Goal: Check status: Check status

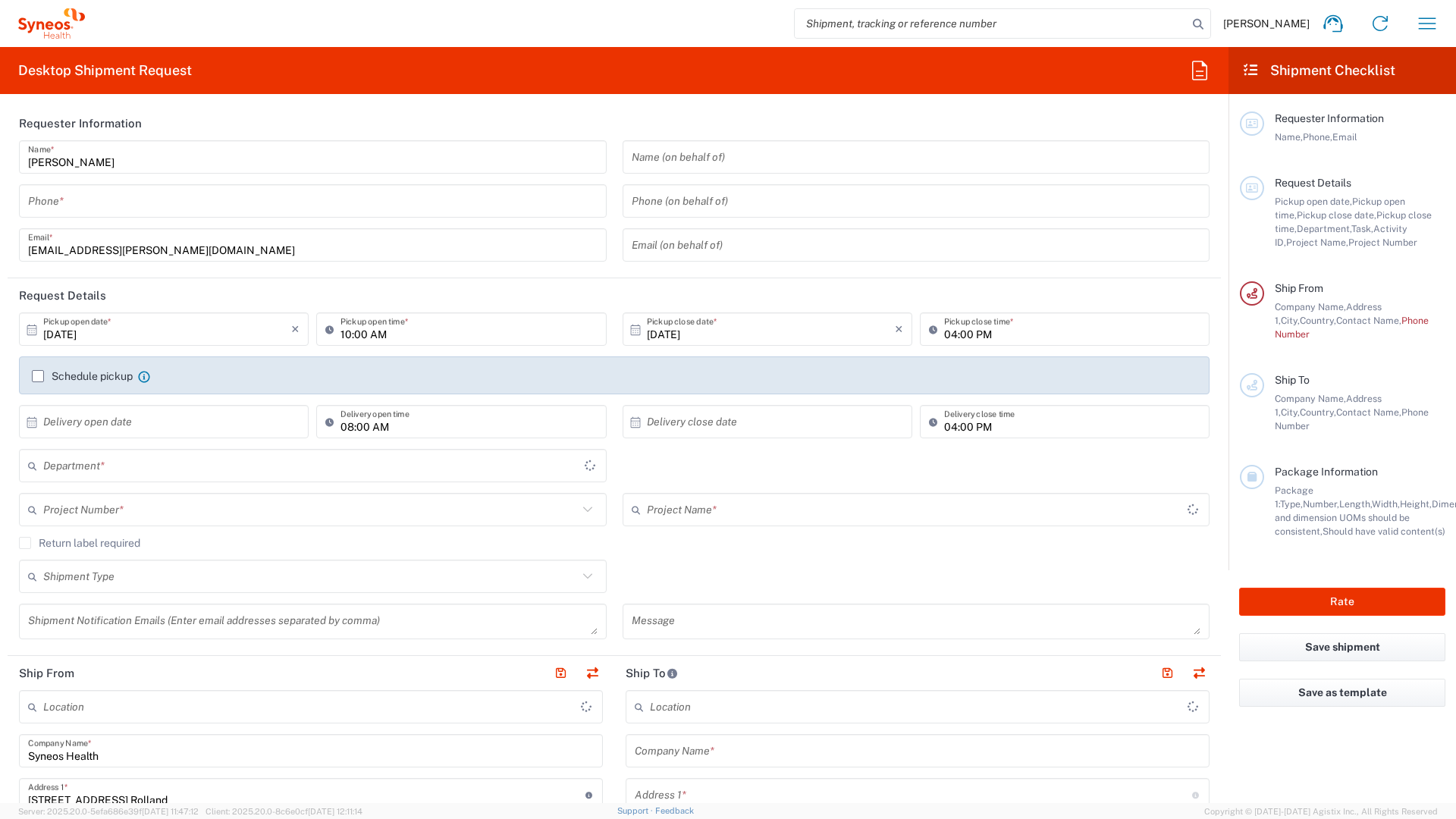
type input "Île-de-France"
type input "8350"
type input "France"
type input "Syneos Health France SARL"
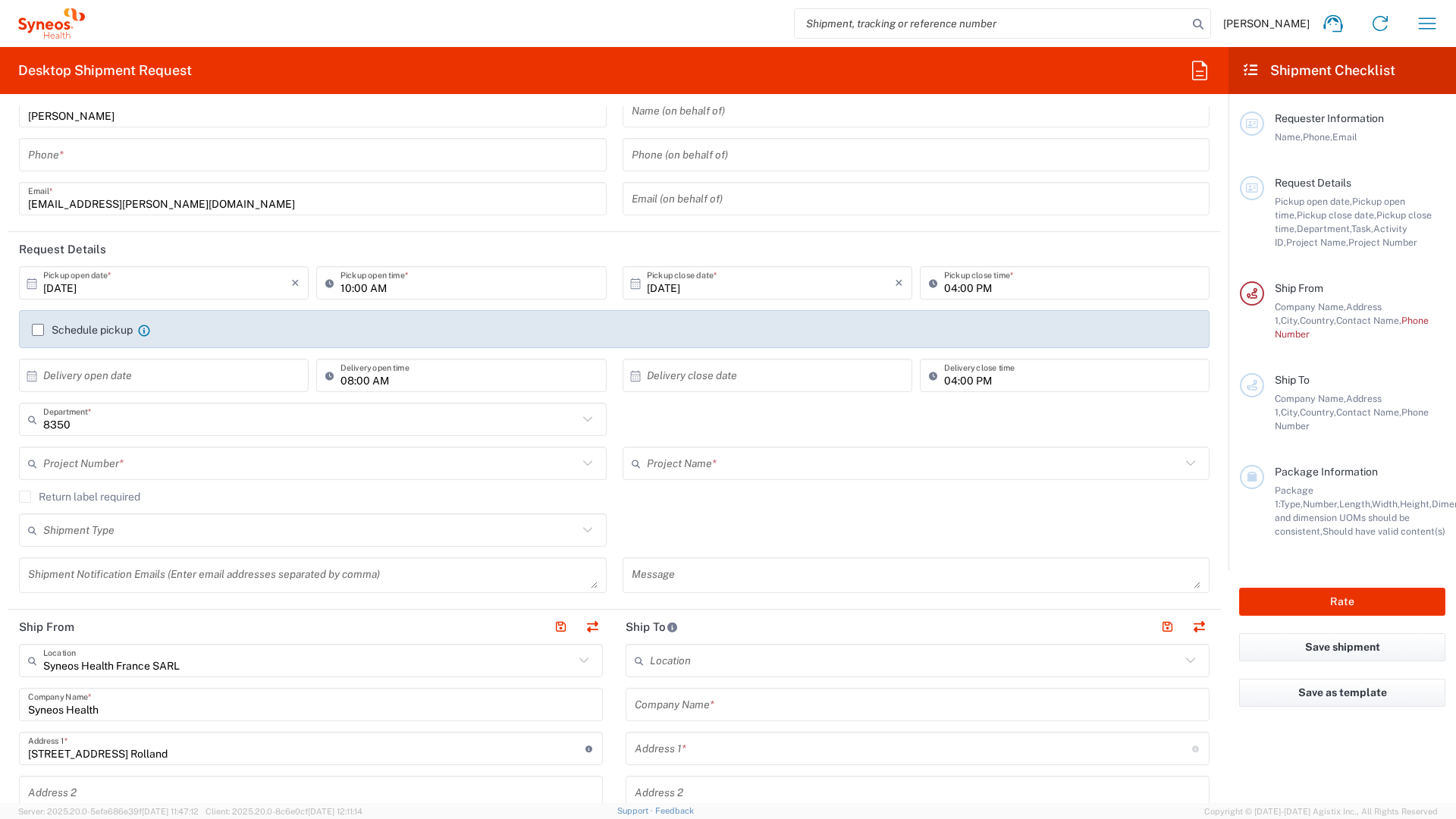
scroll to position [49, 0]
click at [181, 361] on input "text" at bounding box center [167, 372] width 248 height 27
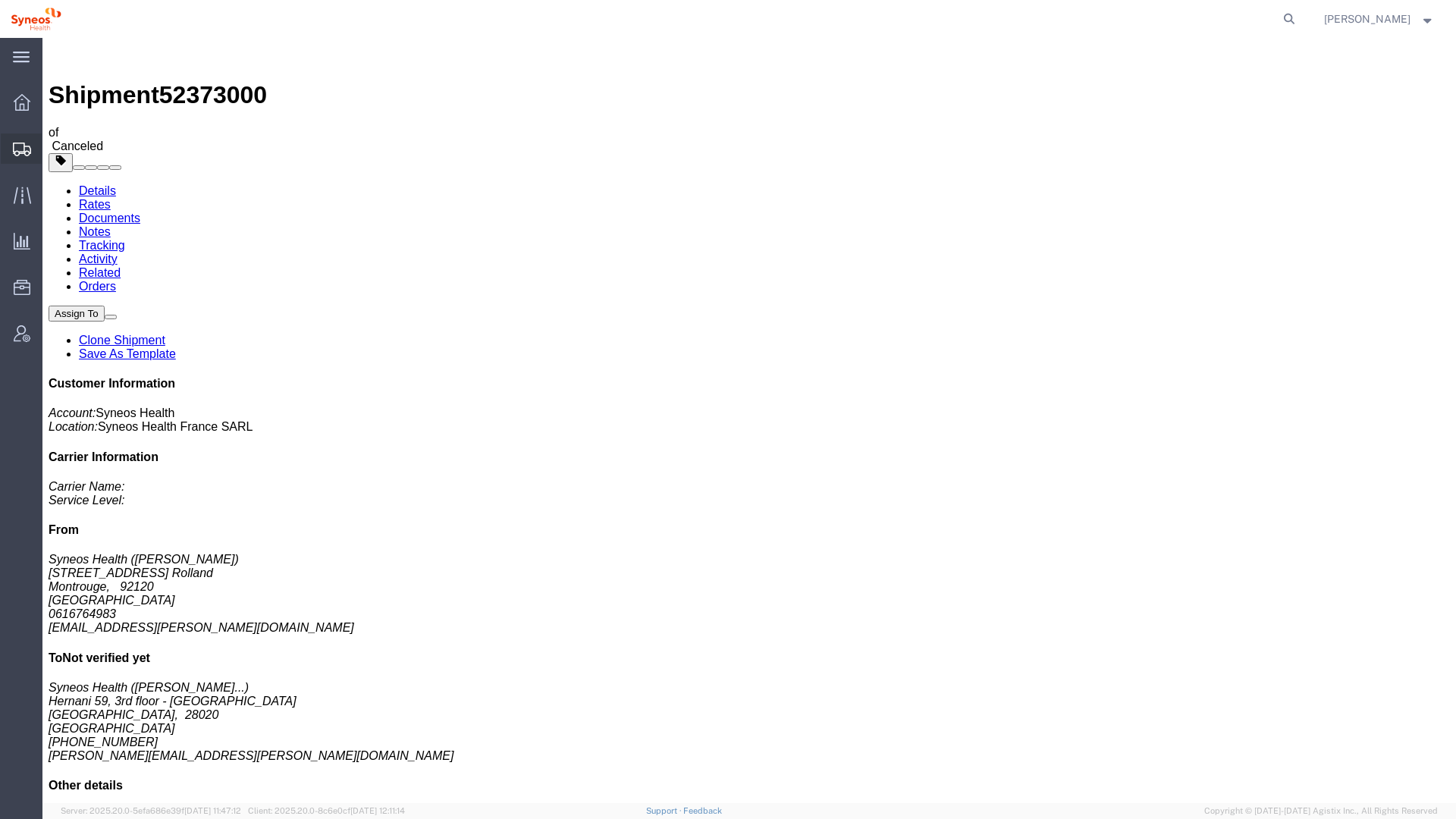
click at [0, 0] on span "Shipment Manager" at bounding box center [0, 0] width 0 height 0
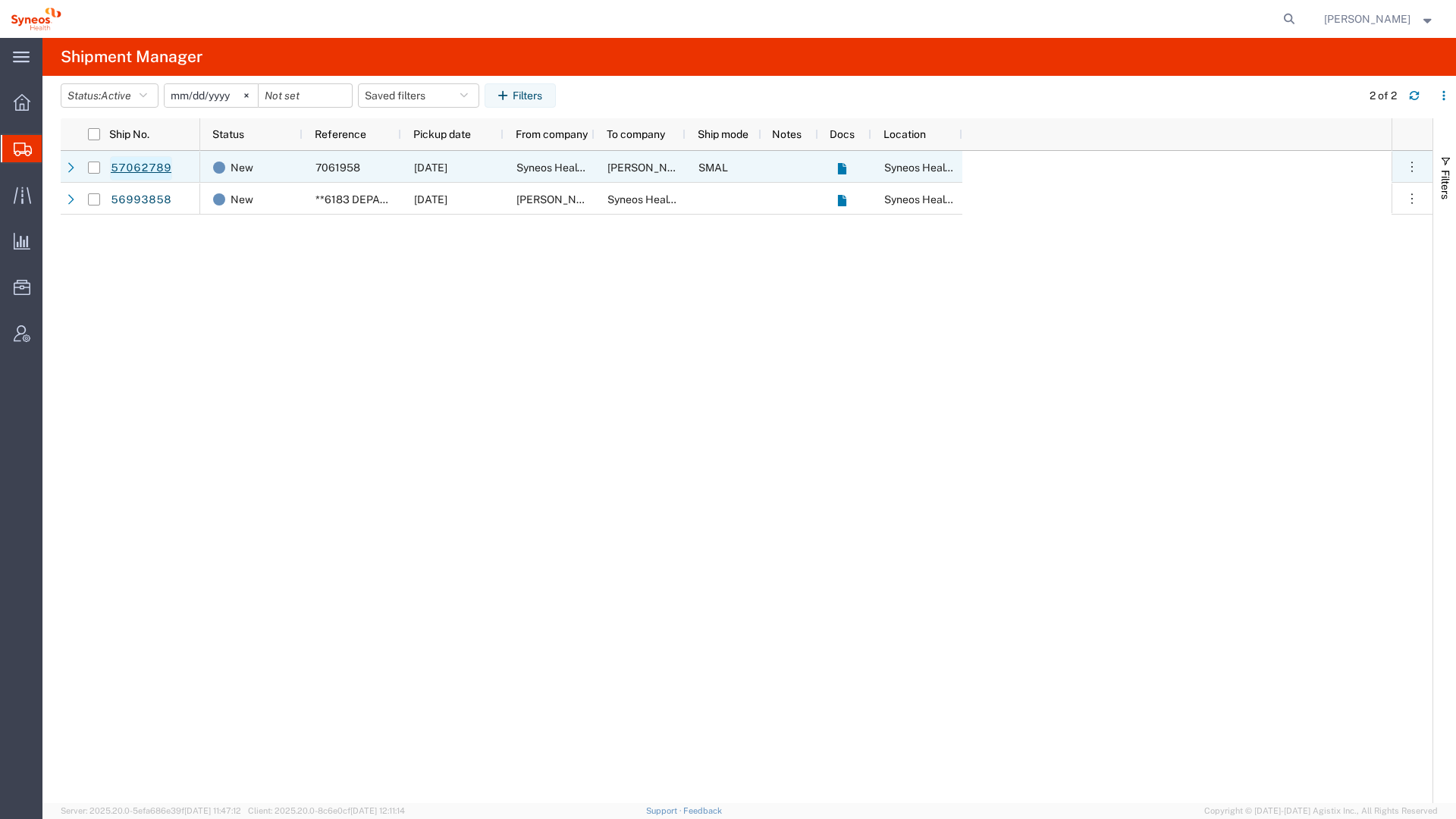
click at [158, 166] on link "57062789" at bounding box center [141, 168] width 62 height 24
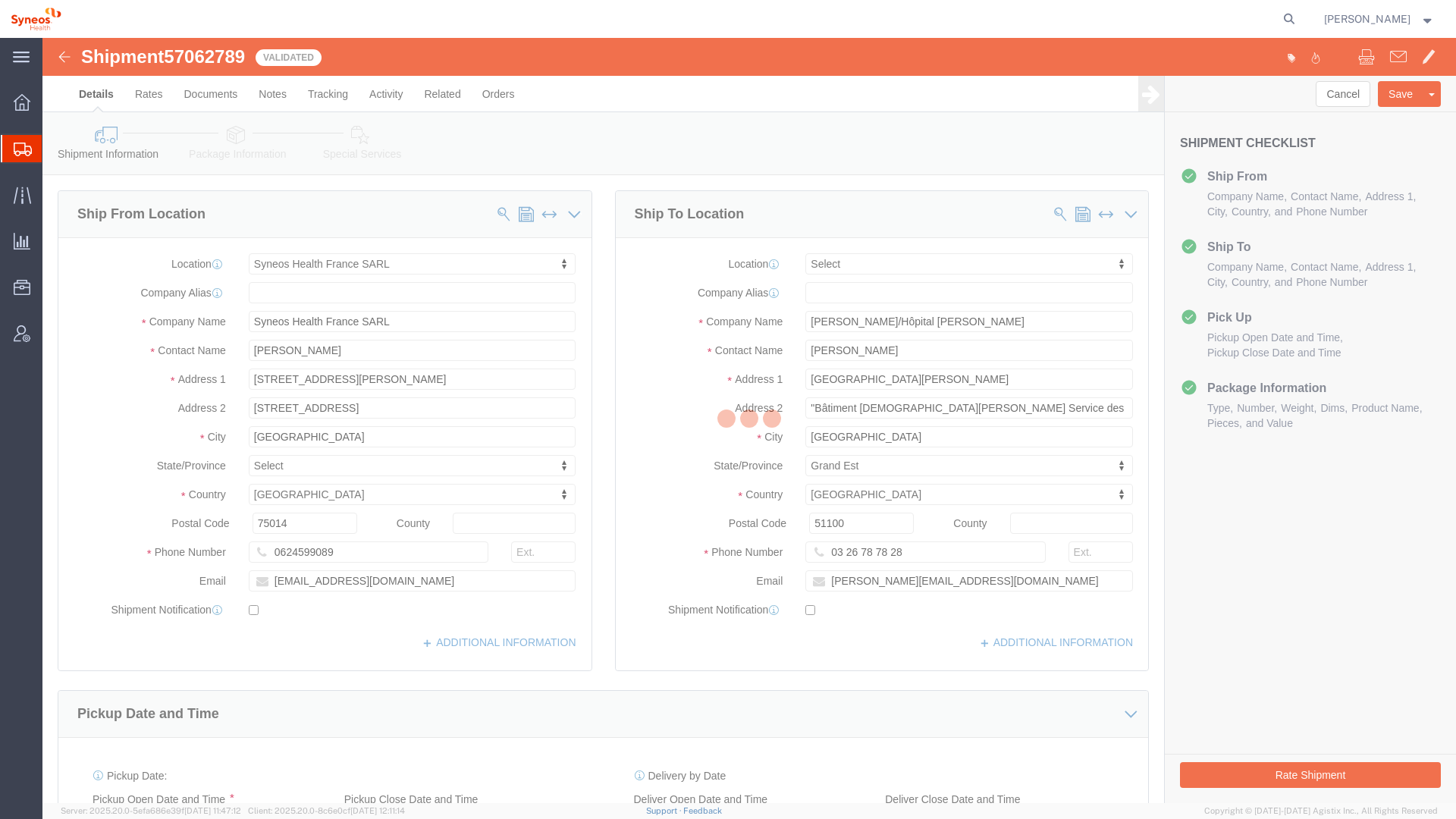
select select "61557"
select select
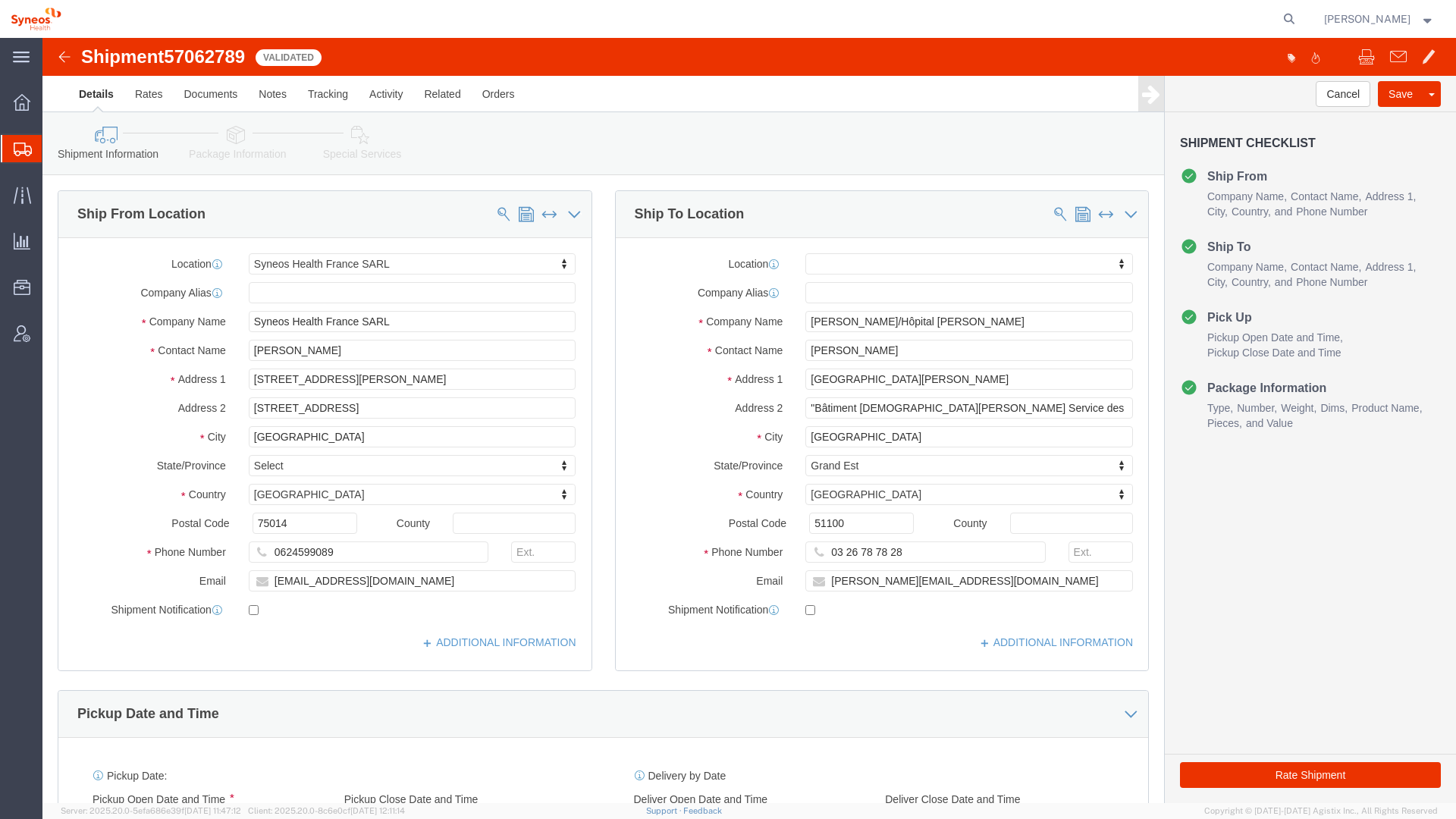
click img
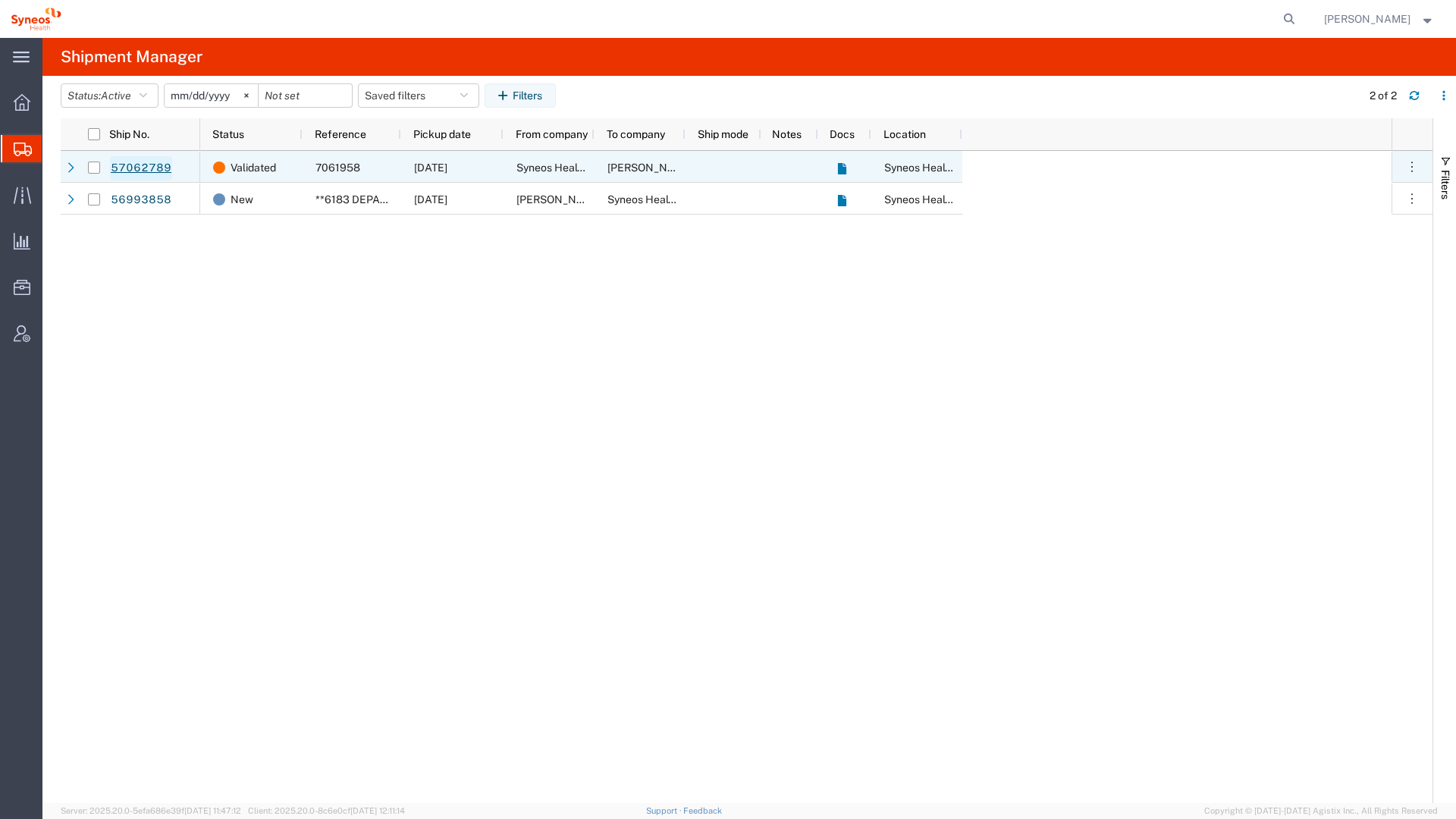
click at [131, 167] on link "57062789" at bounding box center [141, 168] width 62 height 24
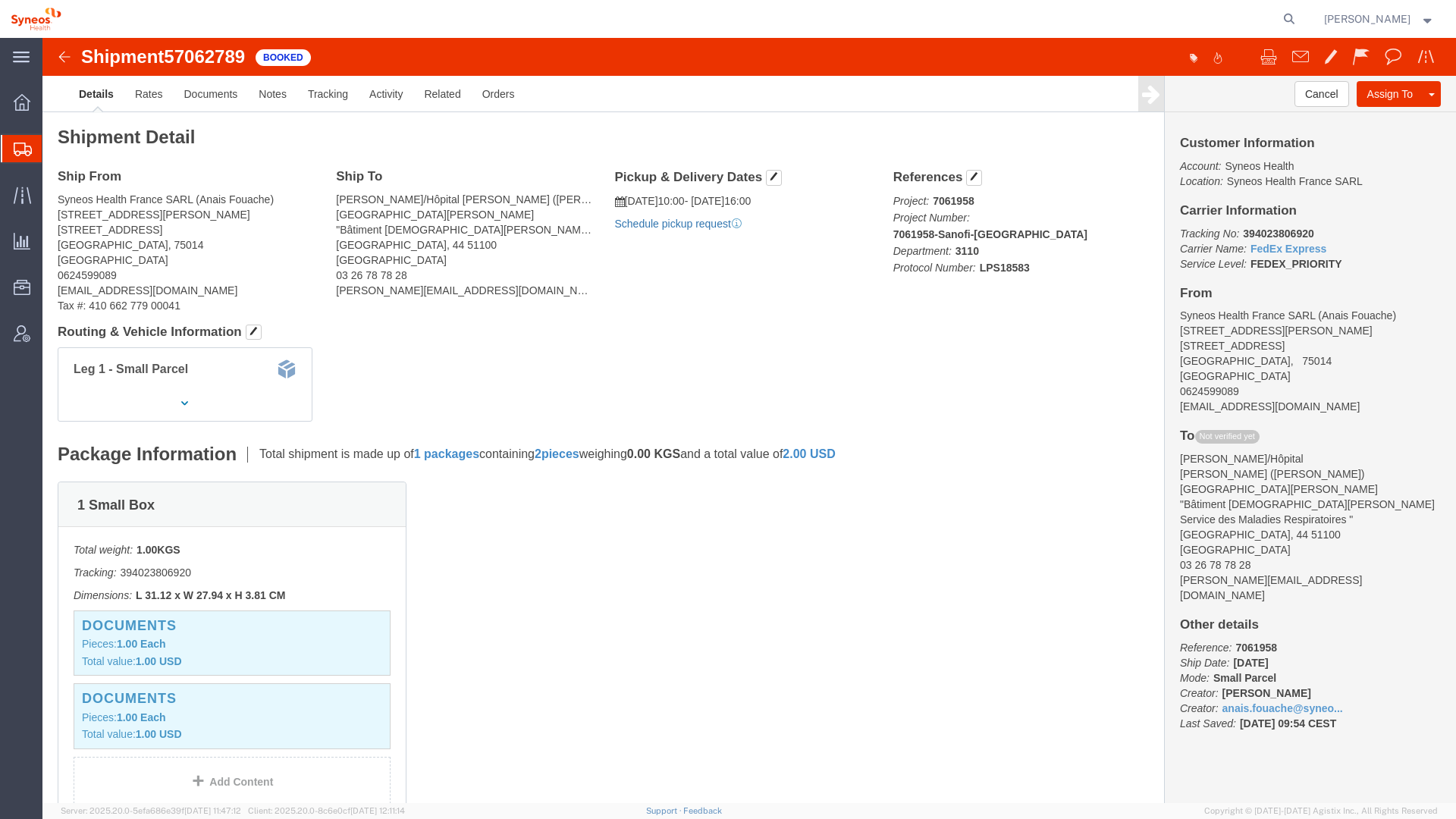
click link "Schedule pickup request"
click at [22, 145] on icon at bounding box center [23, 150] width 18 height 14
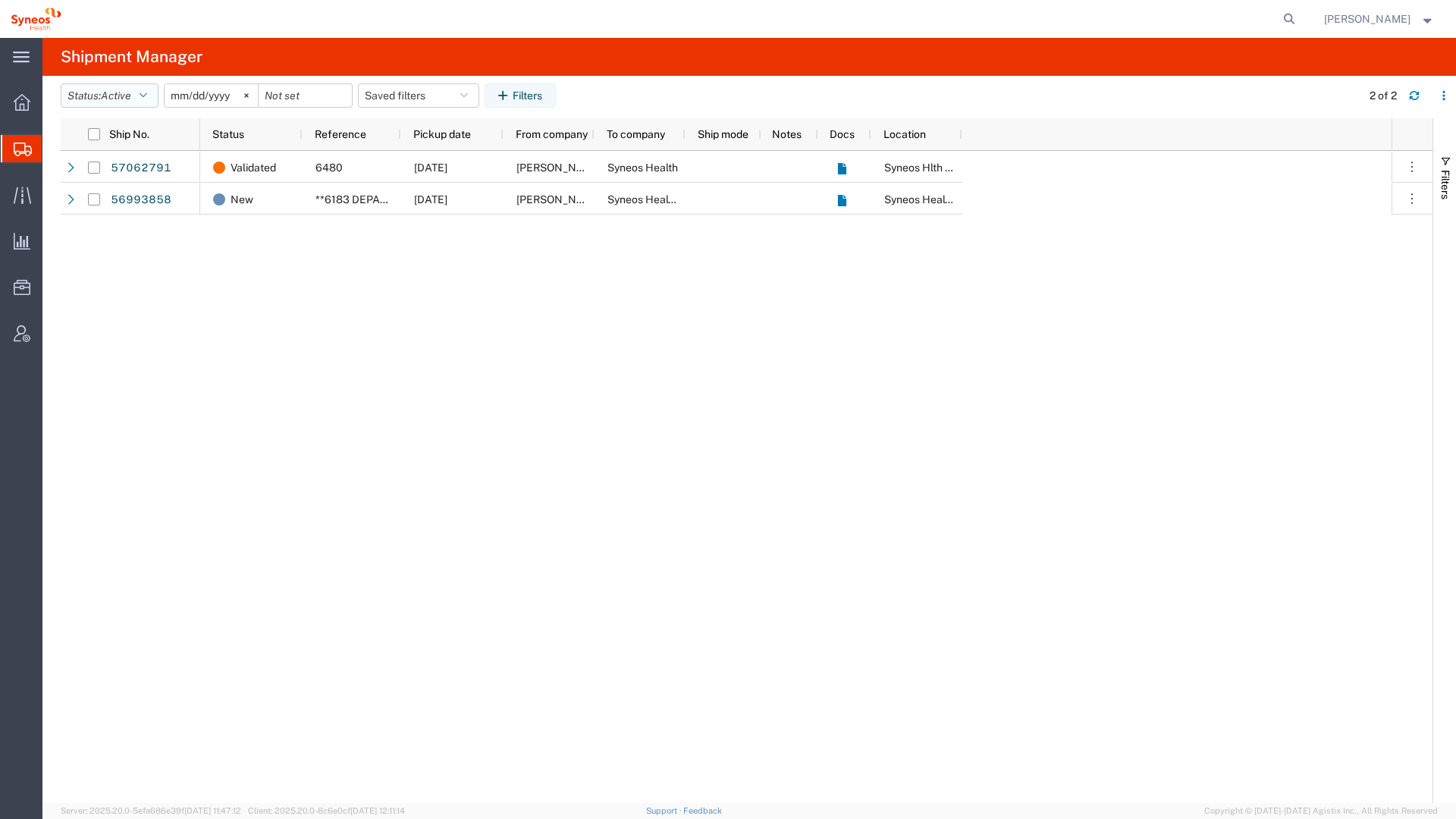
click at [137, 96] on button "Status: Active" at bounding box center [109, 95] width 98 height 24
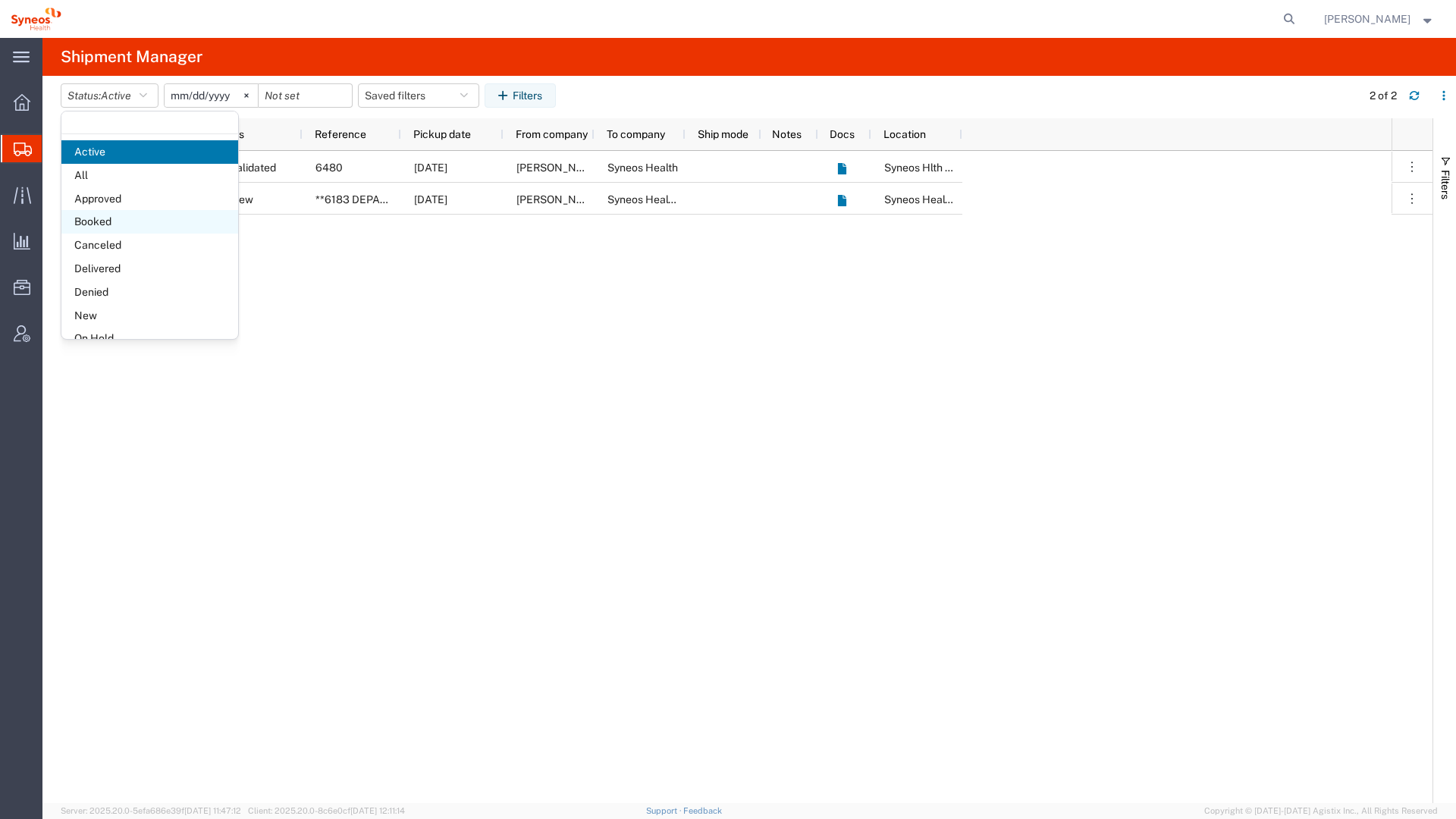
click at [118, 219] on span "Booked" at bounding box center [149, 222] width 177 height 24
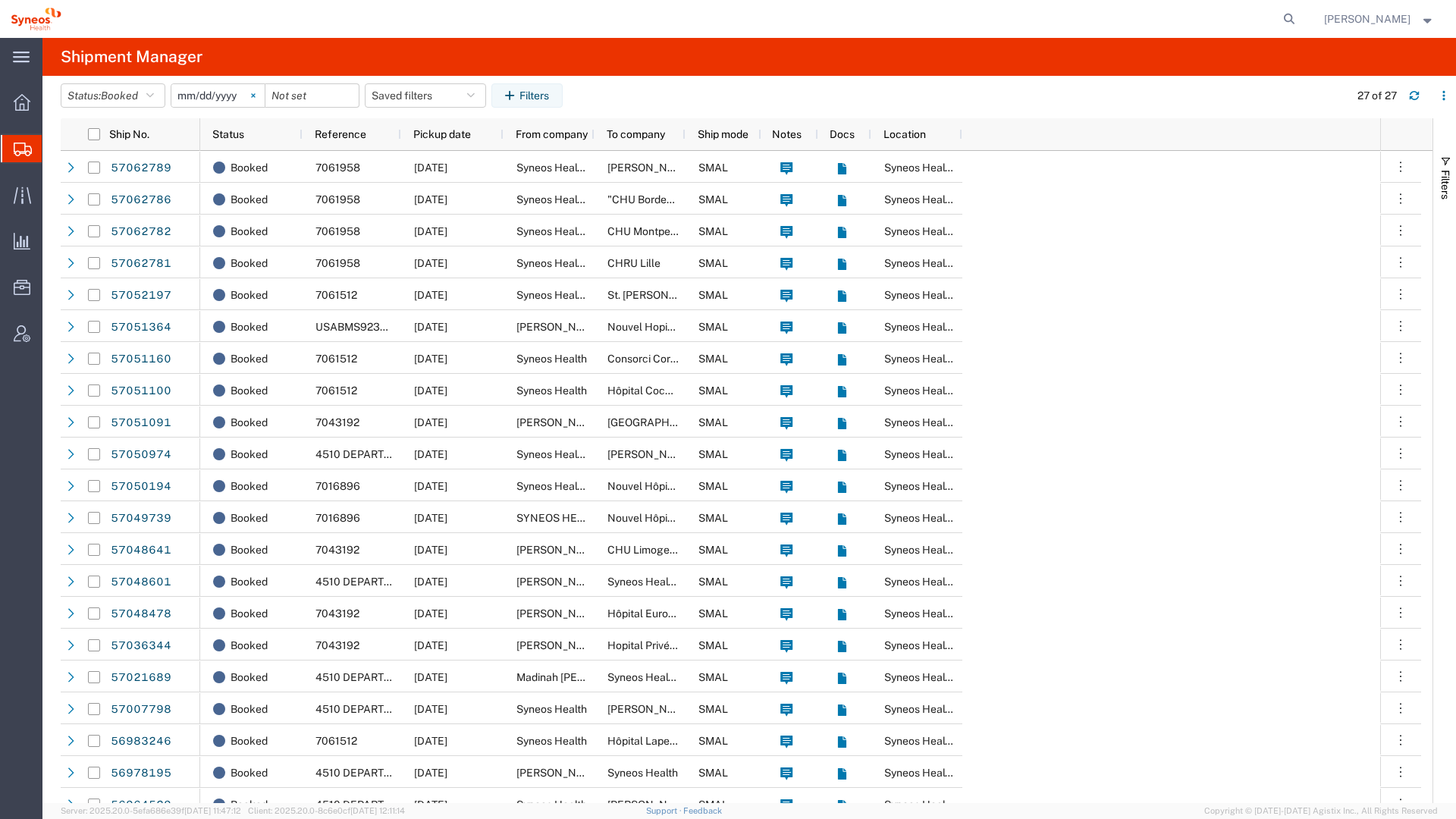
click at [255, 95] on svg-icon at bounding box center [254, 95] width 23 height 23
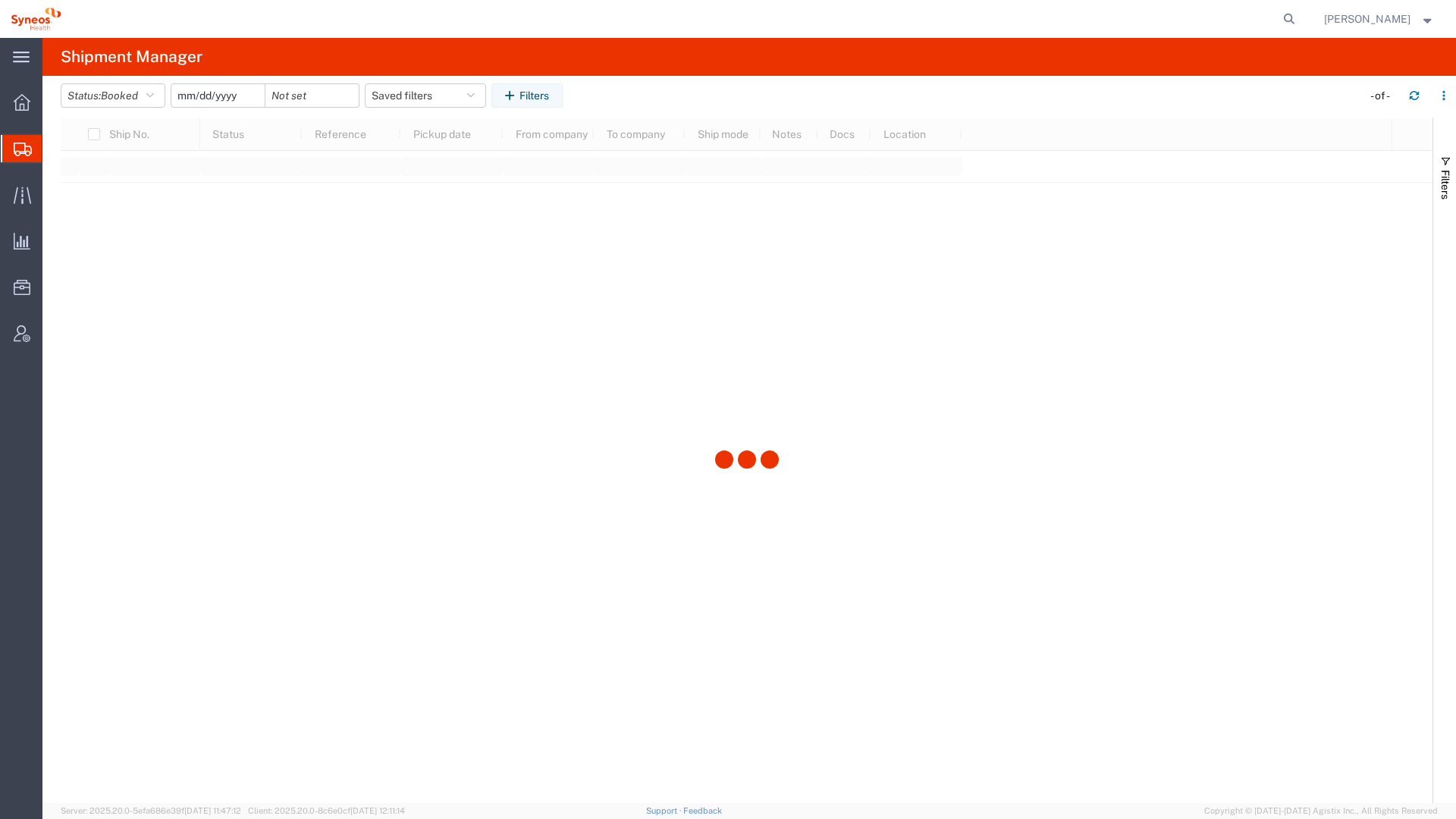
click at [227, 95] on input "date" at bounding box center [218, 95] width 93 height 23
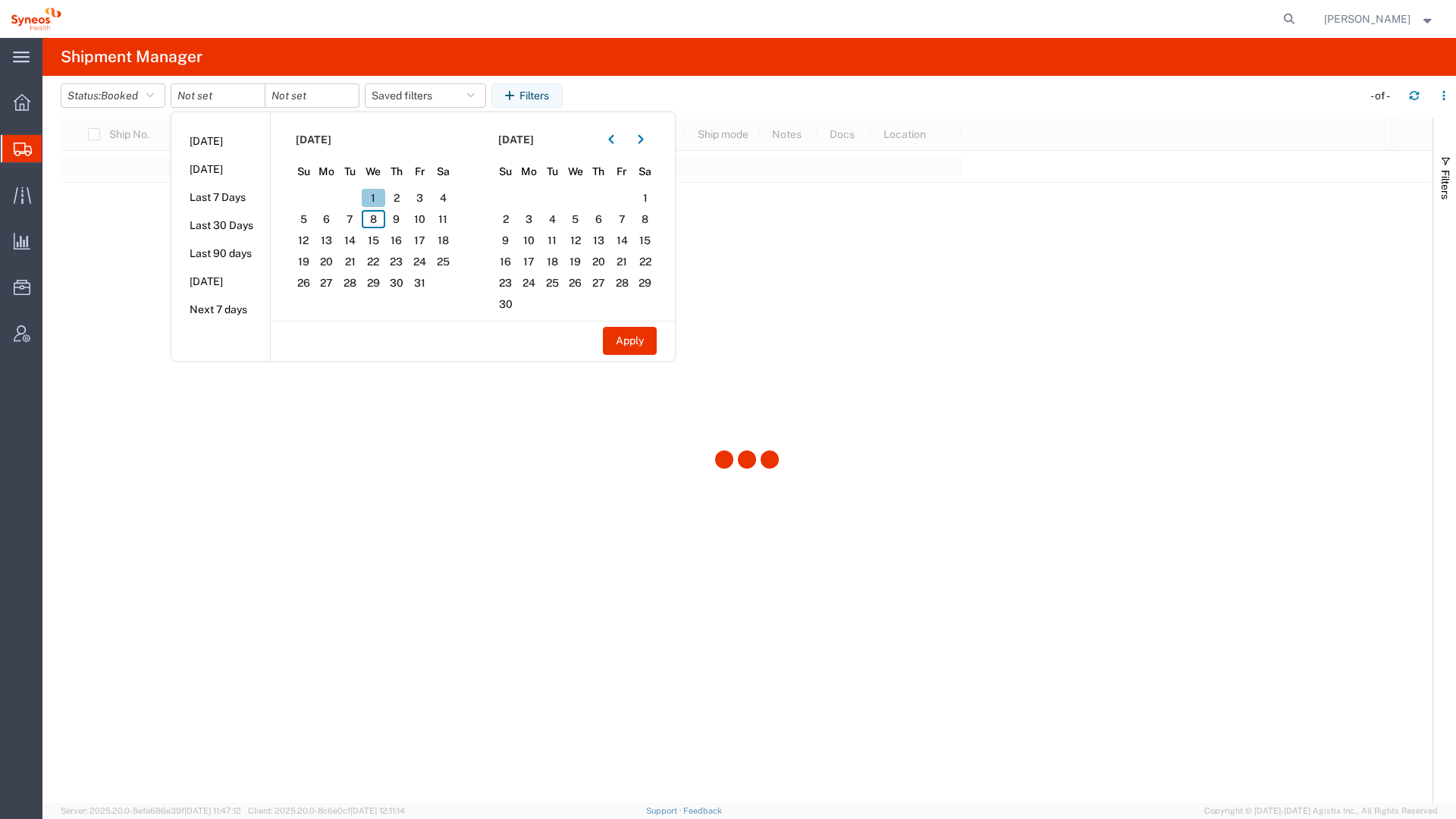
click at [371, 193] on span "1" at bounding box center [373, 198] width 24 height 18
click at [312, 91] on input "date" at bounding box center [312, 95] width 93 height 23
click at [378, 216] on span "8" at bounding box center [373, 219] width 24 height 18
click at [622, 338] on button "Apply" at bounding box center [630, 341] width 54 height 28
type input "[DATE]"
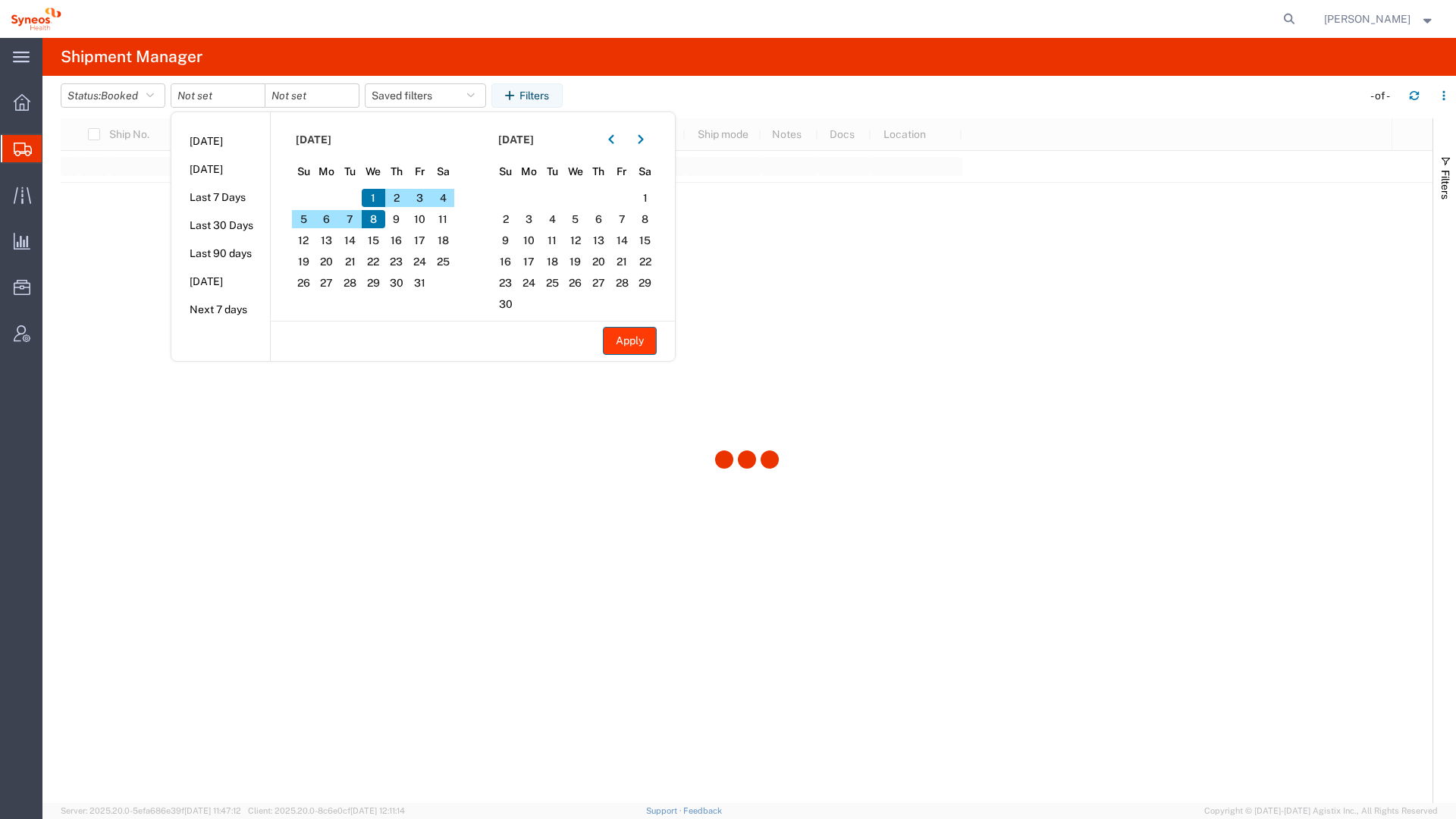
type input "[DATE]"
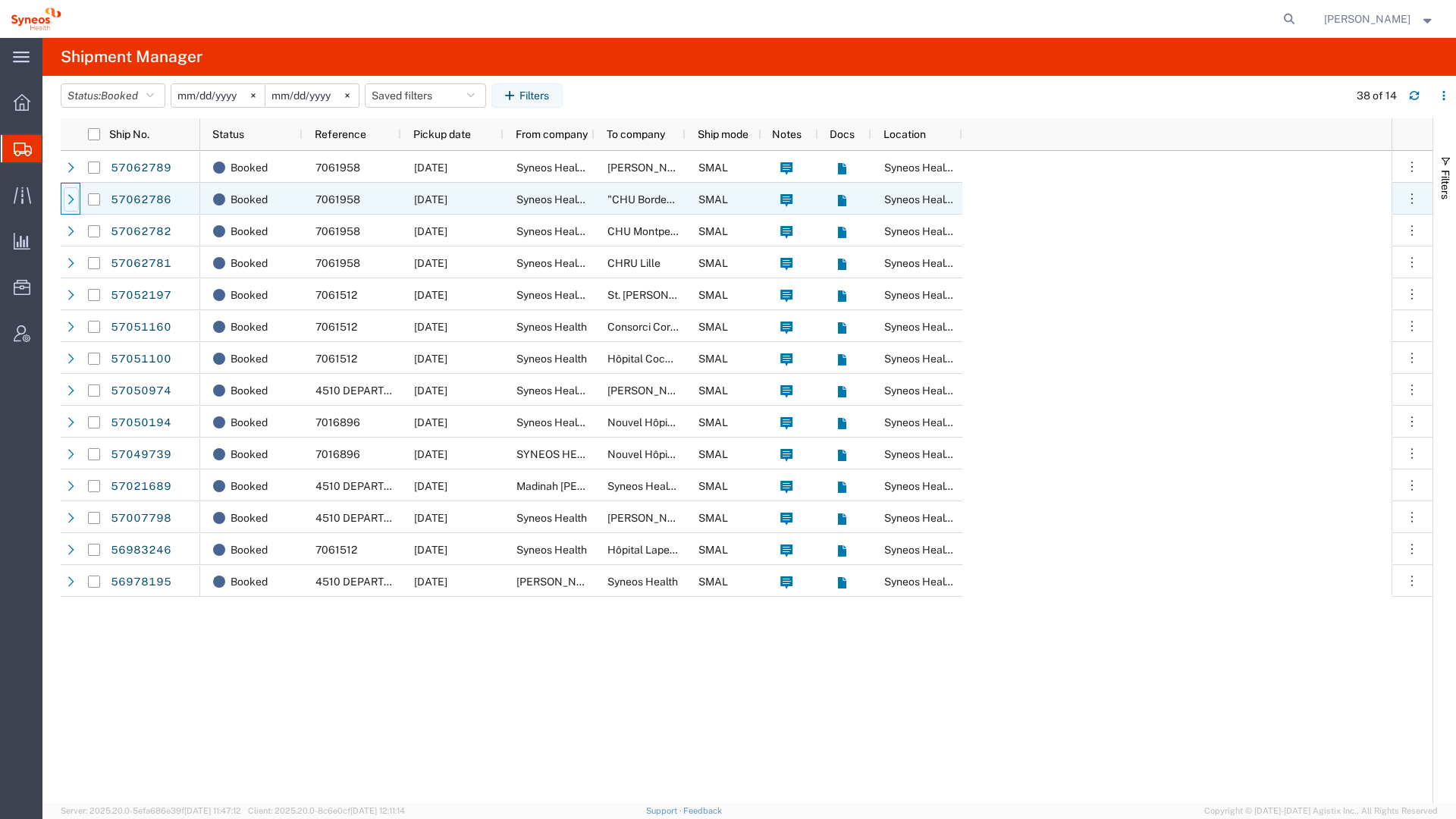
click at [74, 201] on icon at bounding box center [71, 199] width 11 height 11
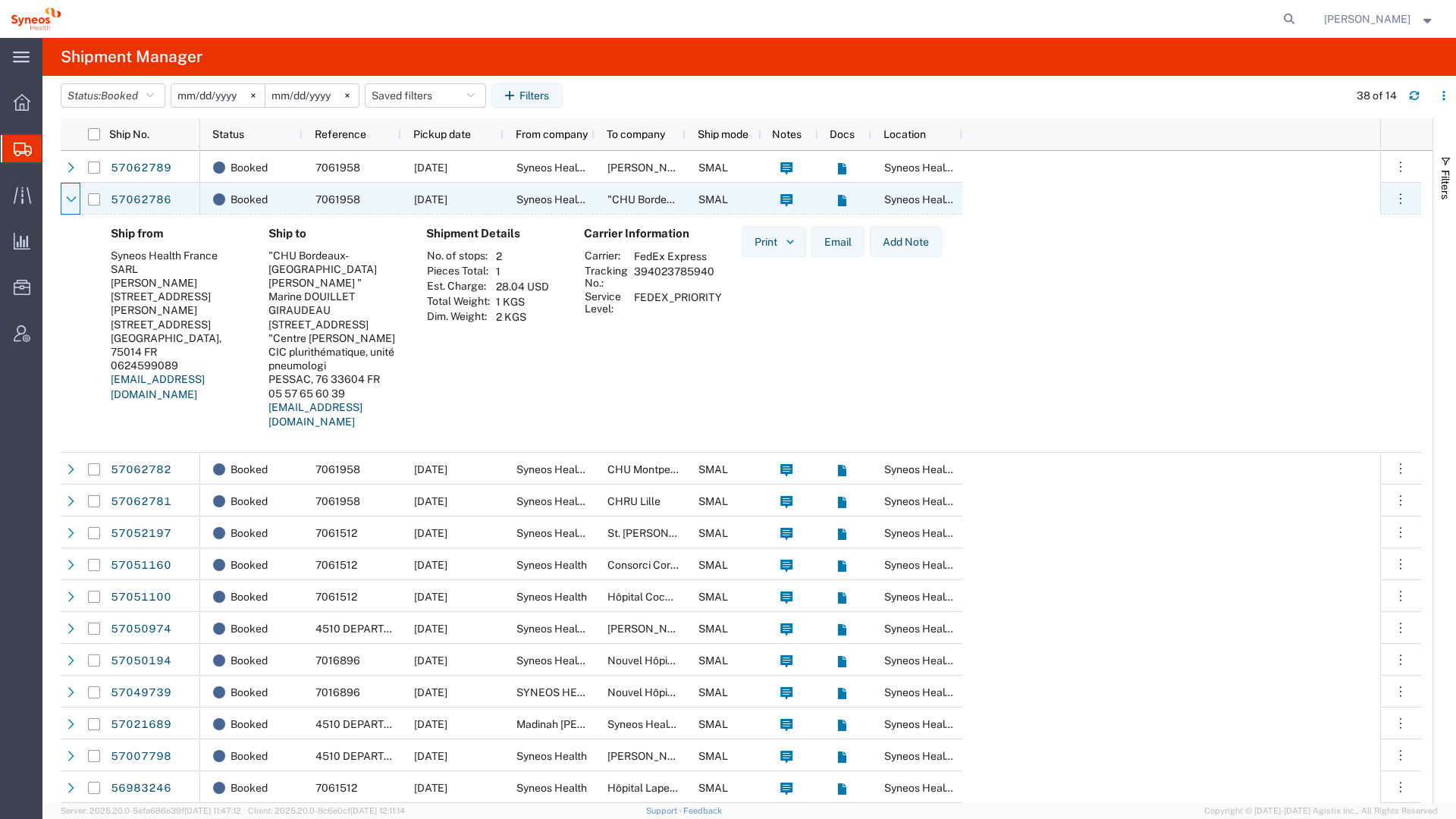
click at [74, 201] on icon at bounding box center [71, 199] width 11 height 11
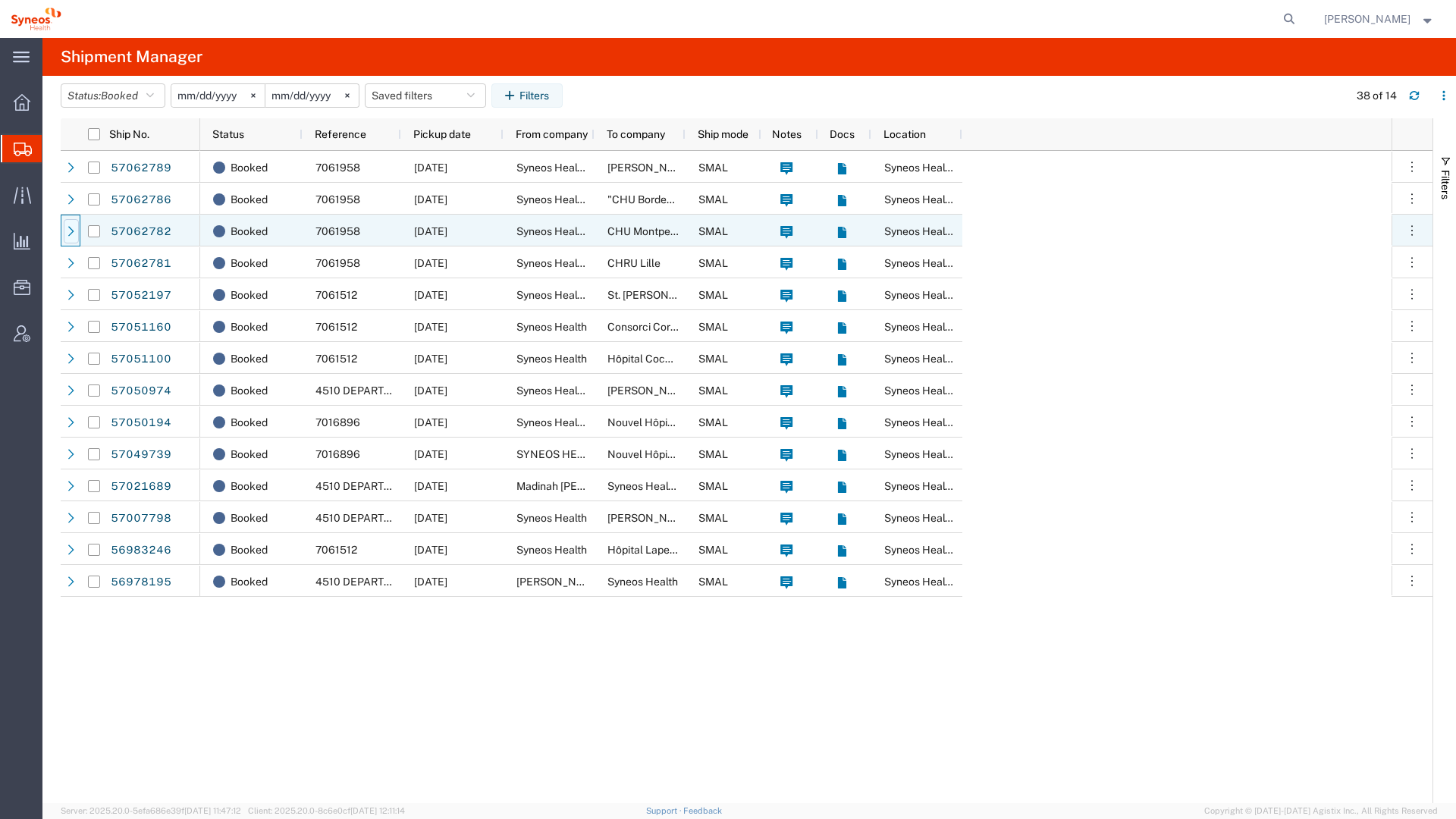
click at [72, 228] on icon at bounding box center [71, 231] width 11 height 11
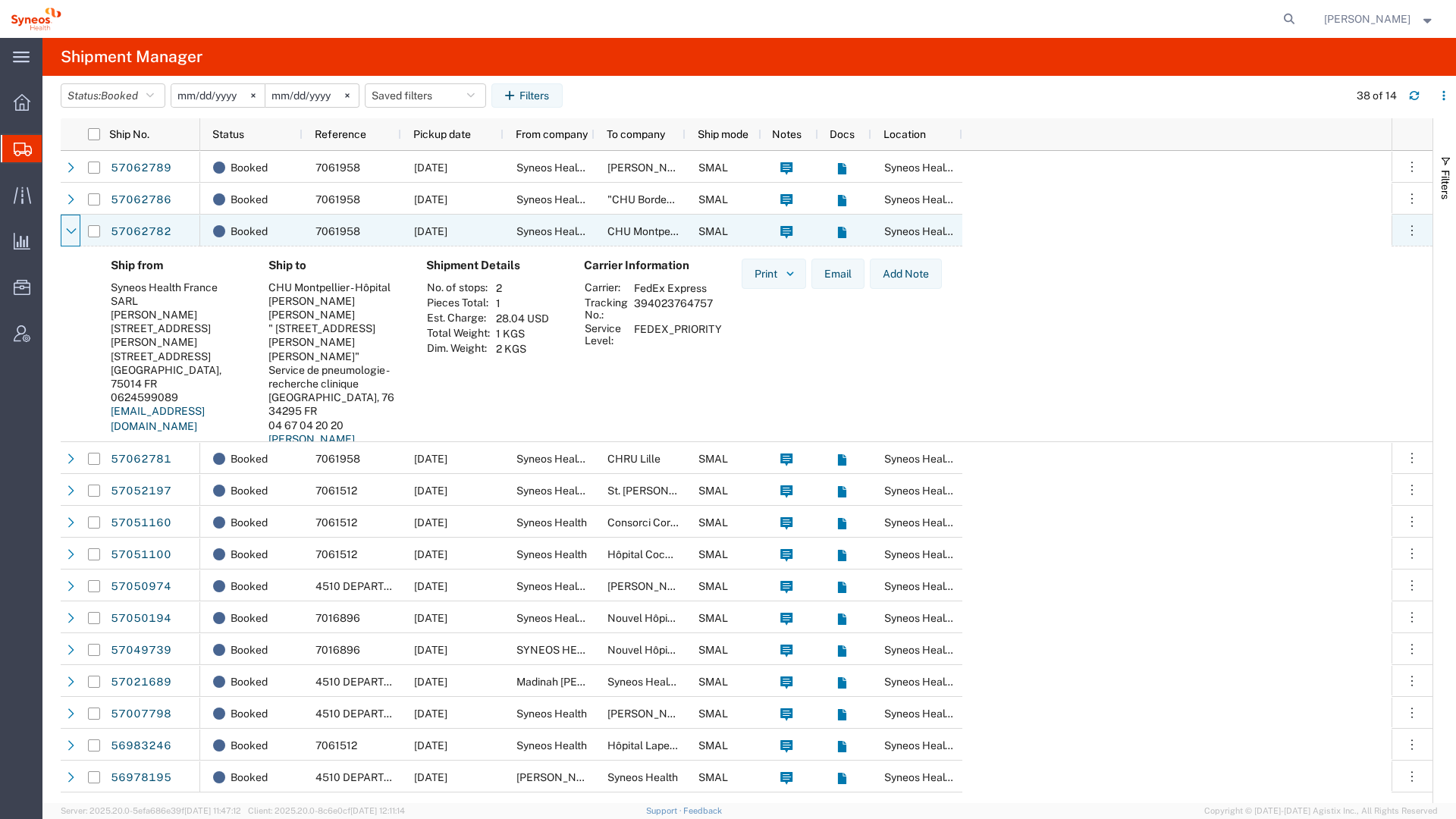
click at [72, 228] on icon at bounding box center [71, 231] width 11 height 11
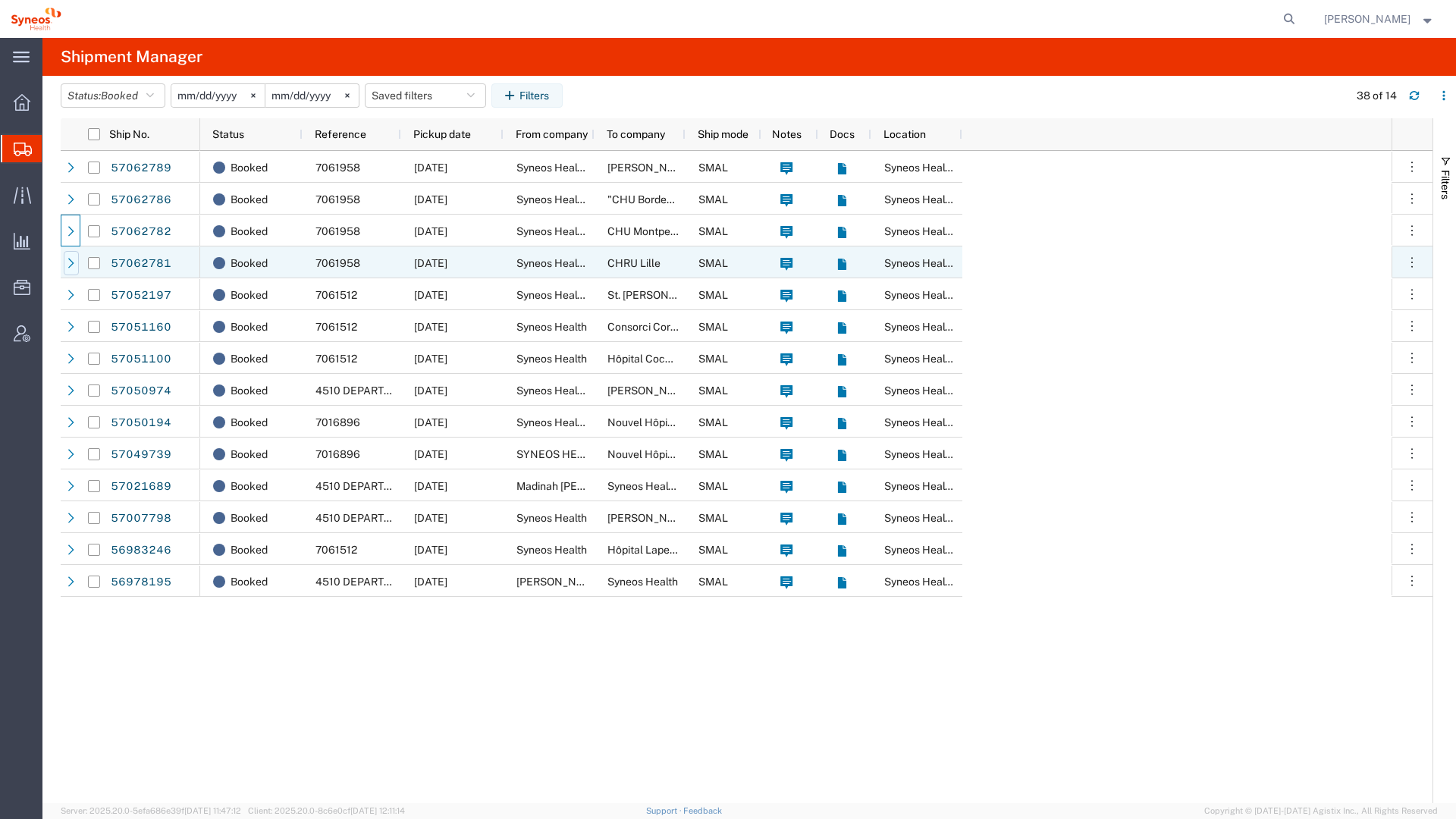
click at [76, 260] on icon at bounding box center [71, 263] width 11 height 11
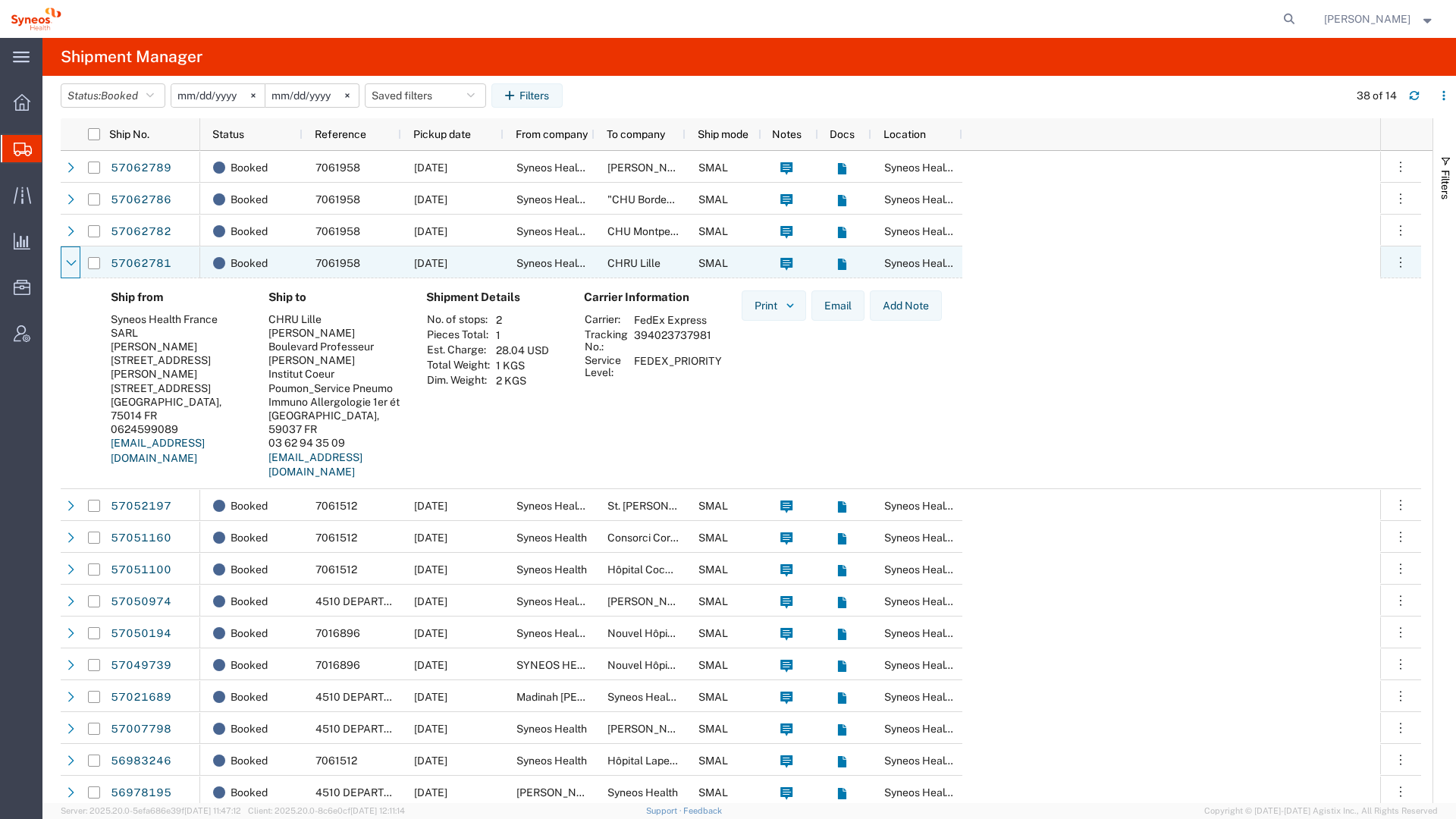
click at [76, 260] on icon at bounding box center [71, 263] width 11 height 11
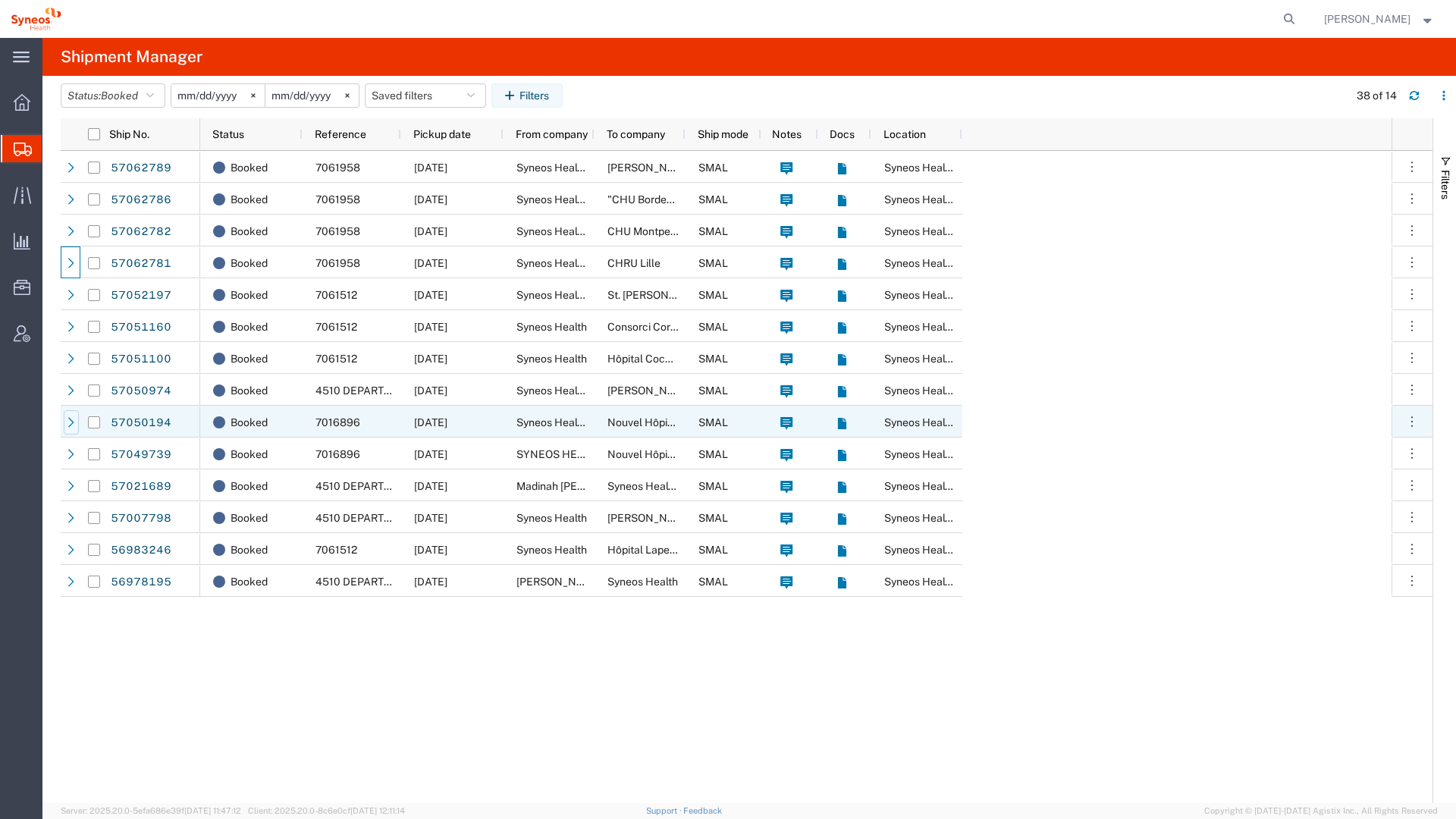
click at [71, 426] on icon at bounding box center [71, 422] width 11 height 11
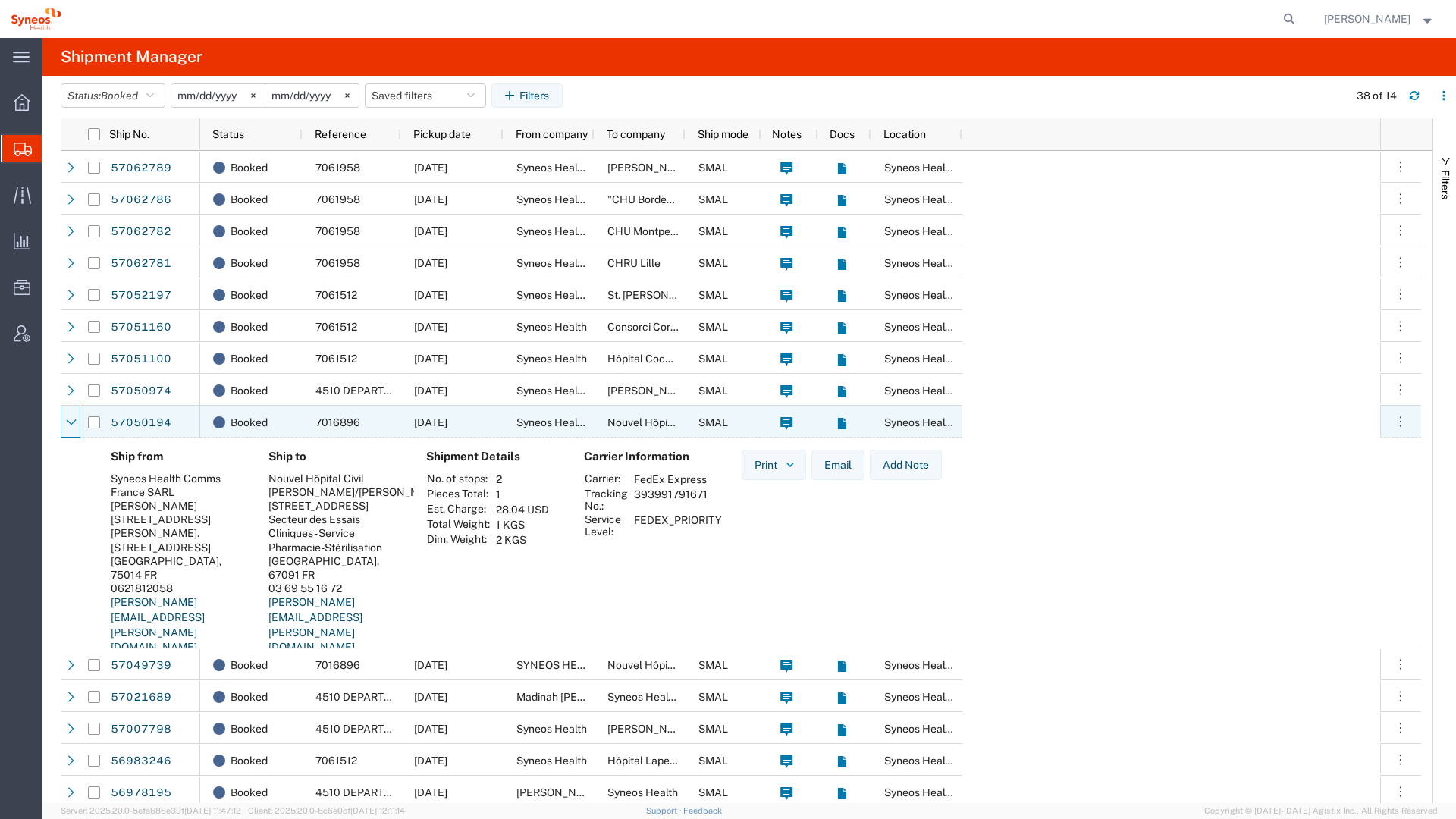
click at [71, 426] on icon at bounding box center [71, 422] width 11 height 11
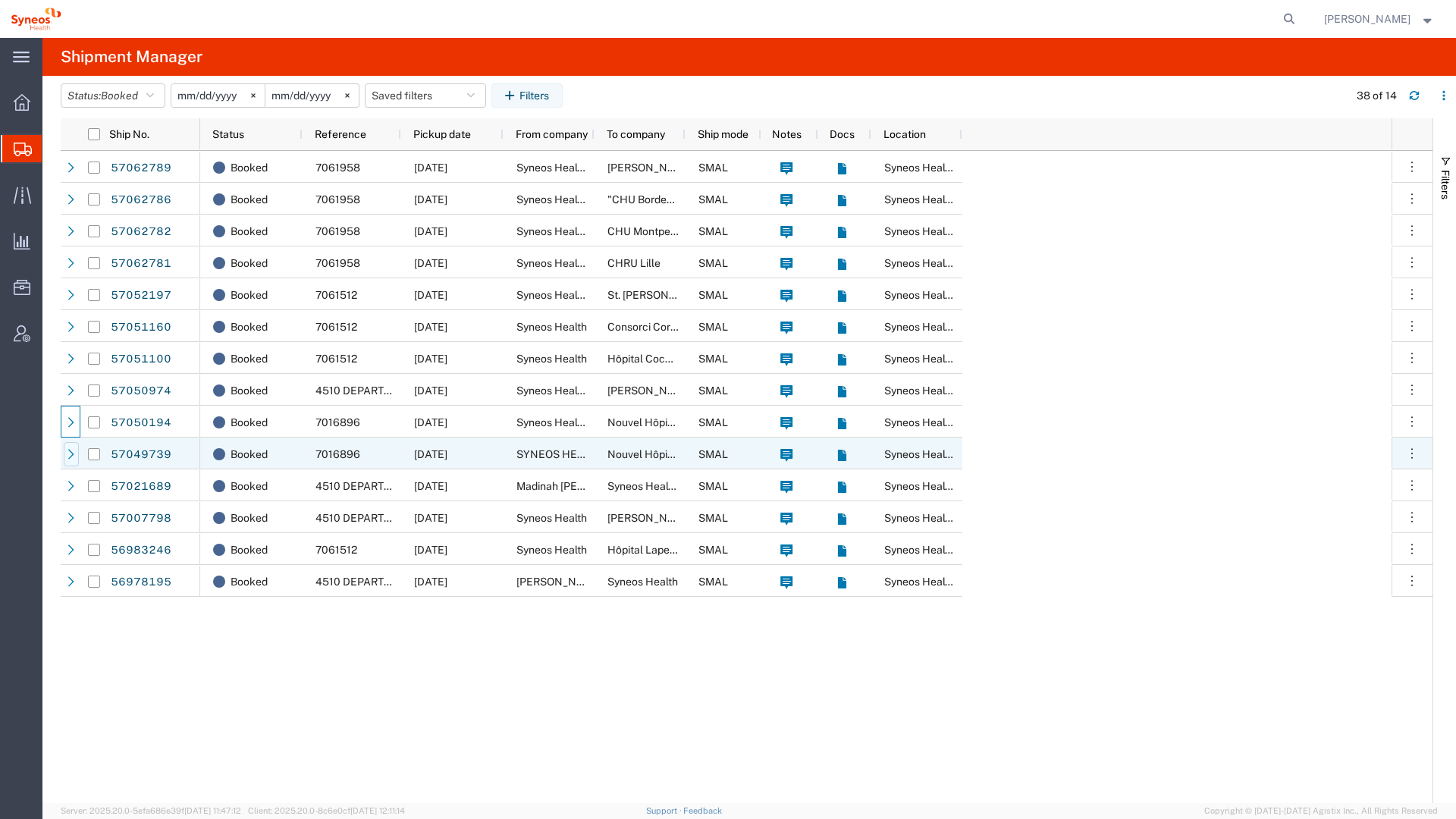
click at [70, 452] on icon at bounding box center [71, 454] width 11 height 11
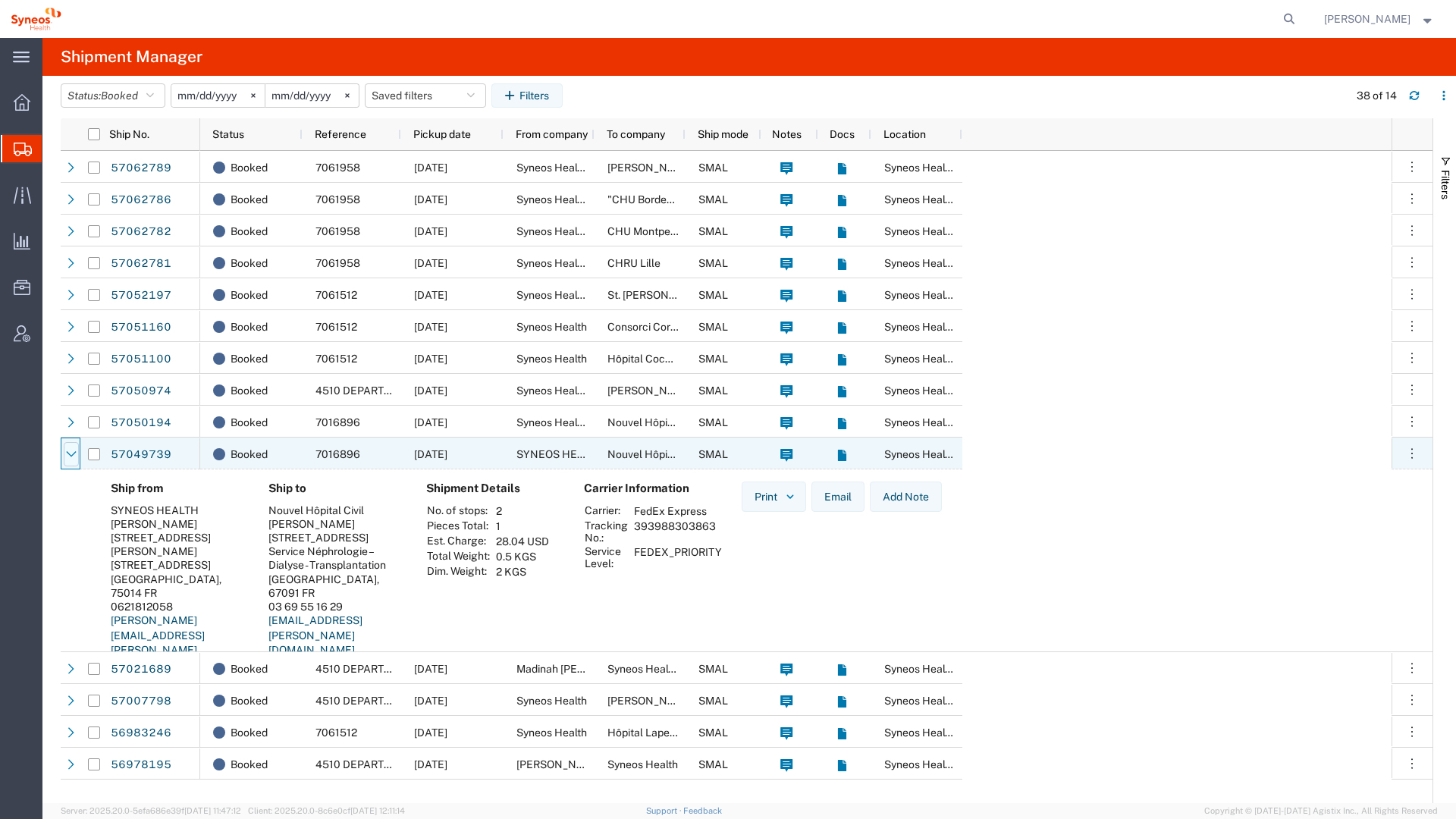
click at [70, 452] on icon at bounding box center [71, 454] width 11 height 11
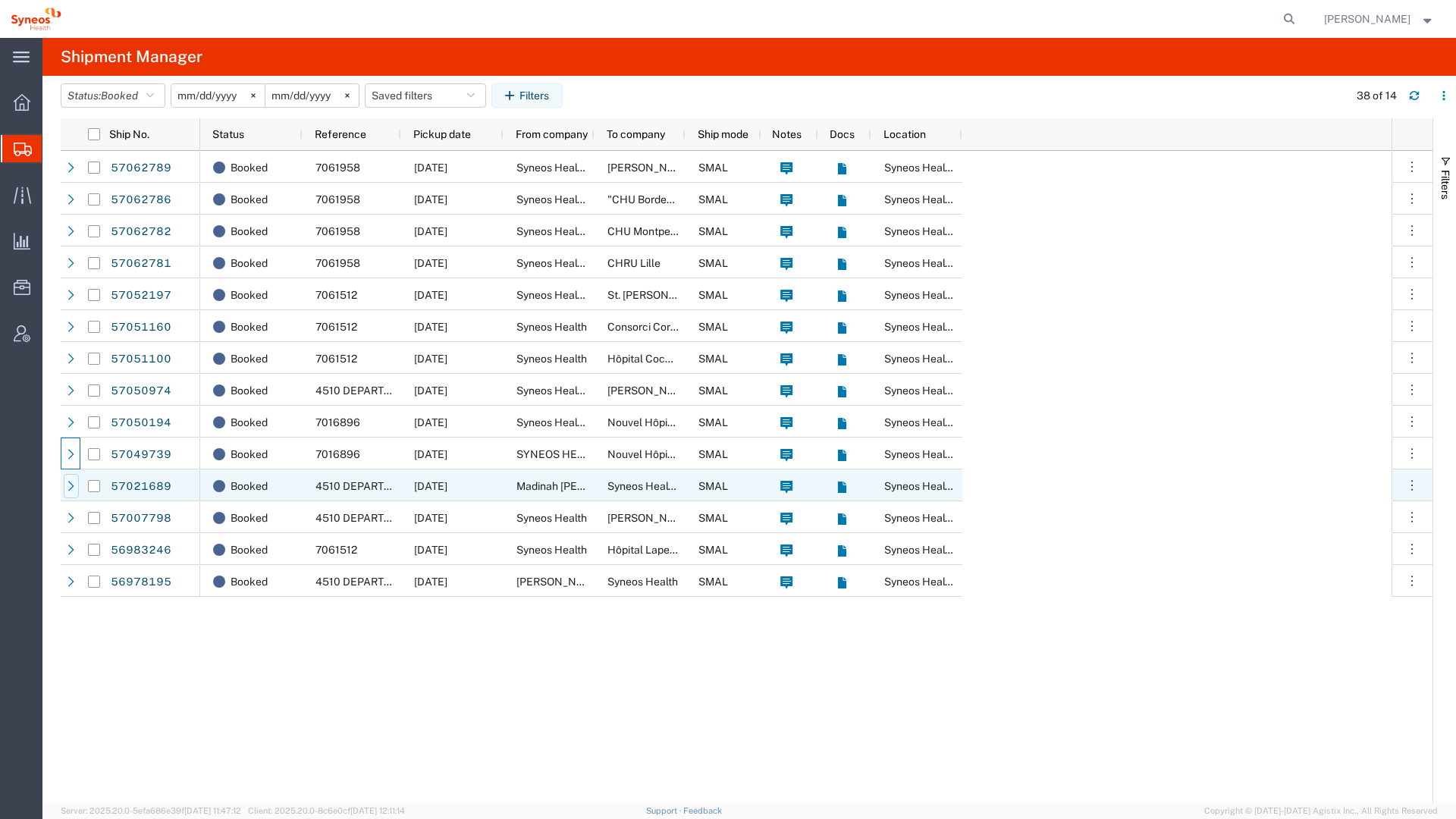
click at [70, 490] on icon at bounding box center [71, 486] width 11 height 11
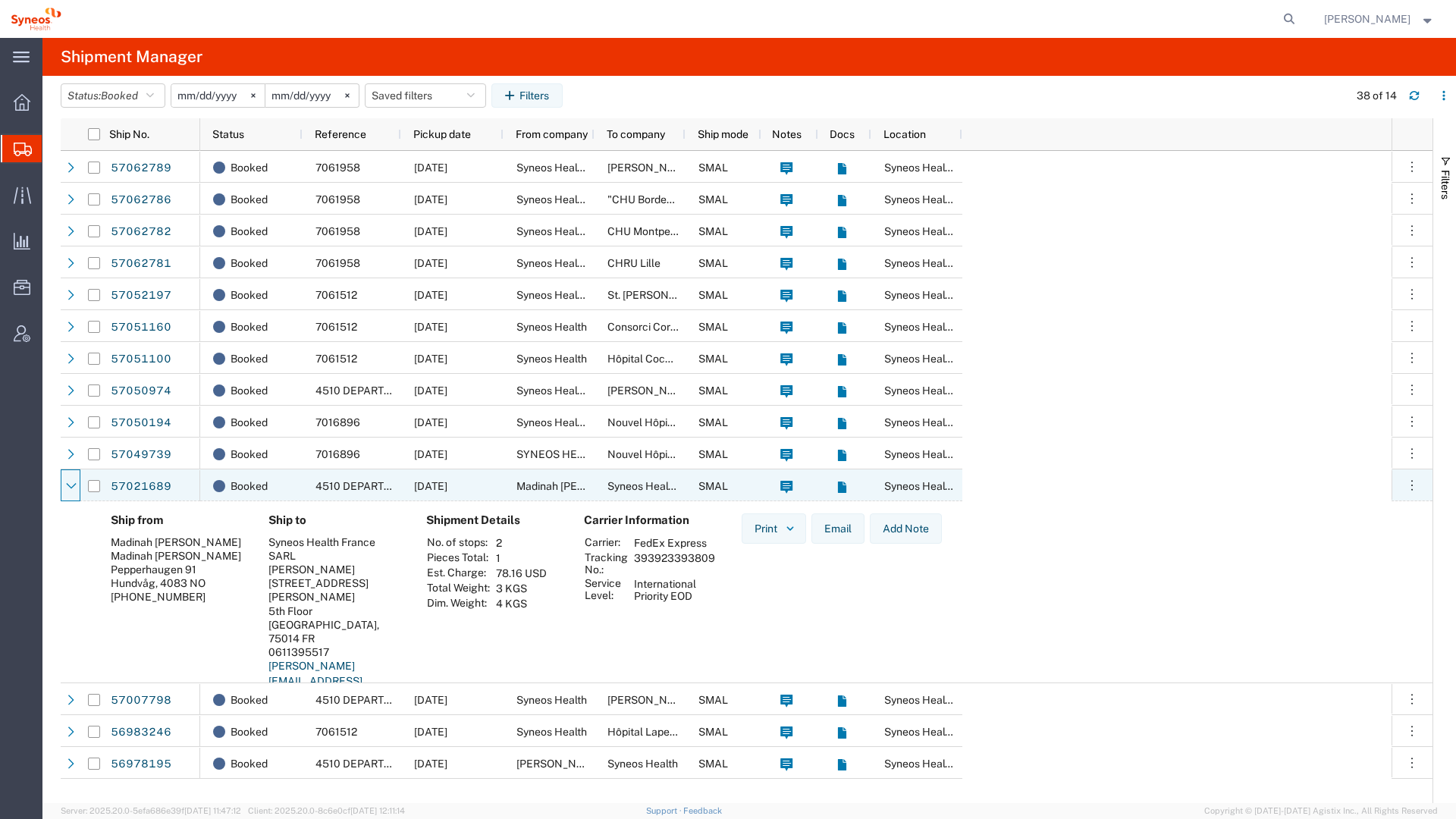
click at [70, 490] on icon at bounding box center [71, 486] width 11 height 11
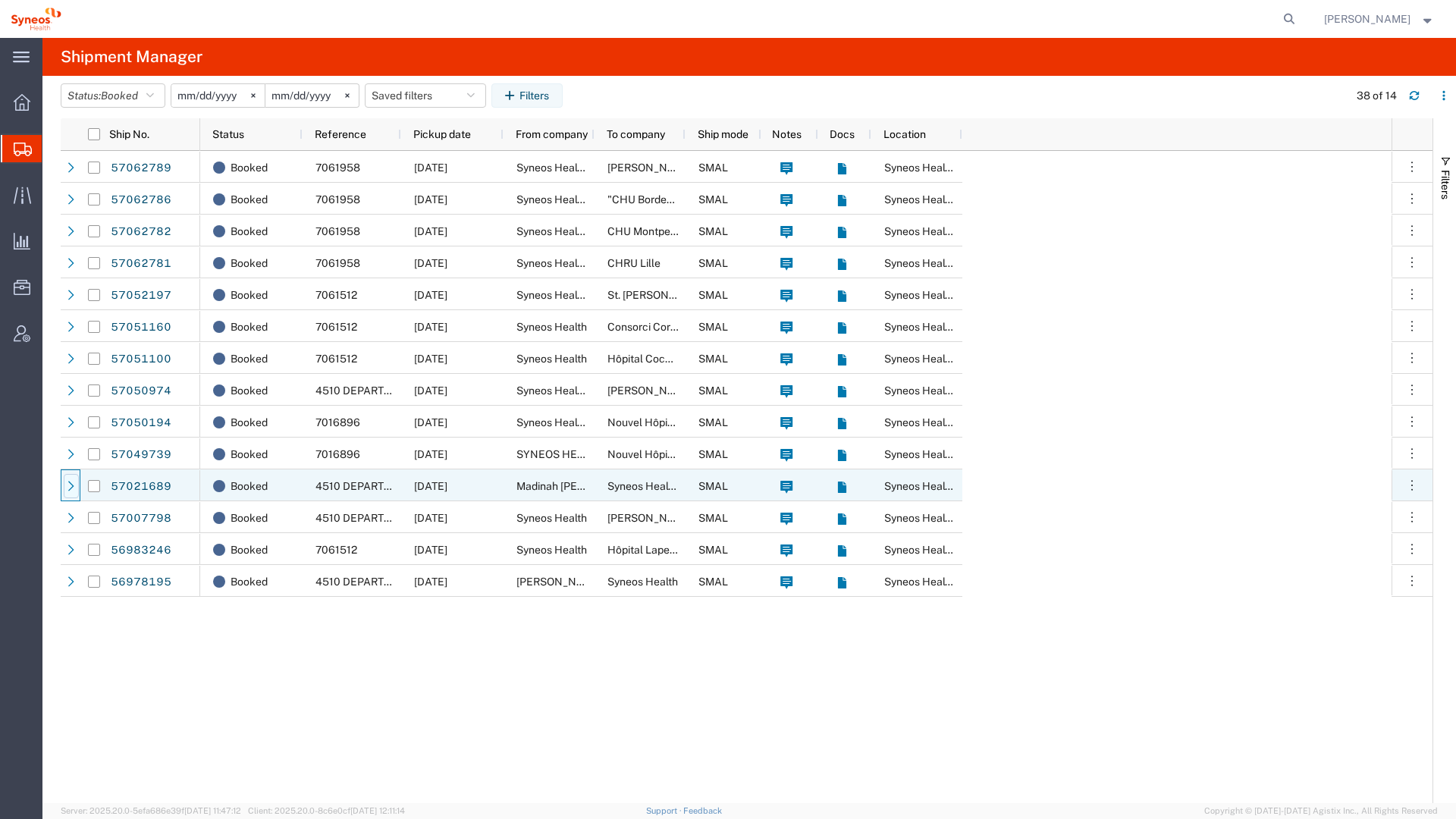
click at [70, 490] on icon at bounding box center [71, 486] width 11 height 11
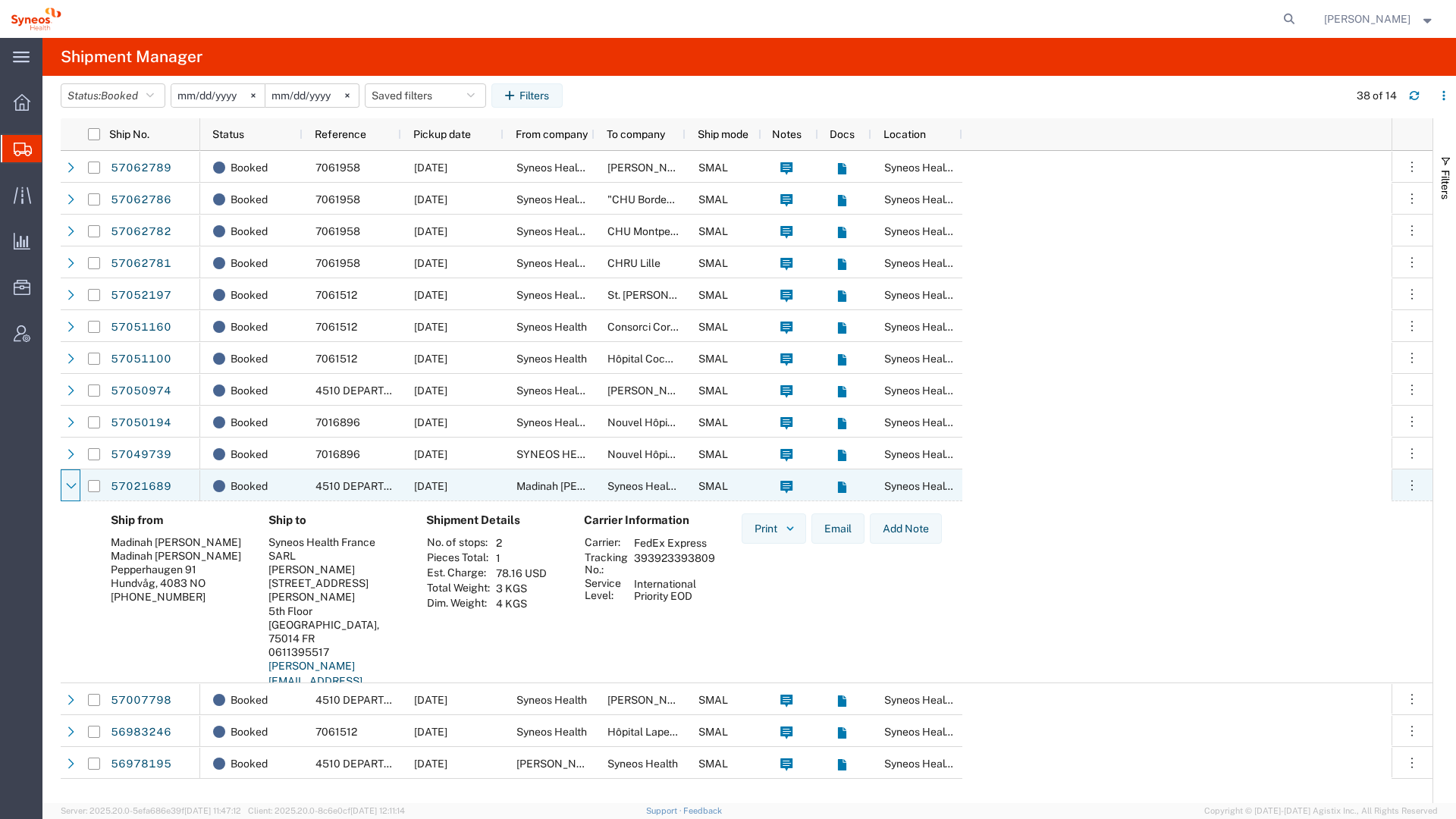
click at [70, 490] on icon at bounding box center [71, 486] width 11 height 11
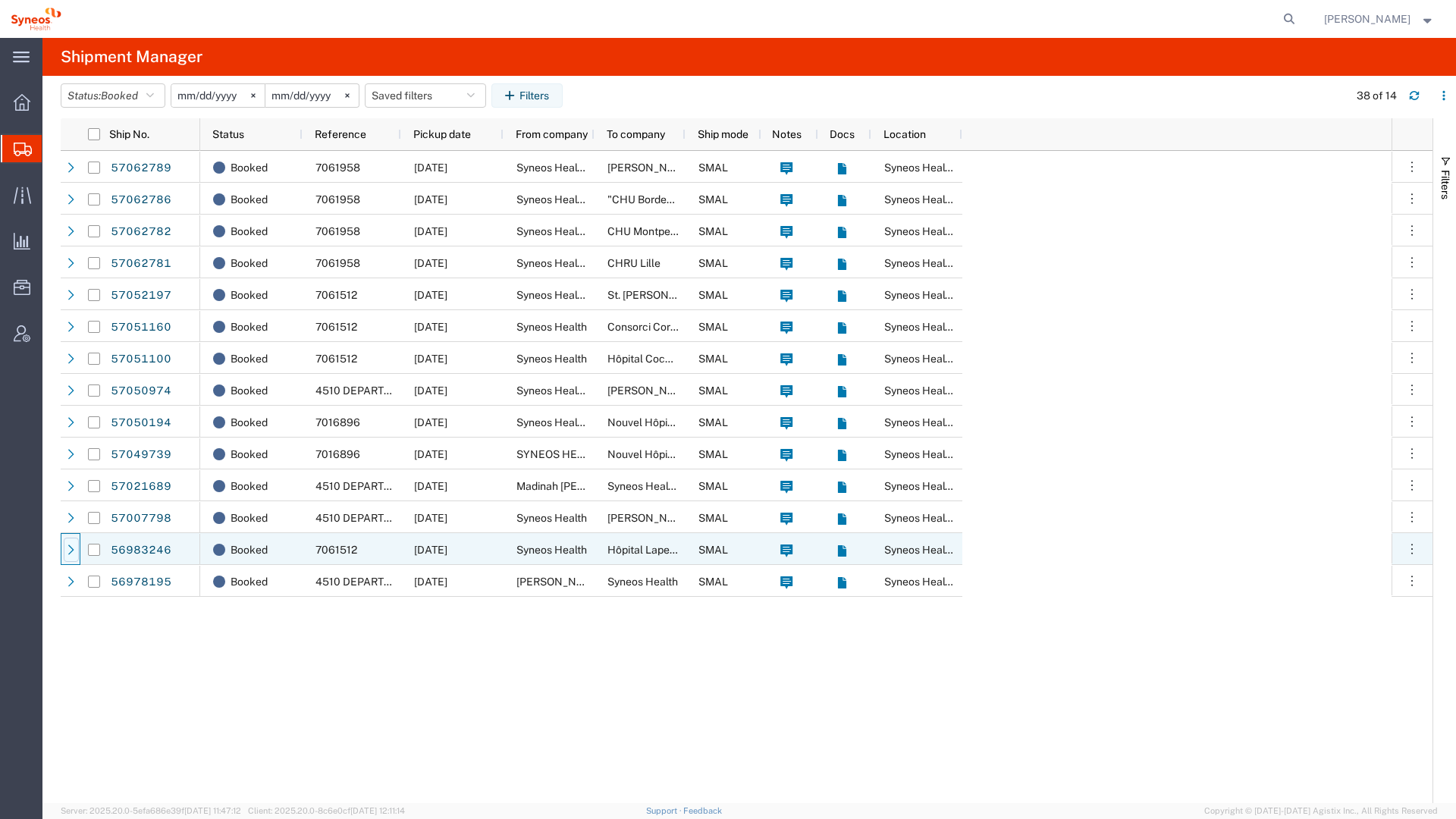
click at [67, 545] on icon at bounding box center [71, 549] width 11 height 11
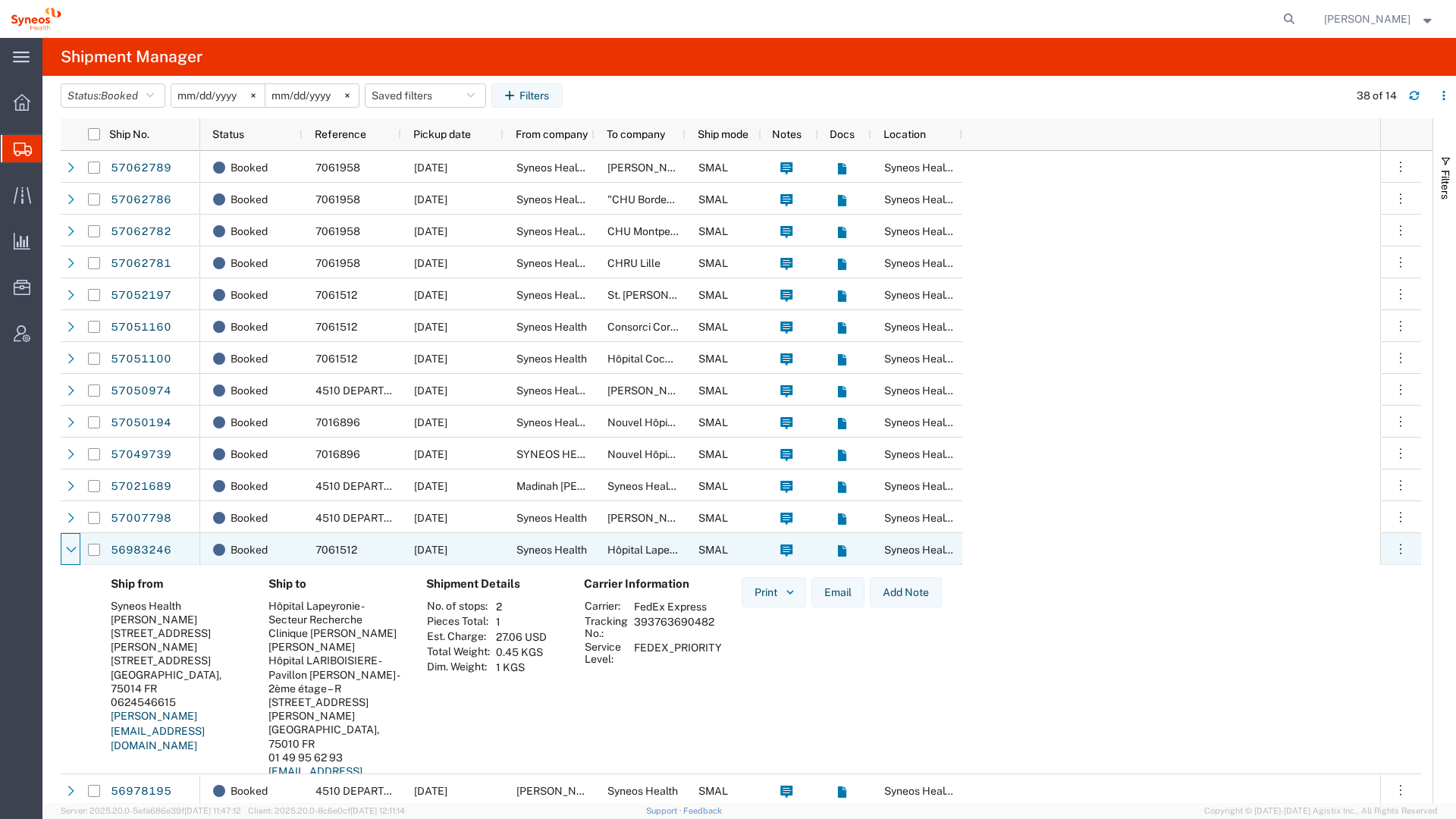
click at [67, 545] on icon at bounding box center [71, 549] width 11 height 11
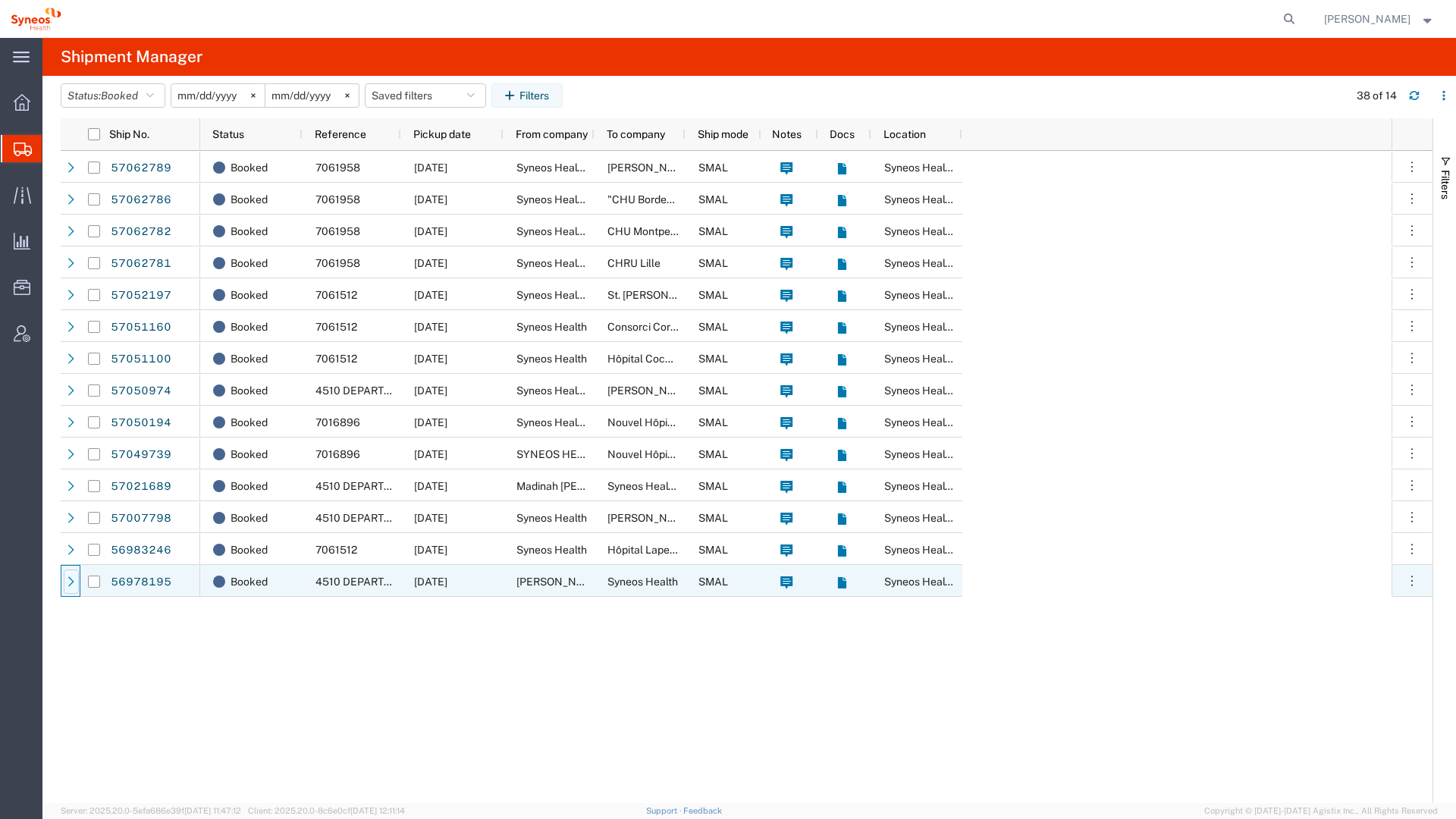
click at [69, 573] on div at bounding box center [71, 581] width 15 height 24
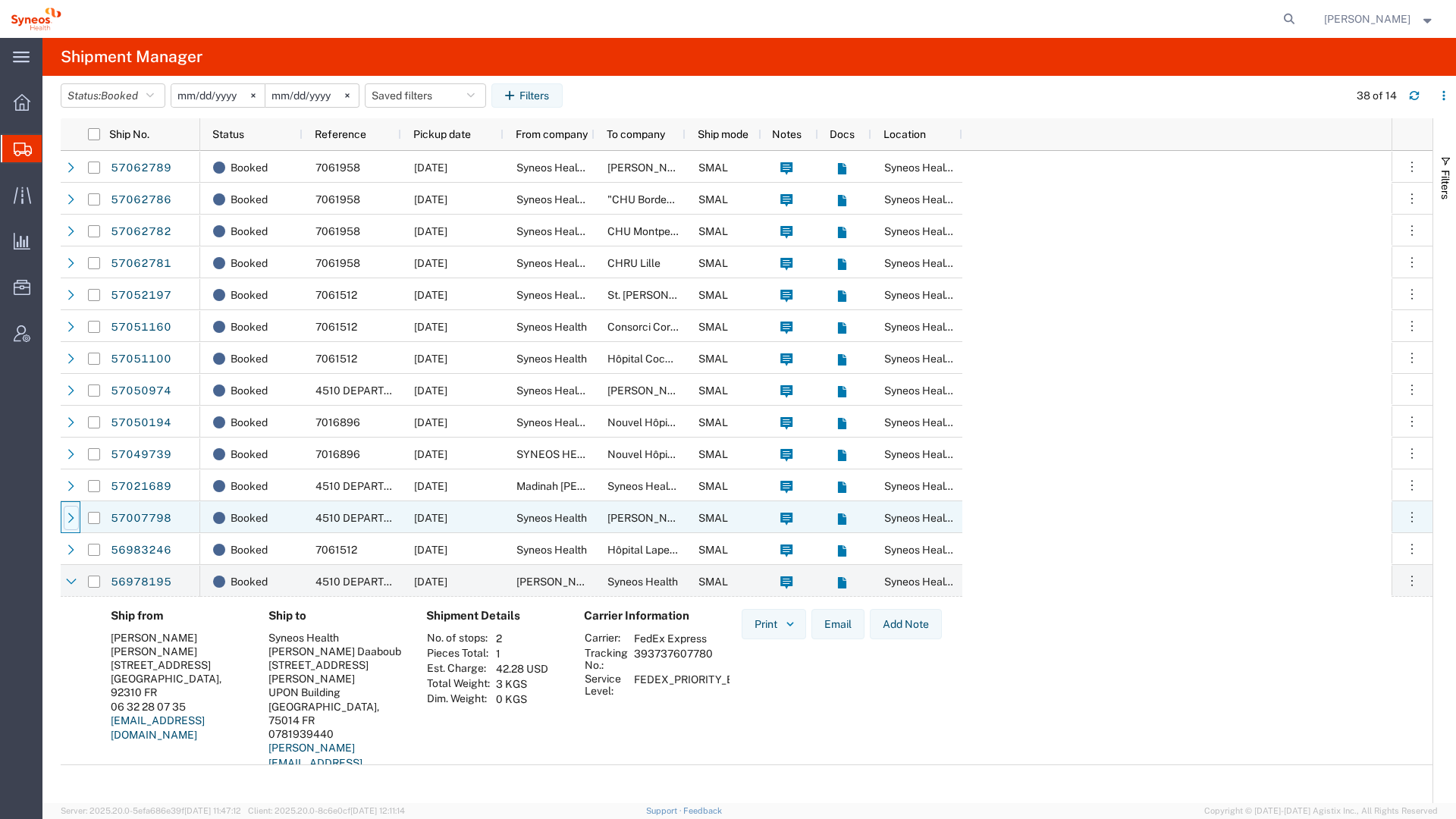
click at [64, 516] on div at bounding box center [71, 518] width 15 height 24
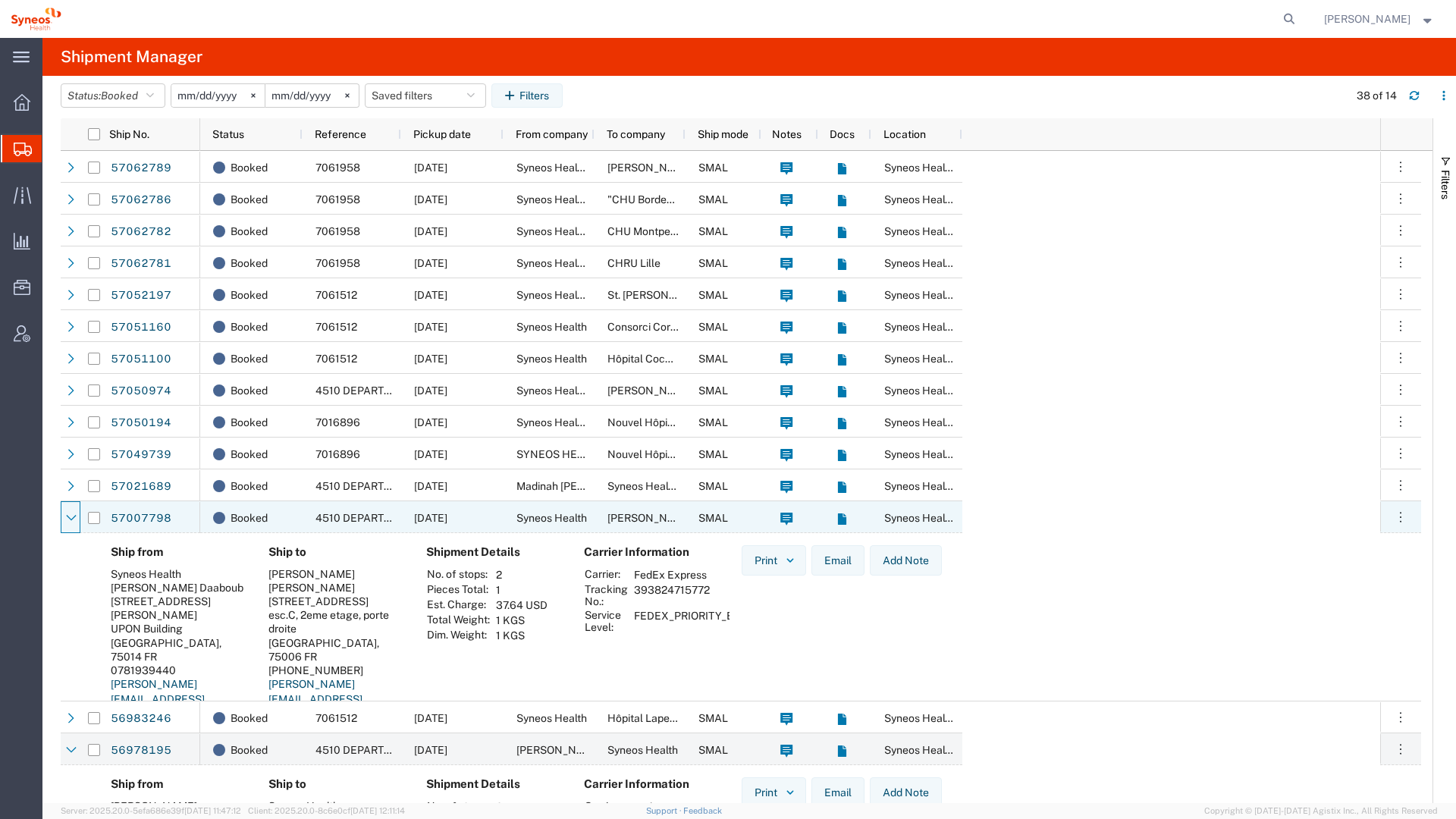
click at [64, 516] on div at bounding box center [71, 518] width 15 height 24
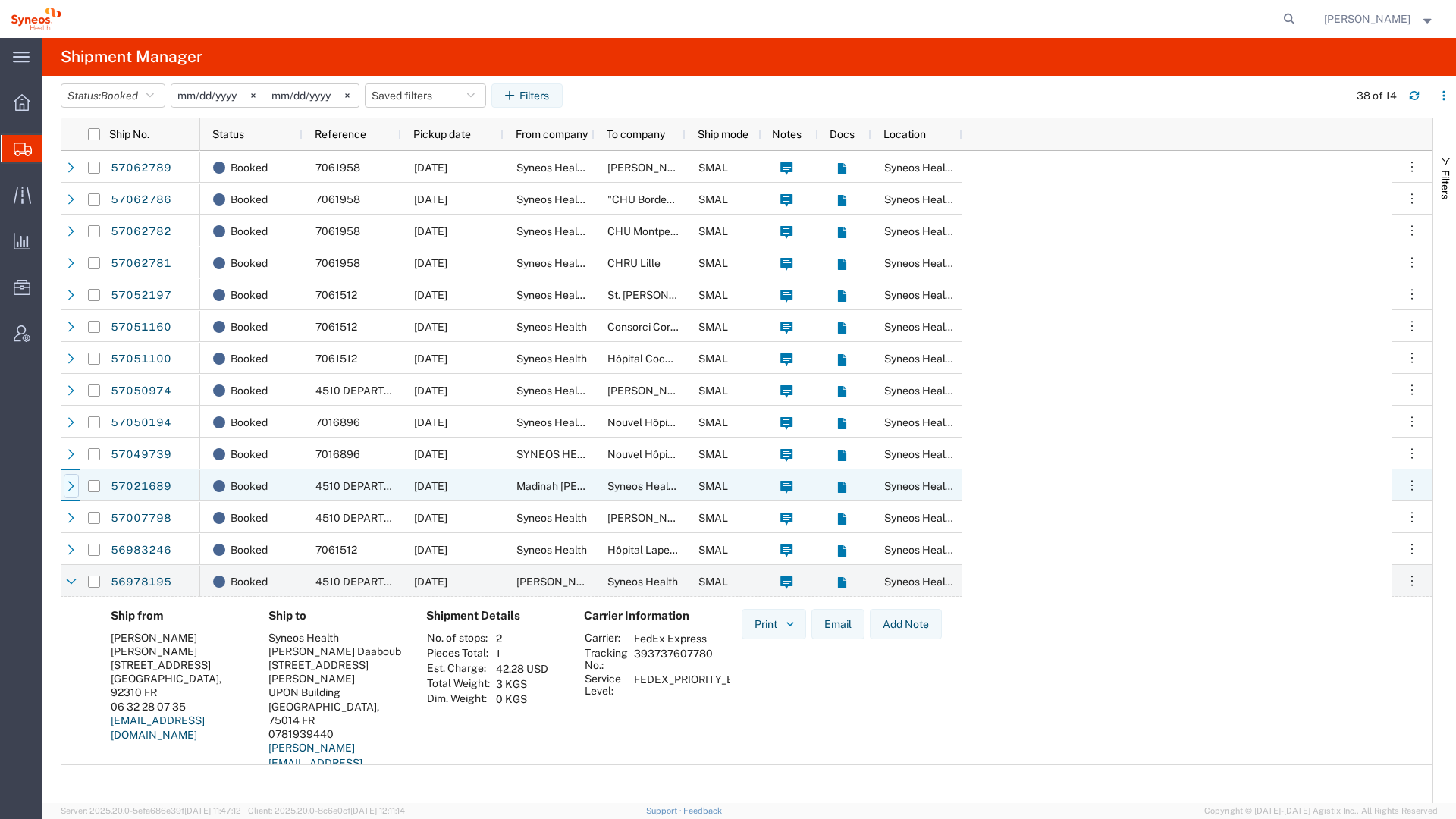
click at [70, 490] on icon at bounding box center [71, 486] width 11 height 11
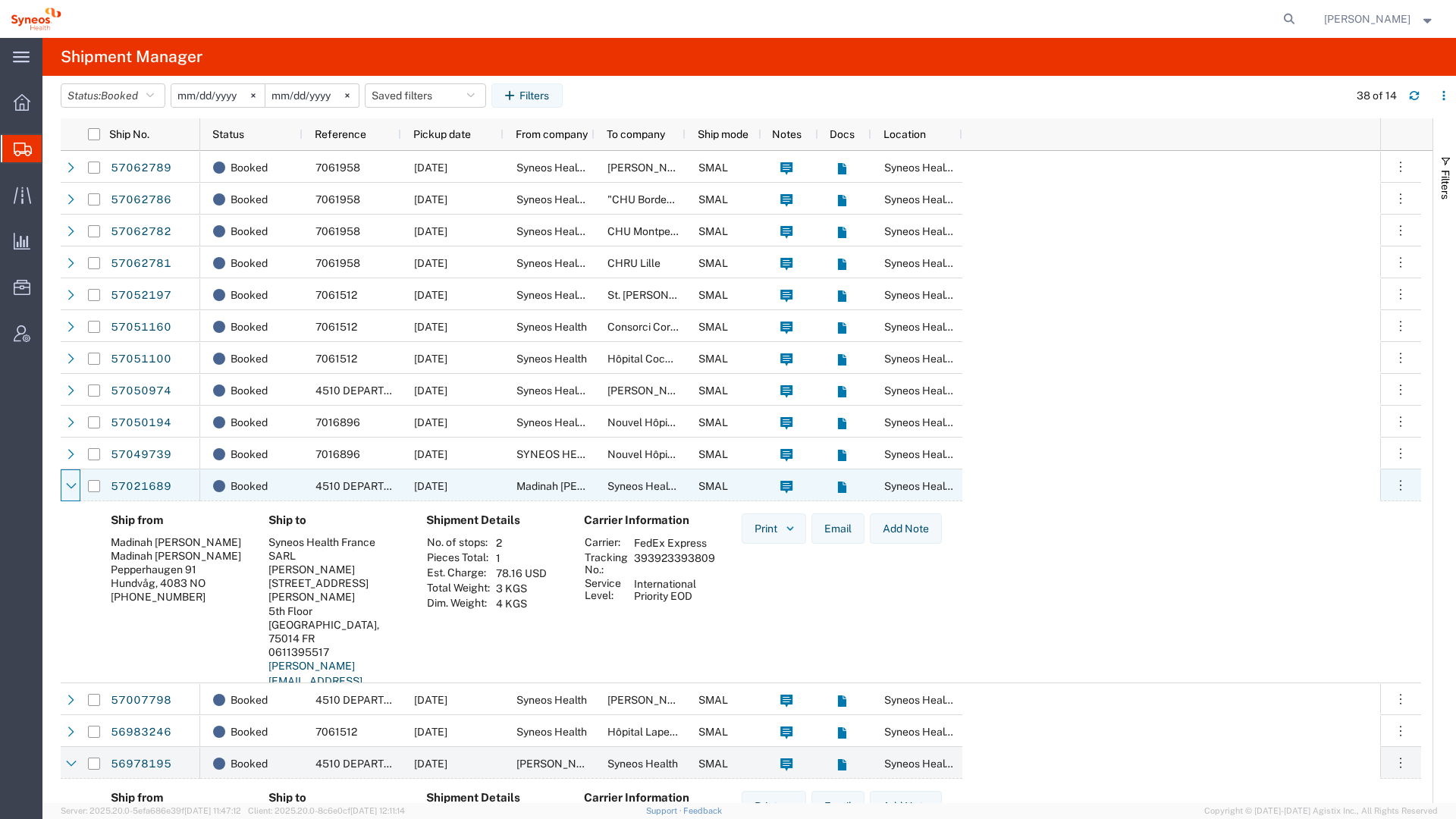
click at [70, 490] on icon at bounding box center [71, 486] width 11 height 11
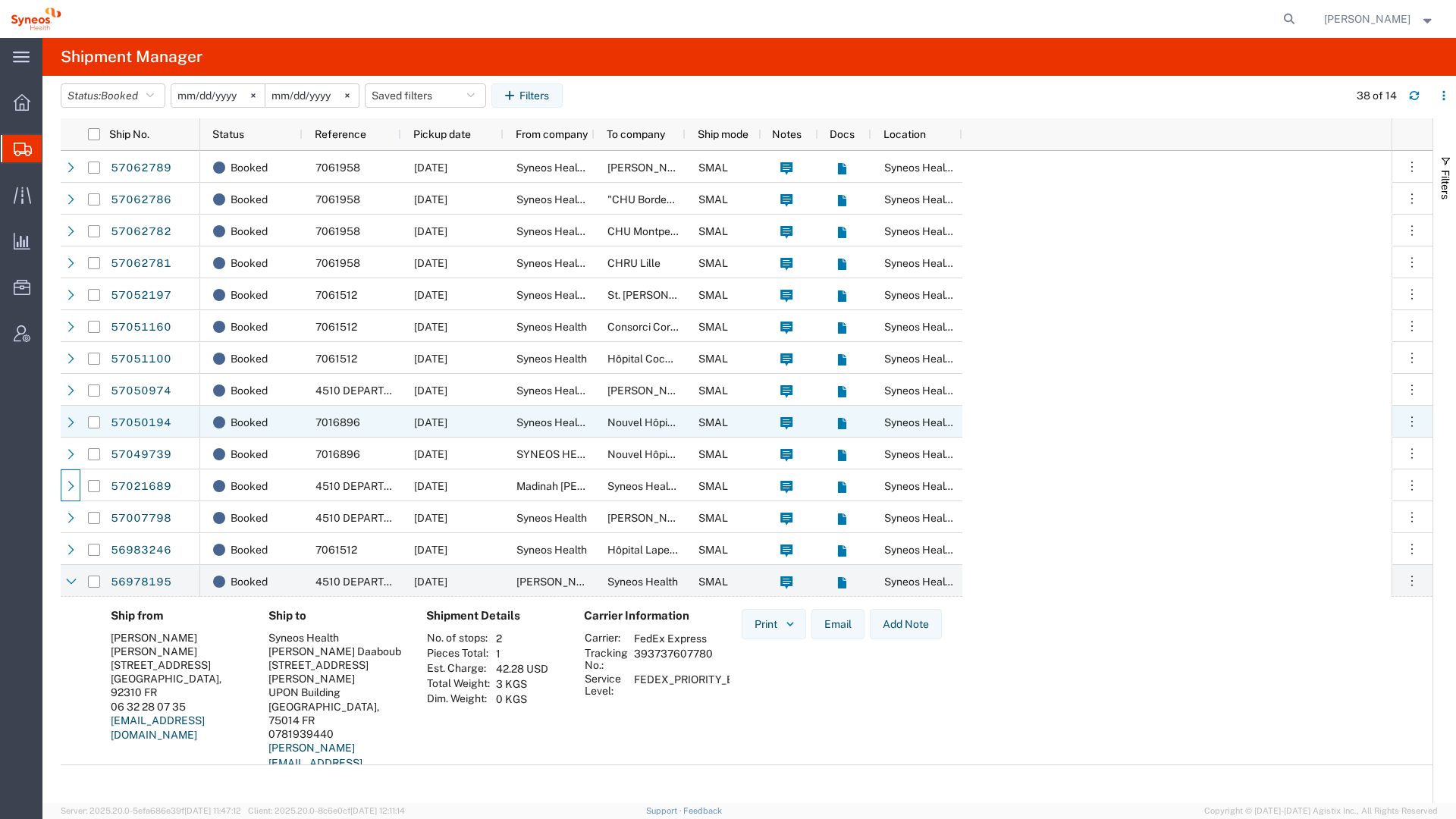
click at [60, 419] on div at bounding box center [70, 422] width 20 height 32
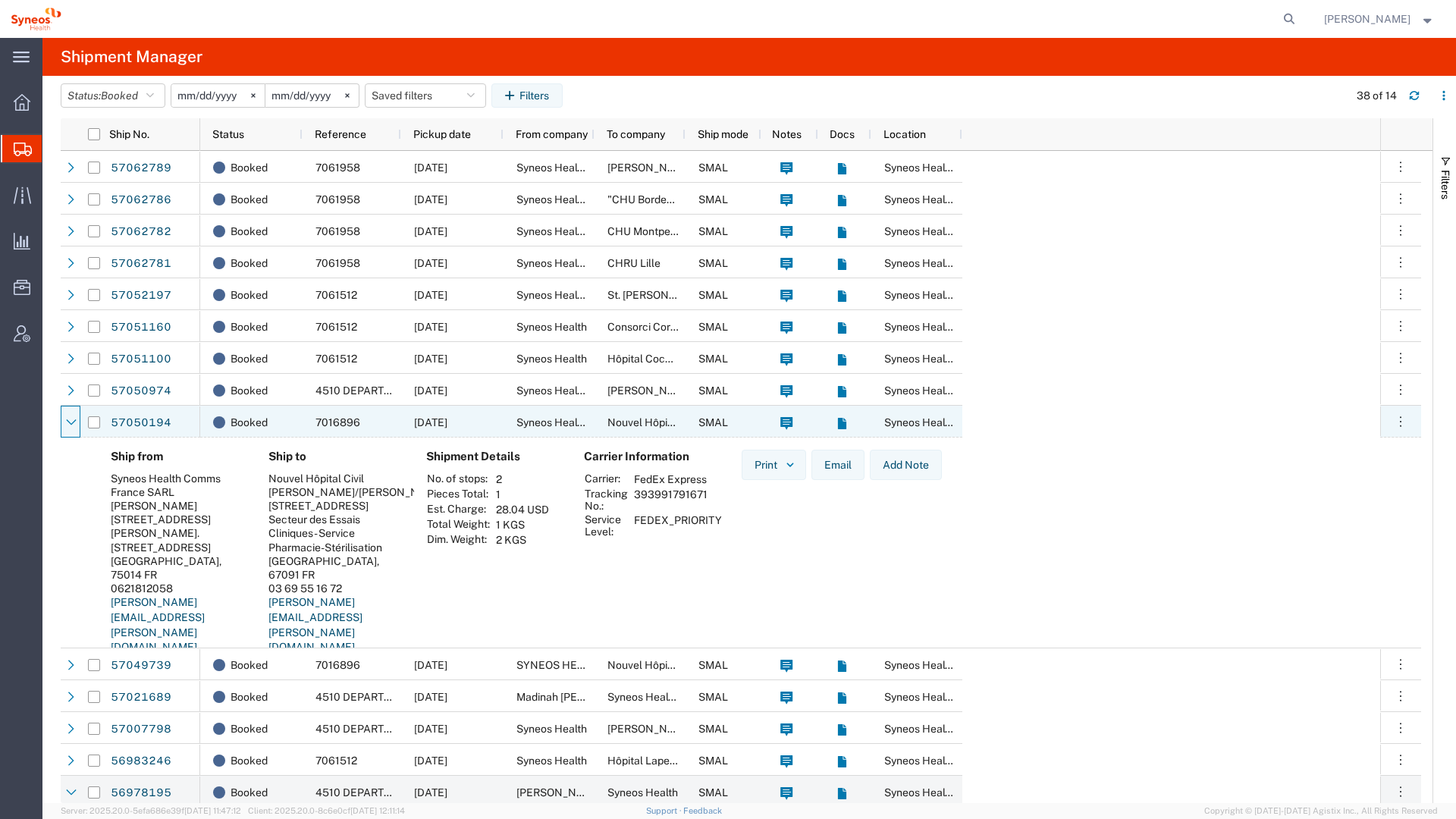
click at [60, 419] on div at bounding box center [70, 422] width 20 height 32
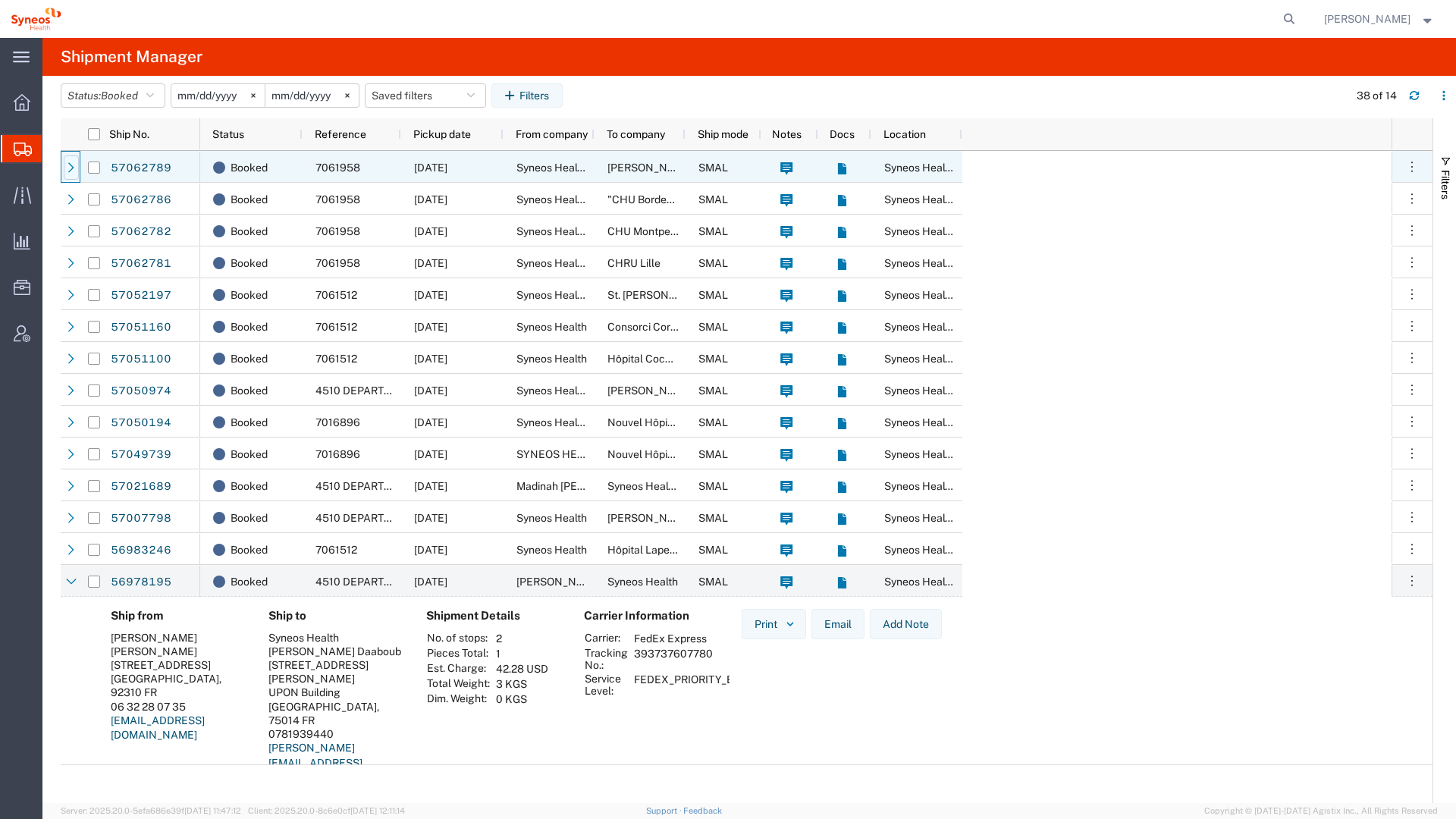
click at [66, 166] on icon at bounding box center [71, 167] width 11 height 11
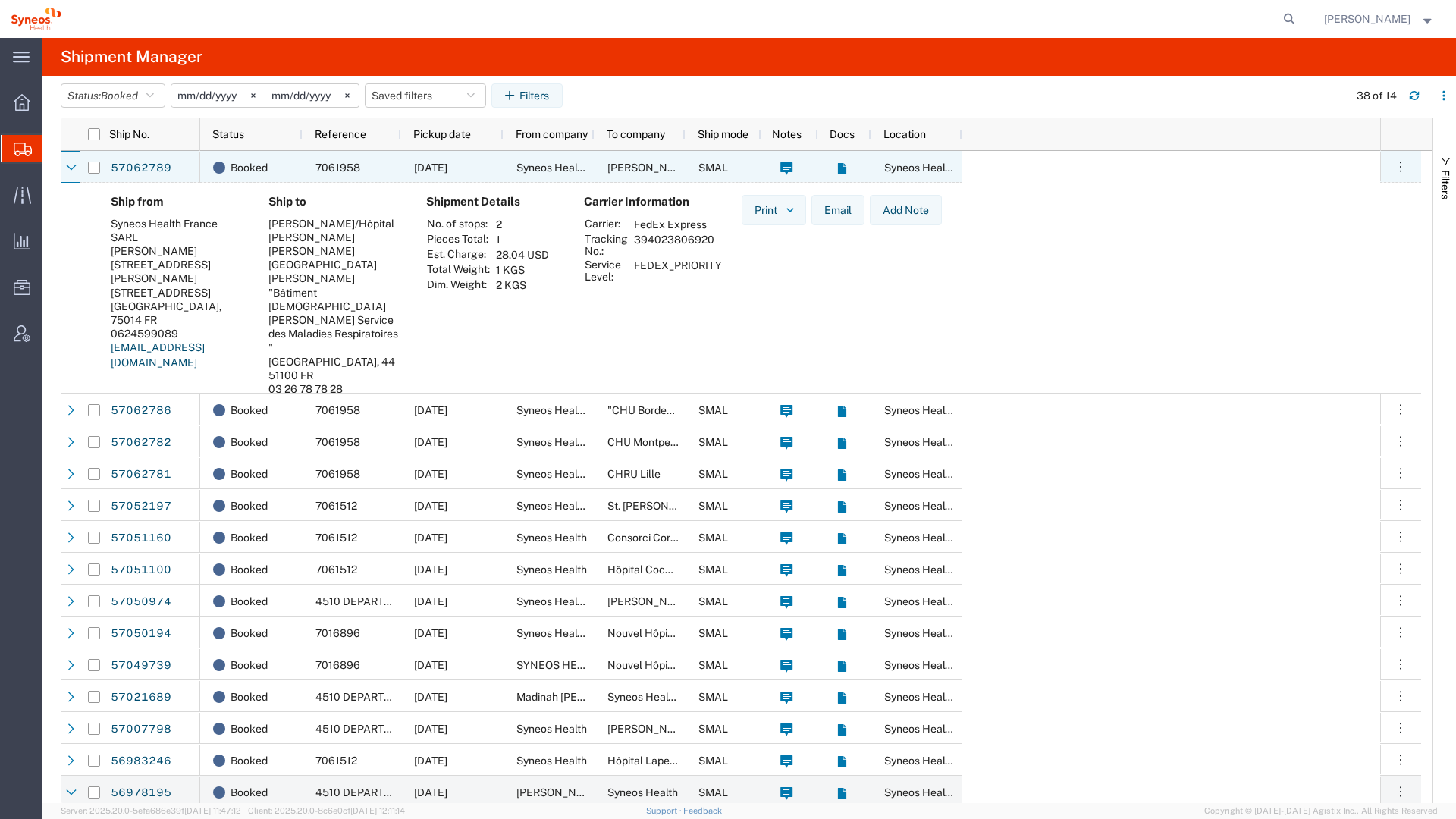
click at [66, 166] on icon at bounding box center [71, 167] width 11 height 11
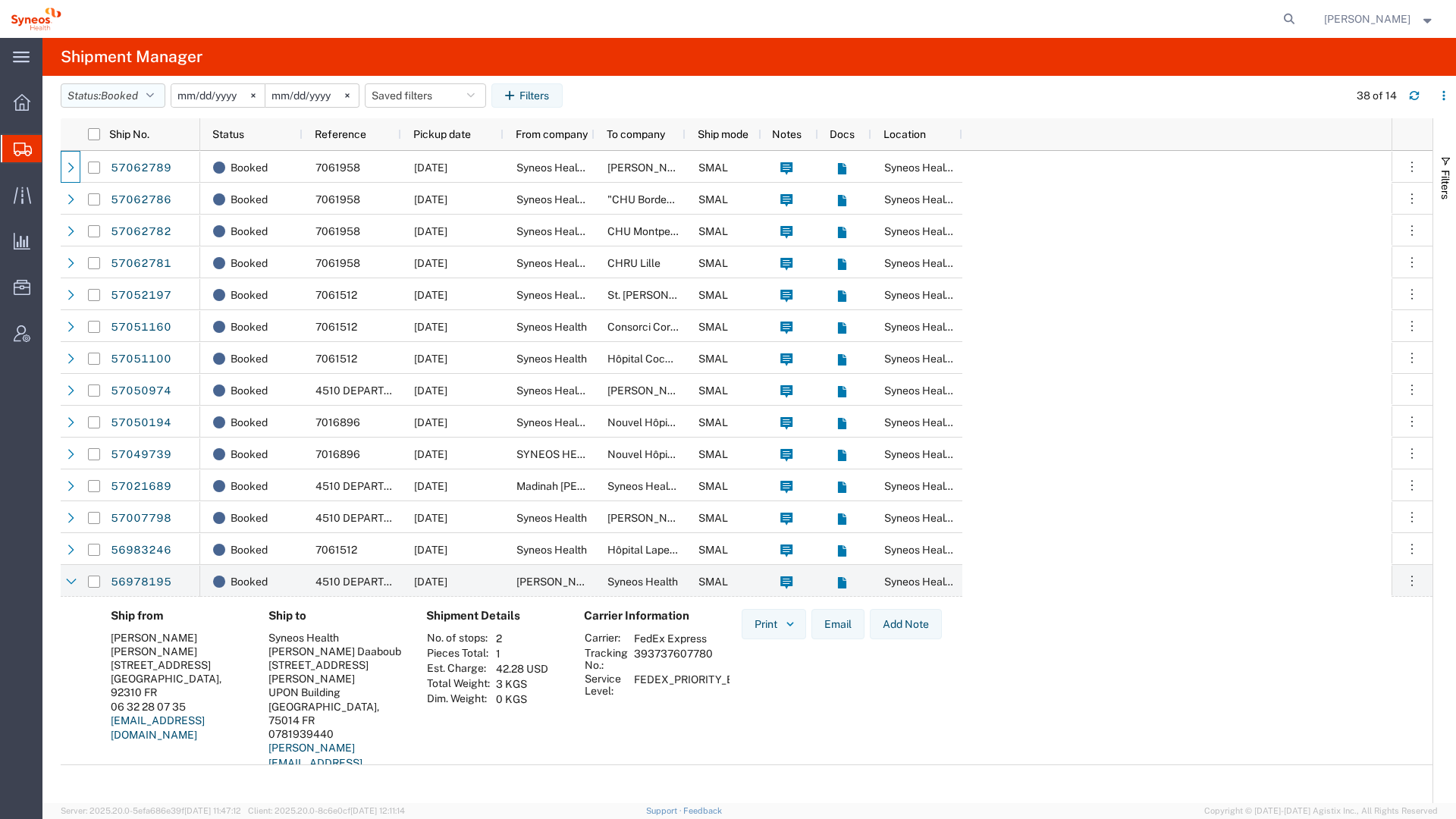
click at [148, 97] on button "Status: Booked" at bounding box center [112, 95] width 105 height 24
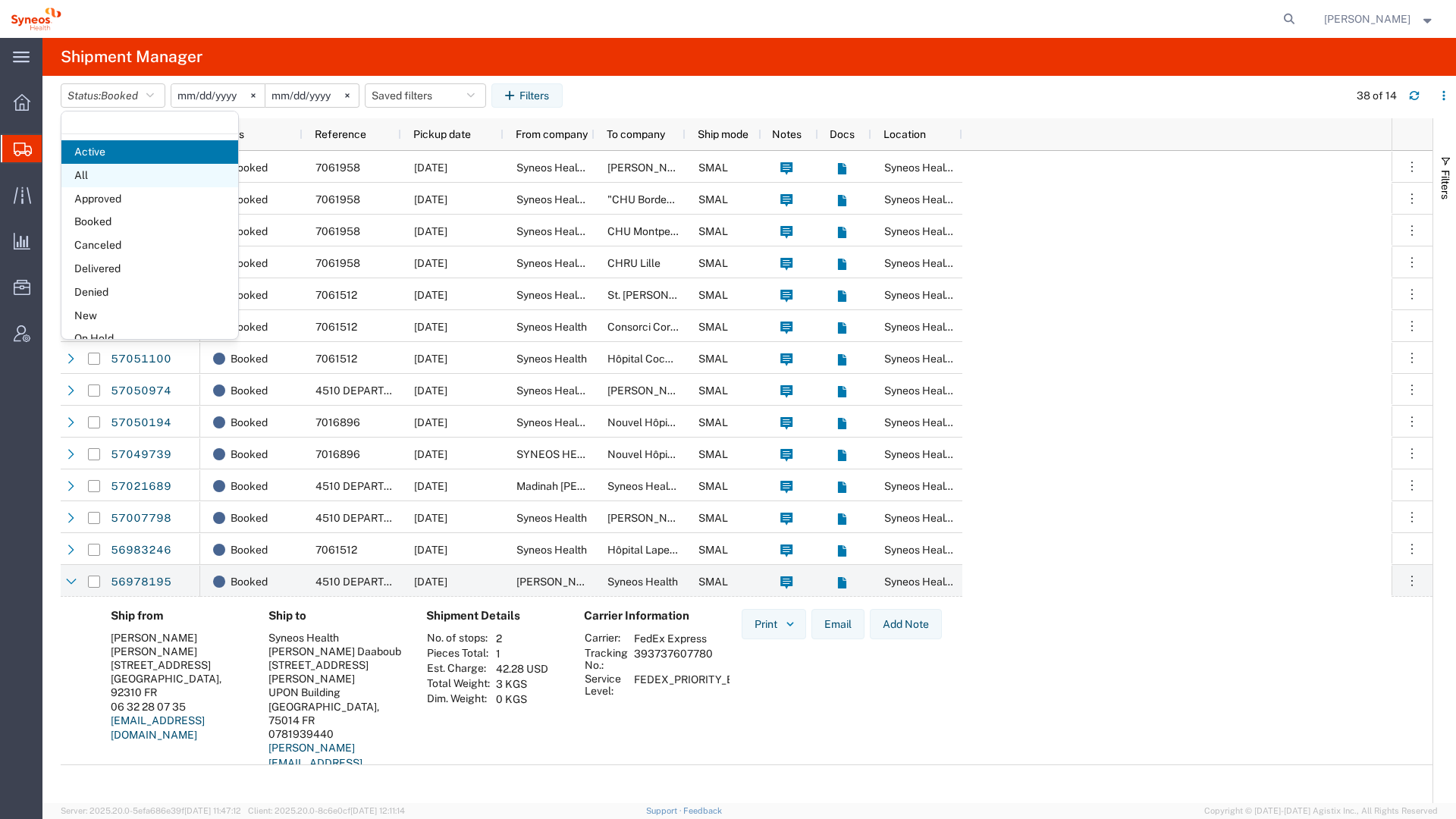
click at [102, 172] on span "All" at bounding box center [149, 175] width 177 height 24
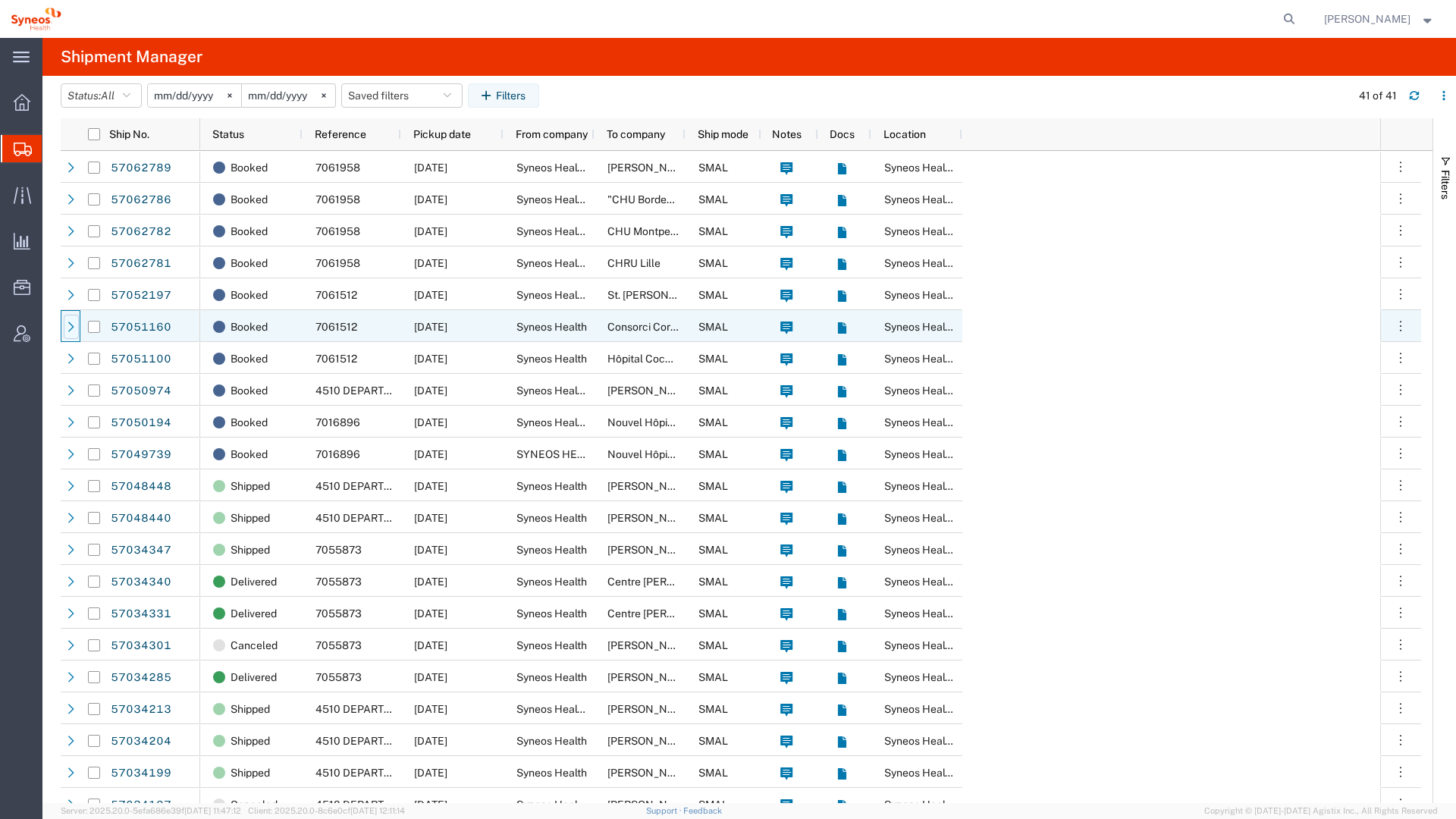
click at [70, 329] on icon at bounding box center [71, 326] width 6 height 10
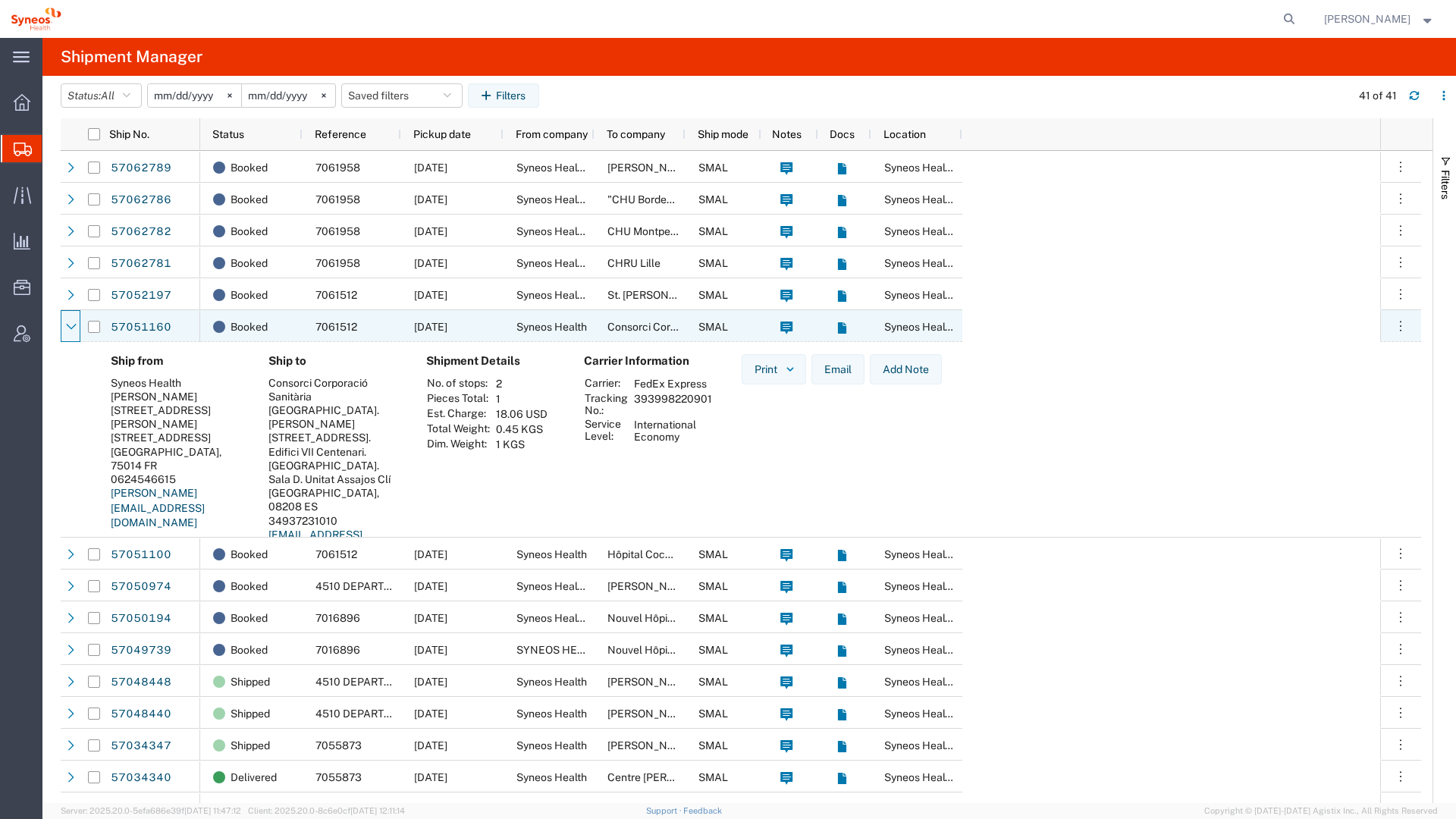
click at [70, 329] on icon at bounding box center [70, 327] width 10 height 6
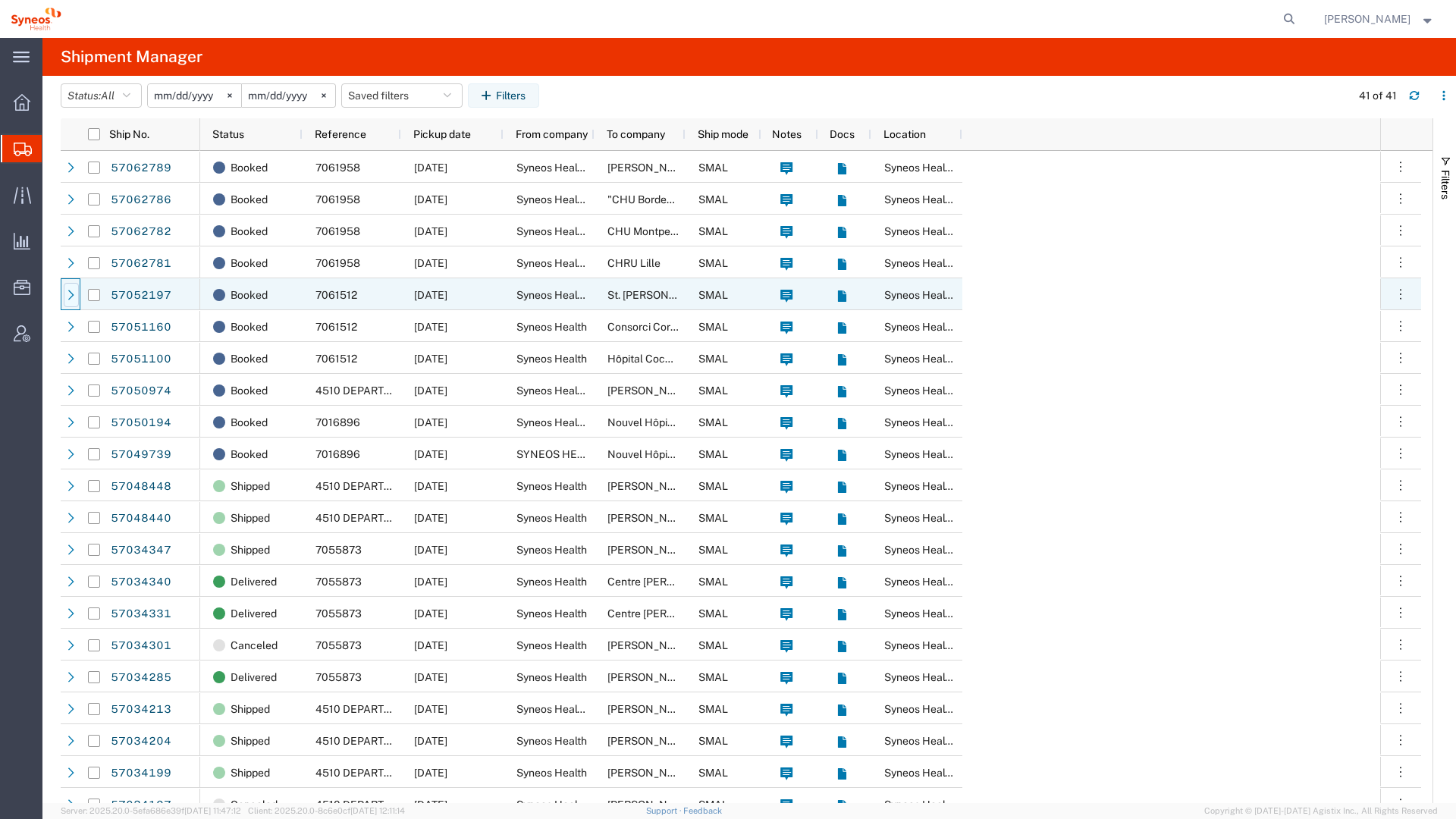
click at [73, 293] on icon at bounding box center [71, 295] width 11 height 11
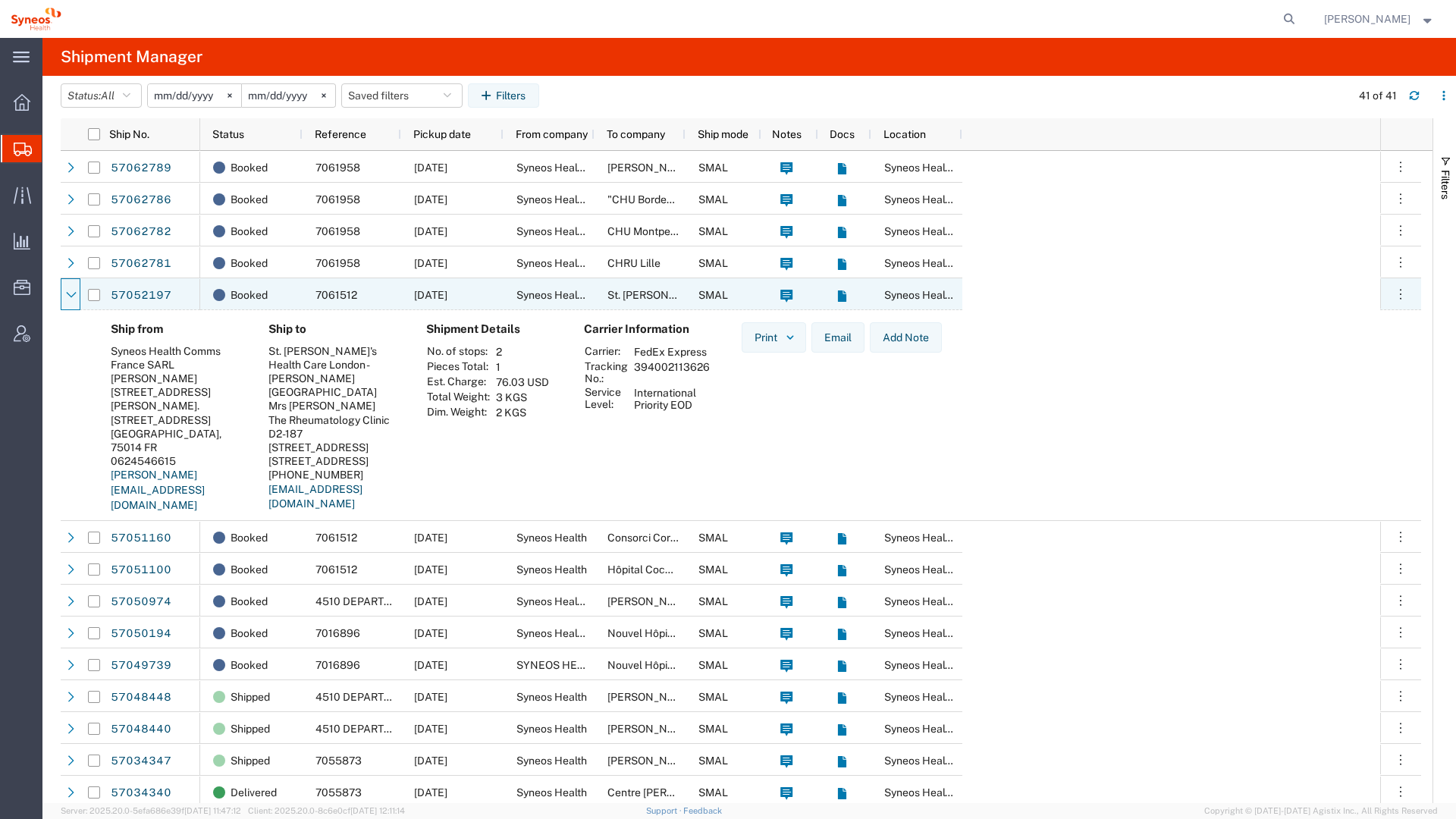
click at [73, 293] on icon at bounding box center [71, 295] width 11 height 11
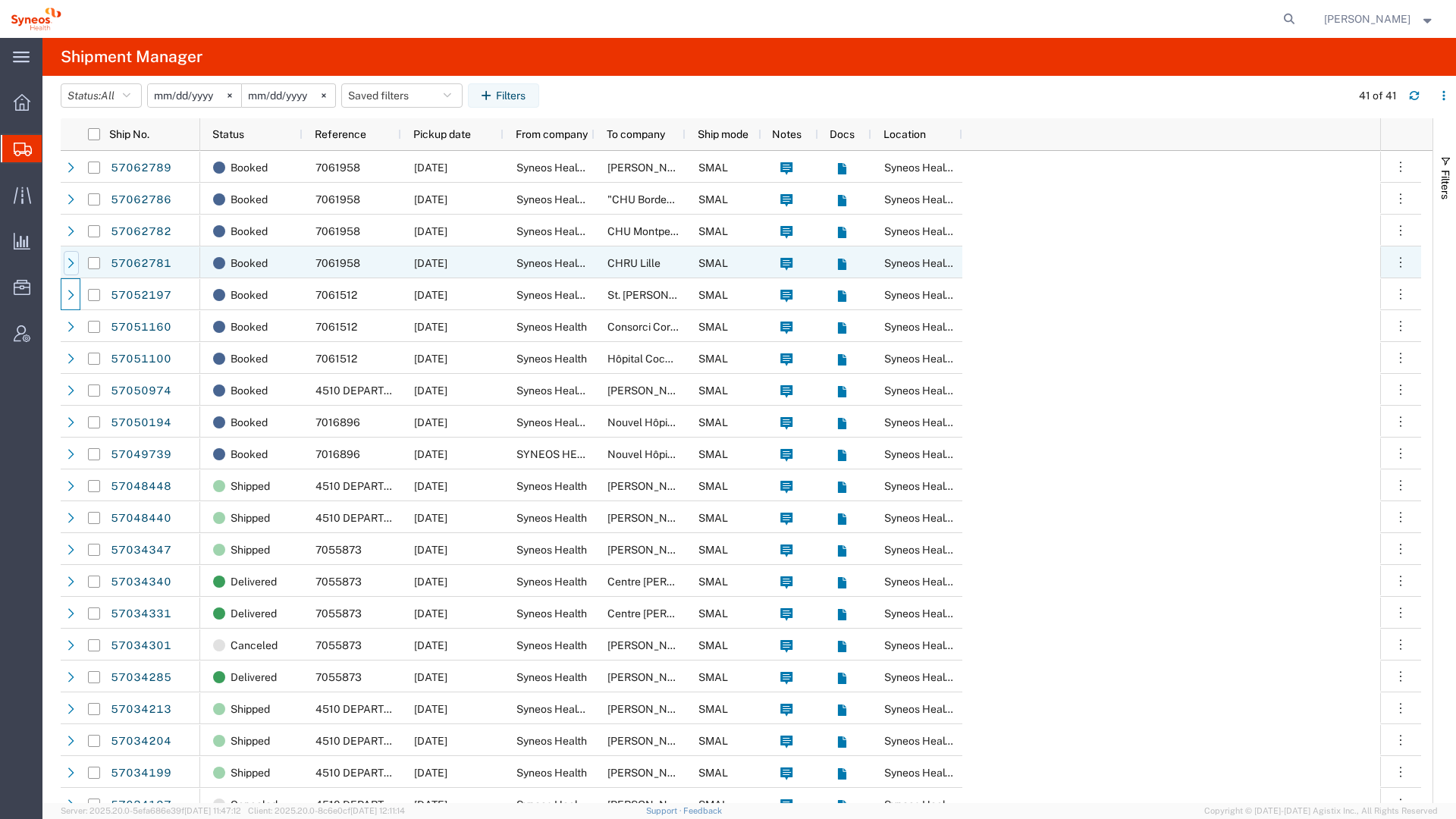
click at [69, 263] on icon at bounding box center [71, 263] width 11 height 11
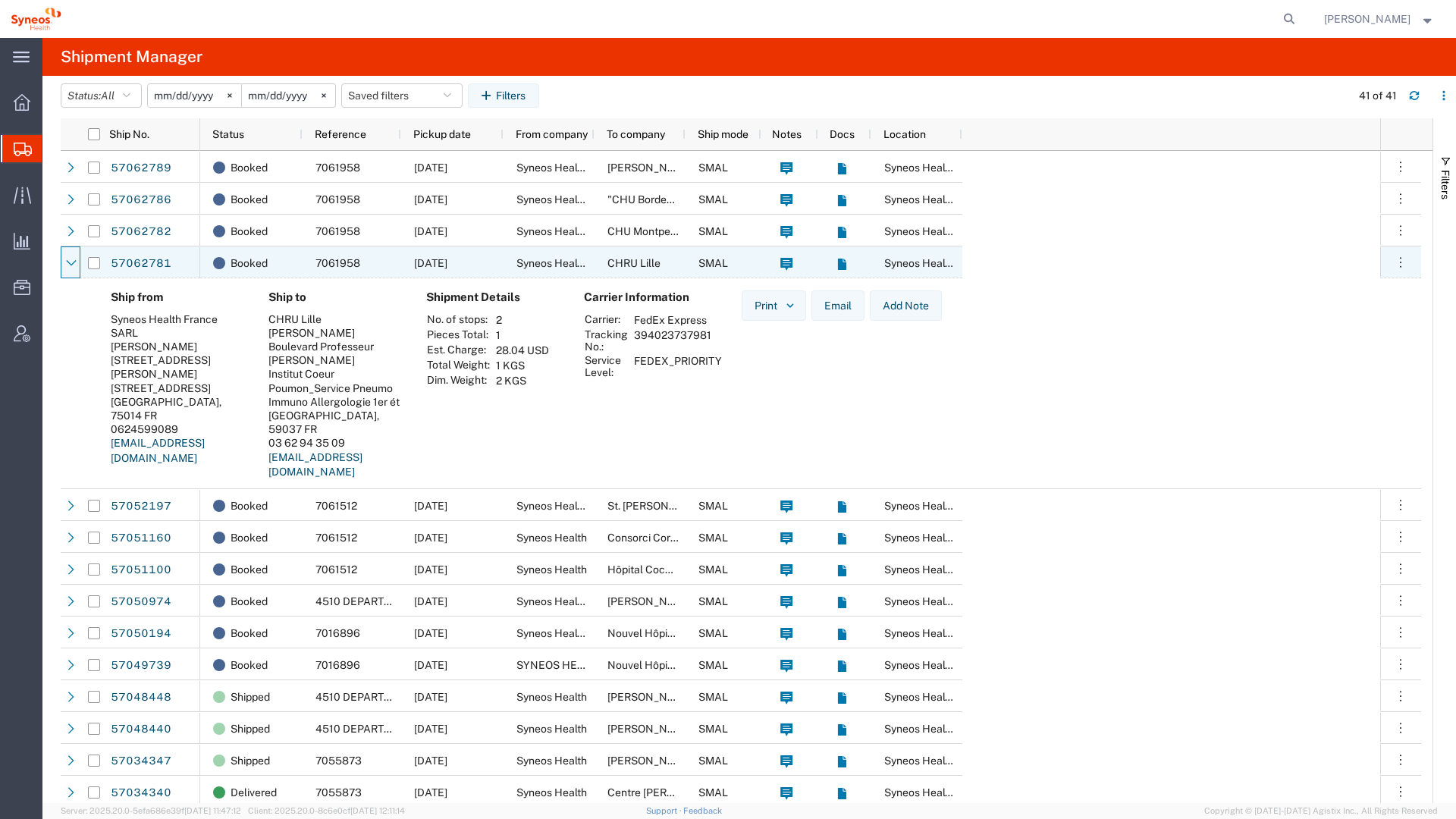
click at [69, 263] on icon at bounding box center [70, 263] width 10 height 6
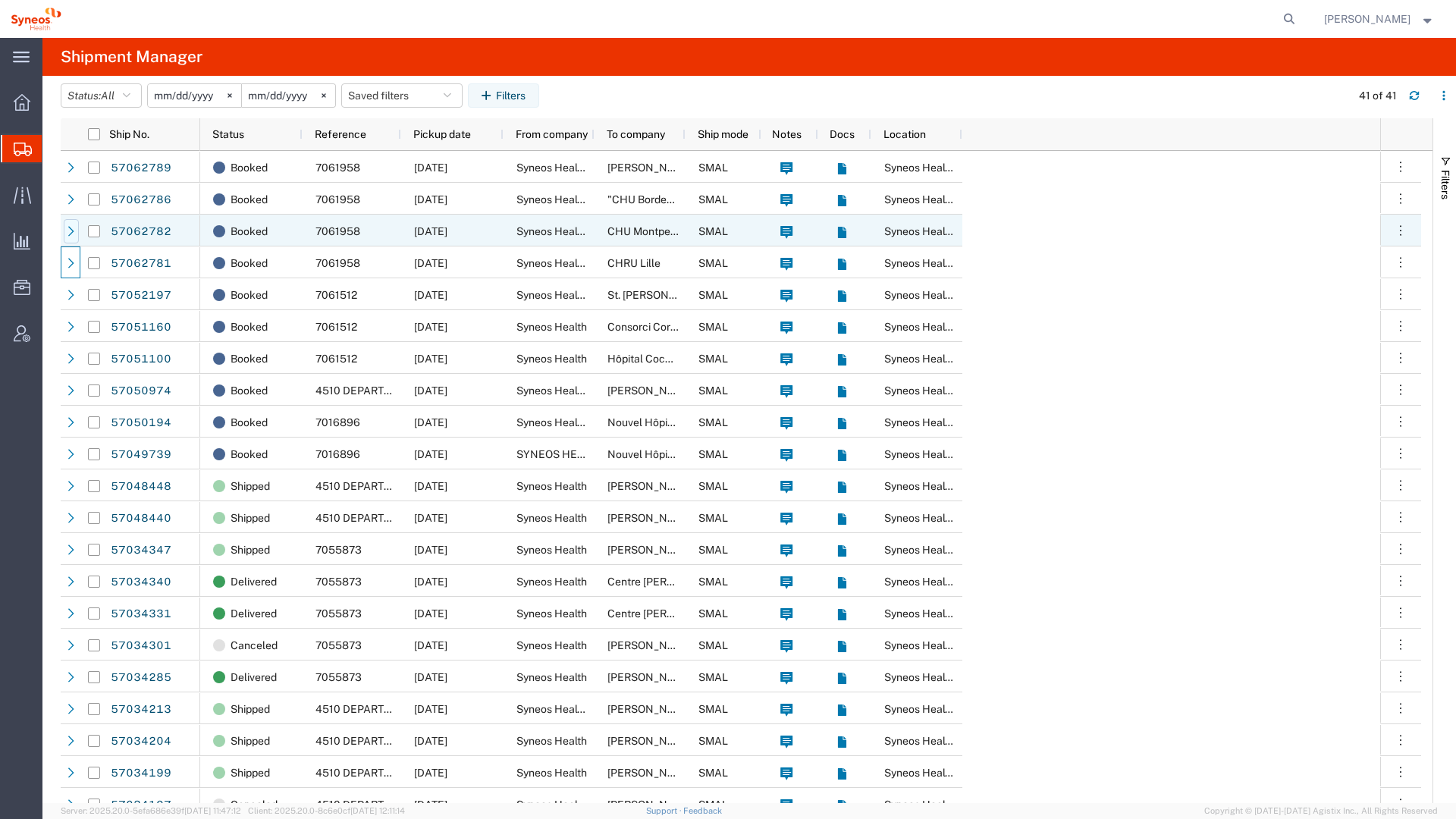
click at [70, 236] on icon at bounding box center [71, 231] width 11 height 11
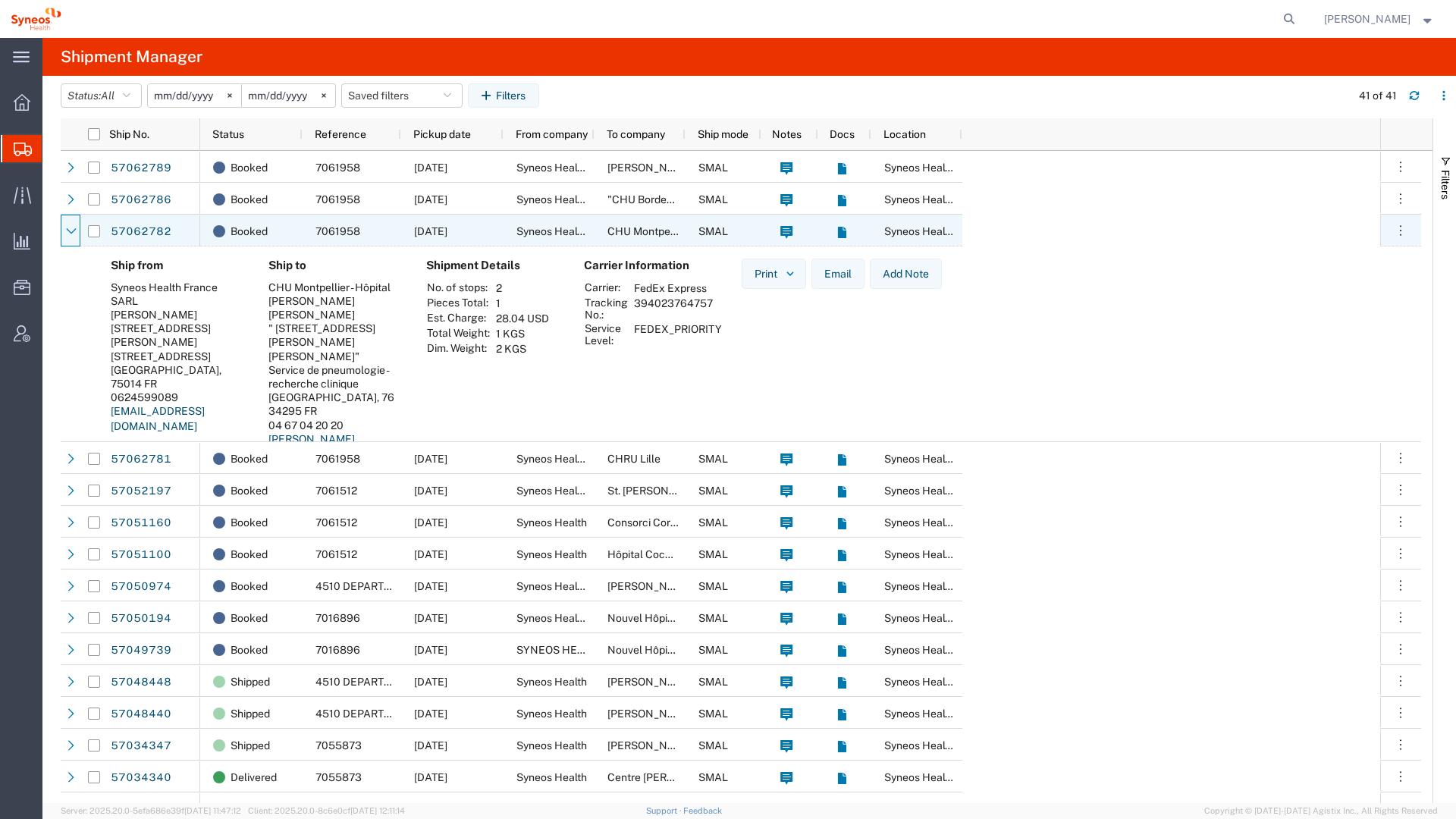
click at [70, 236] on icon at bounding box center [71, 231] width 11 height 11
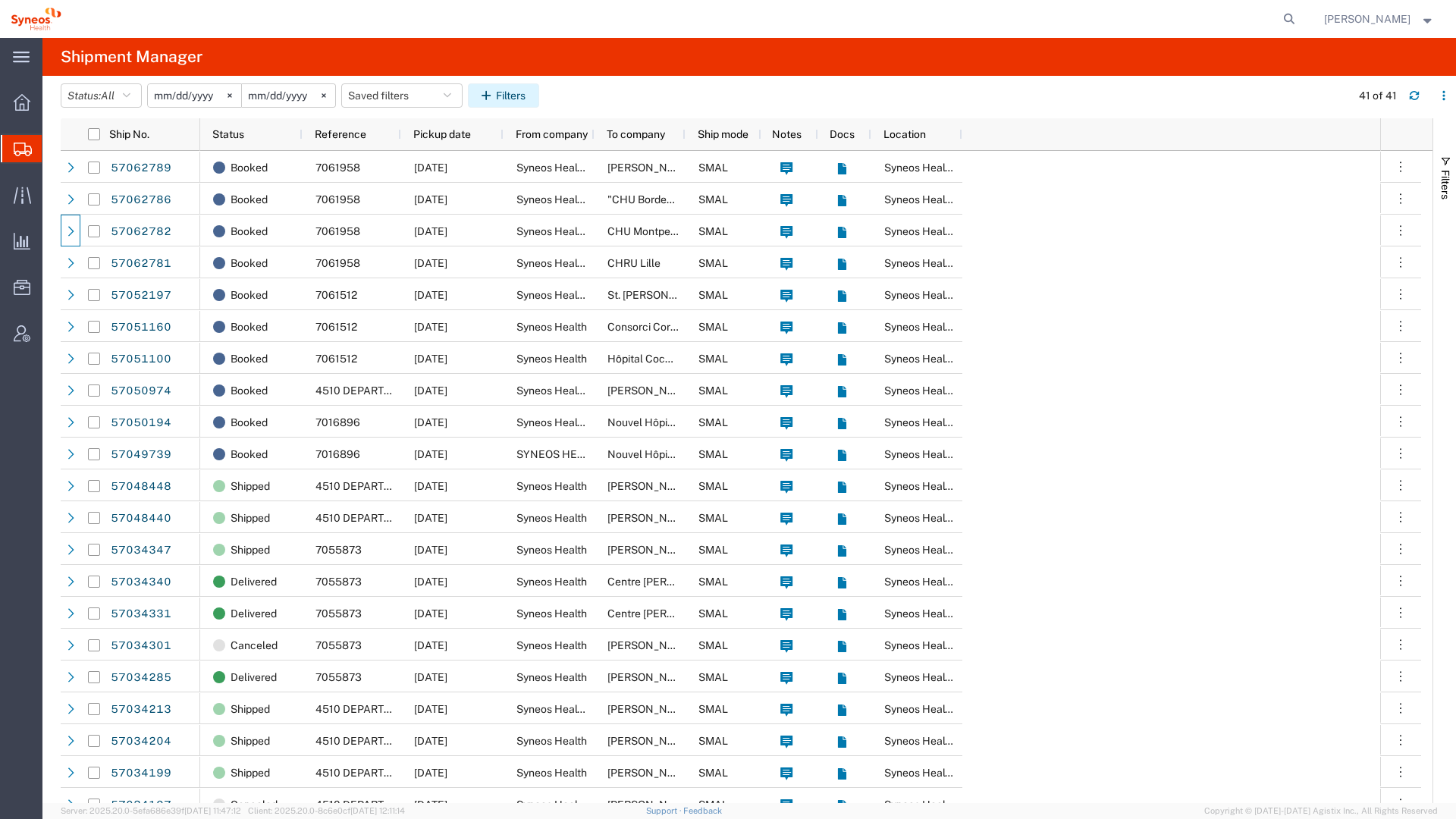
click at [492, 99] on icon "button" at bounding box center [488, 95] width 15 height 11
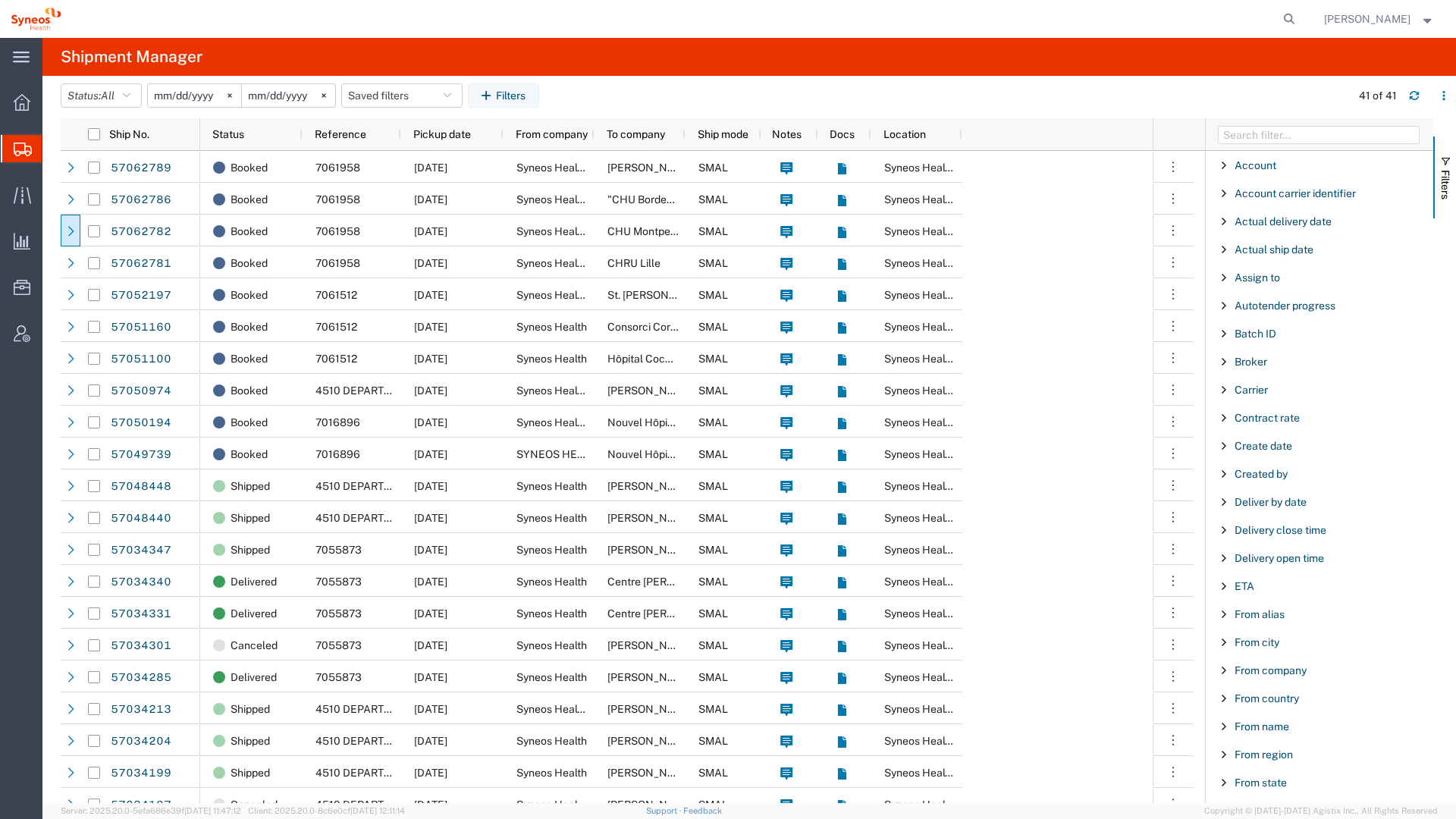
click at [1227, 163] on span "Filter List 66 Filters" at bounding box center [1224, 165] width 12 height 12
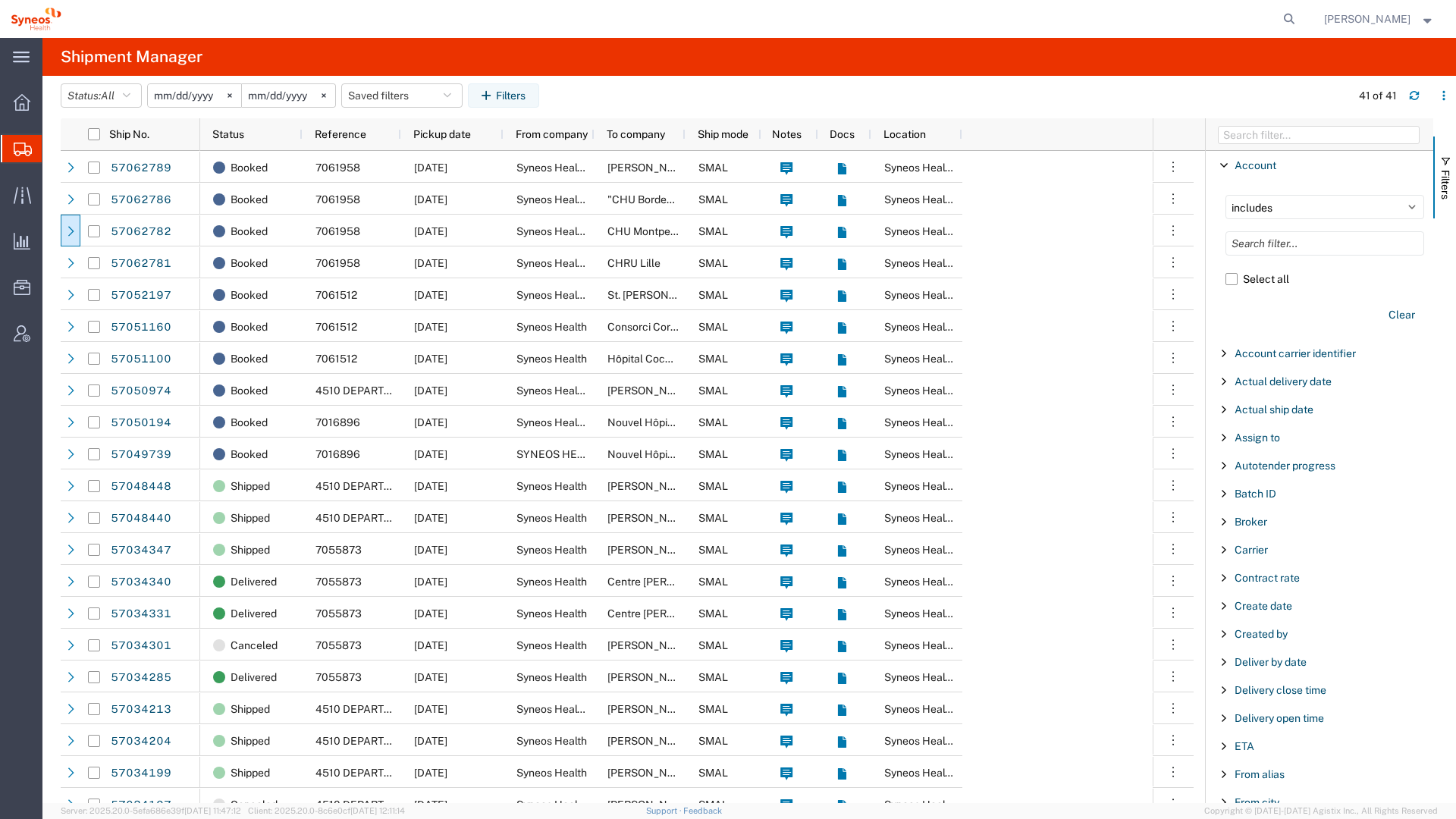
click at [1227, 163] on span "Filter List 66 Filters" at bounding box center [1224, 165] width 12 height 12
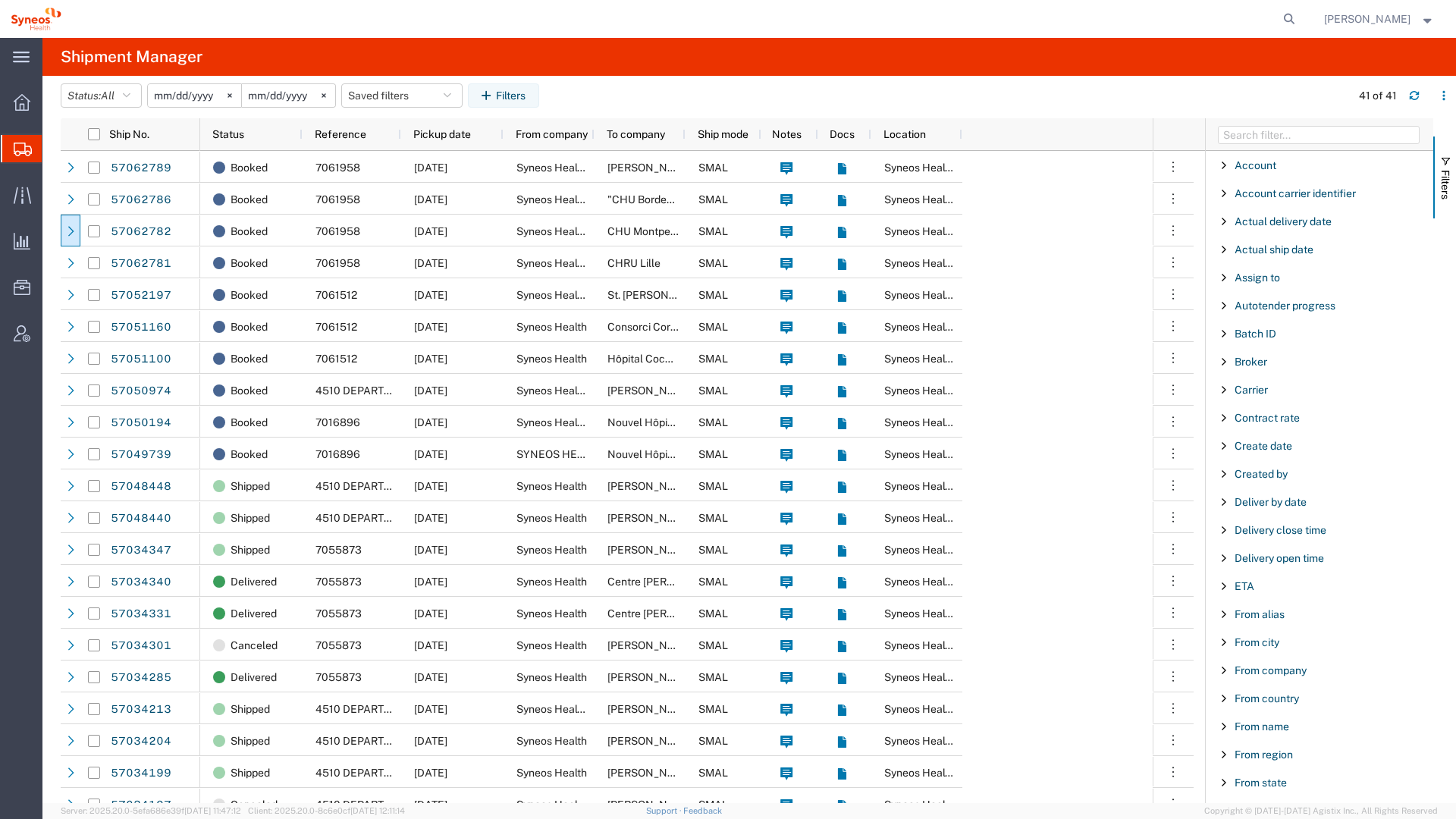
click at [1227, 475] on span "Filter List 66 Filters" at bounding box center [1224, 474] width 12 height 12
click at [1271, 535] on input "Filter Value" at bounding box center [1325, 538] width 199 height 18
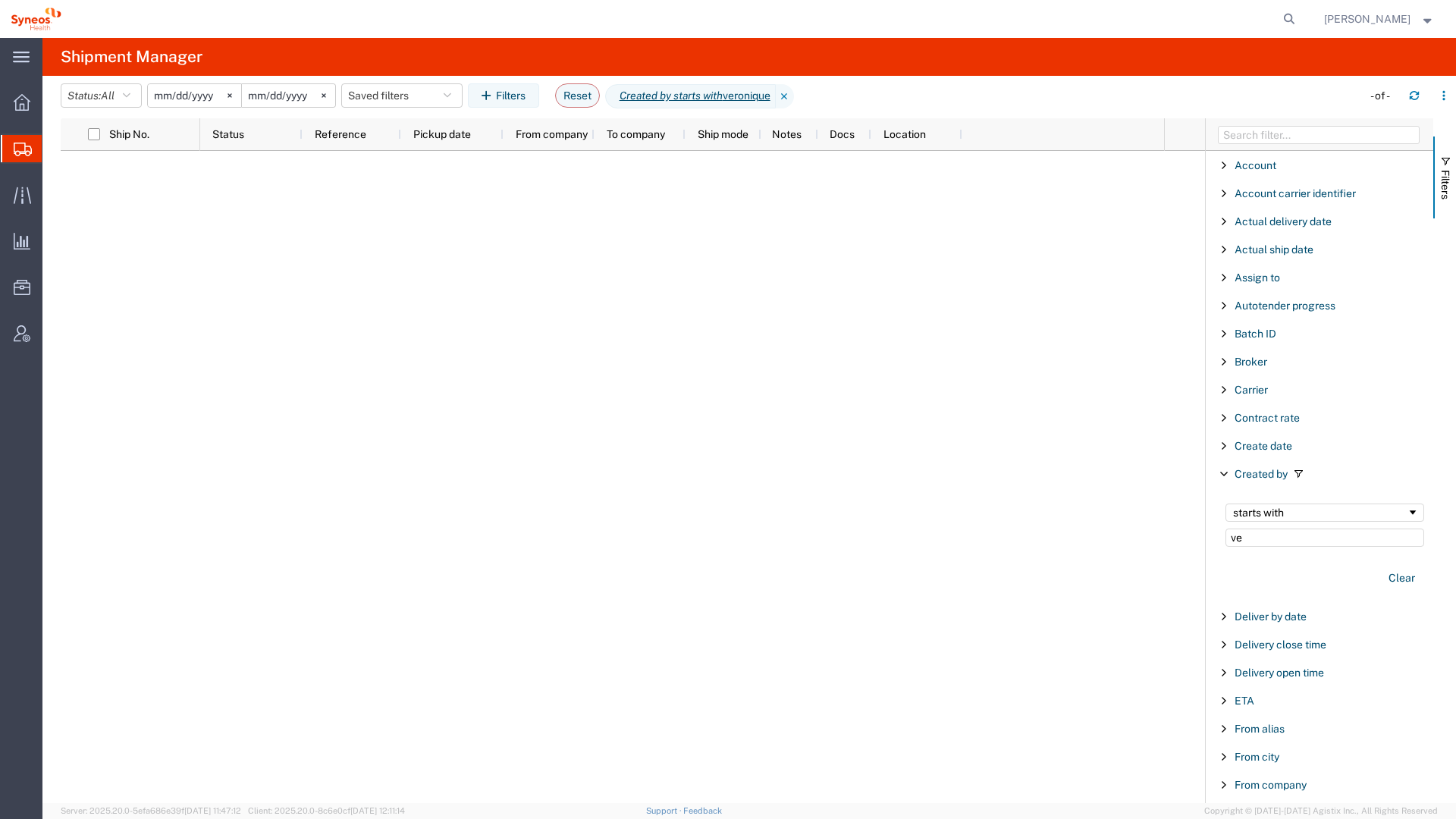
type input "v"
type input "Sarre"
click at [122, 95] on button "Status: All" at bounding box center [101, 95] width 81 height 24
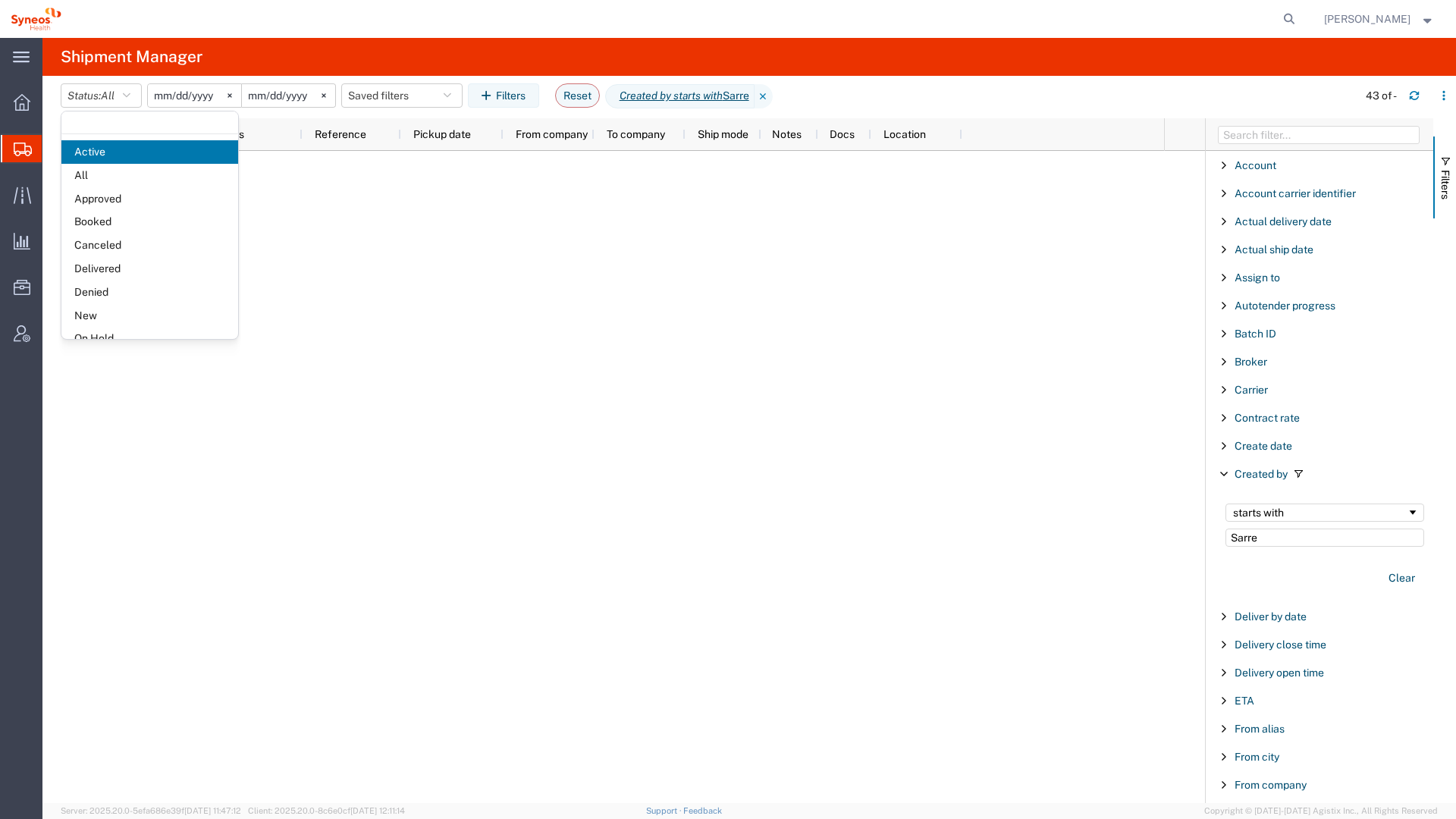
click at [284, 96] on input "[DATE]" at bounding box center [289, 95] width 93 height 23
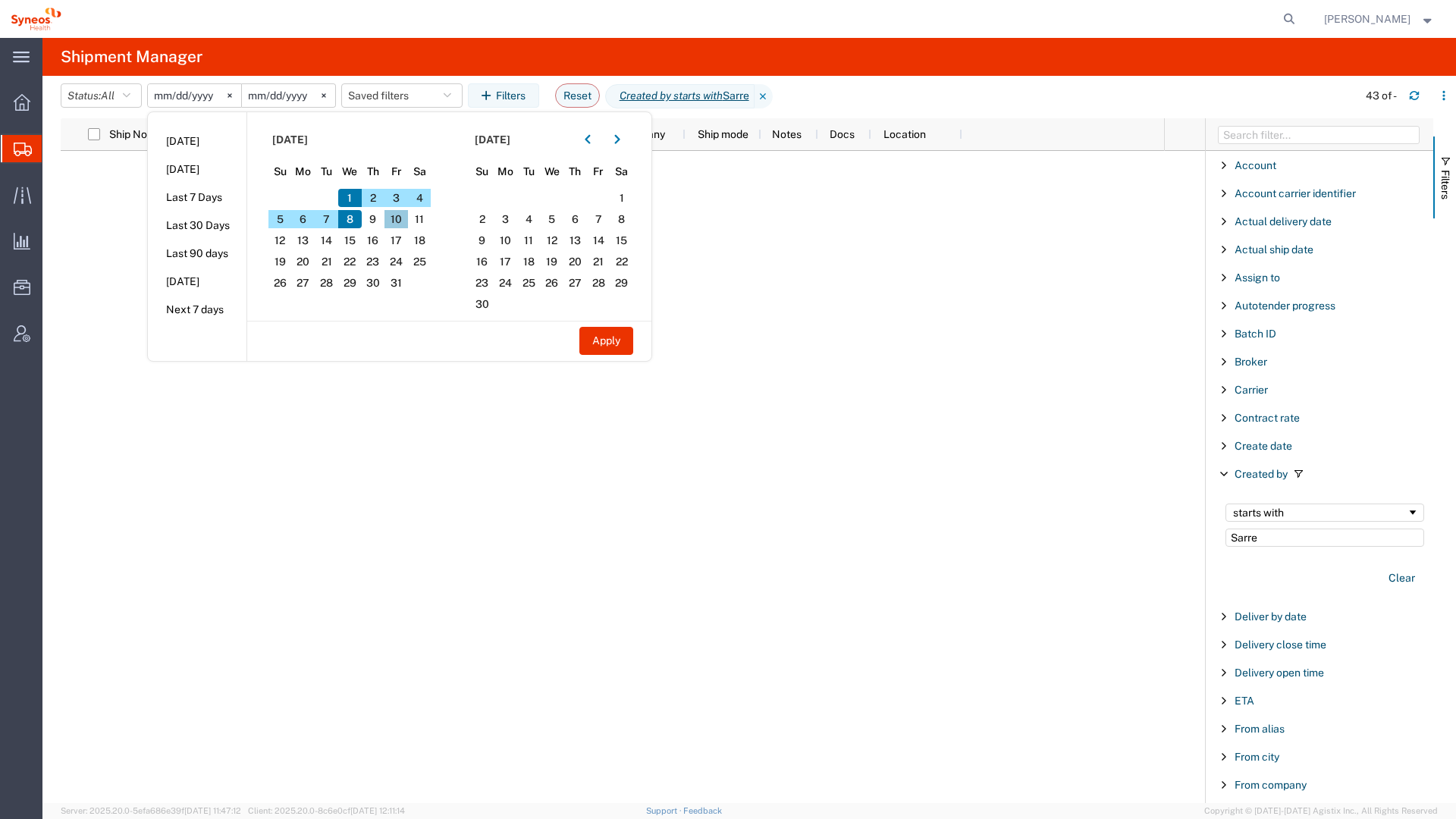
click at [402, 222] on span "10" at bounding box center [396, 219] width 24 height 18
click at [624, 343] on button "Apply" at bounding box center [606, 341] width 54 height 28
type input "[DATE]"
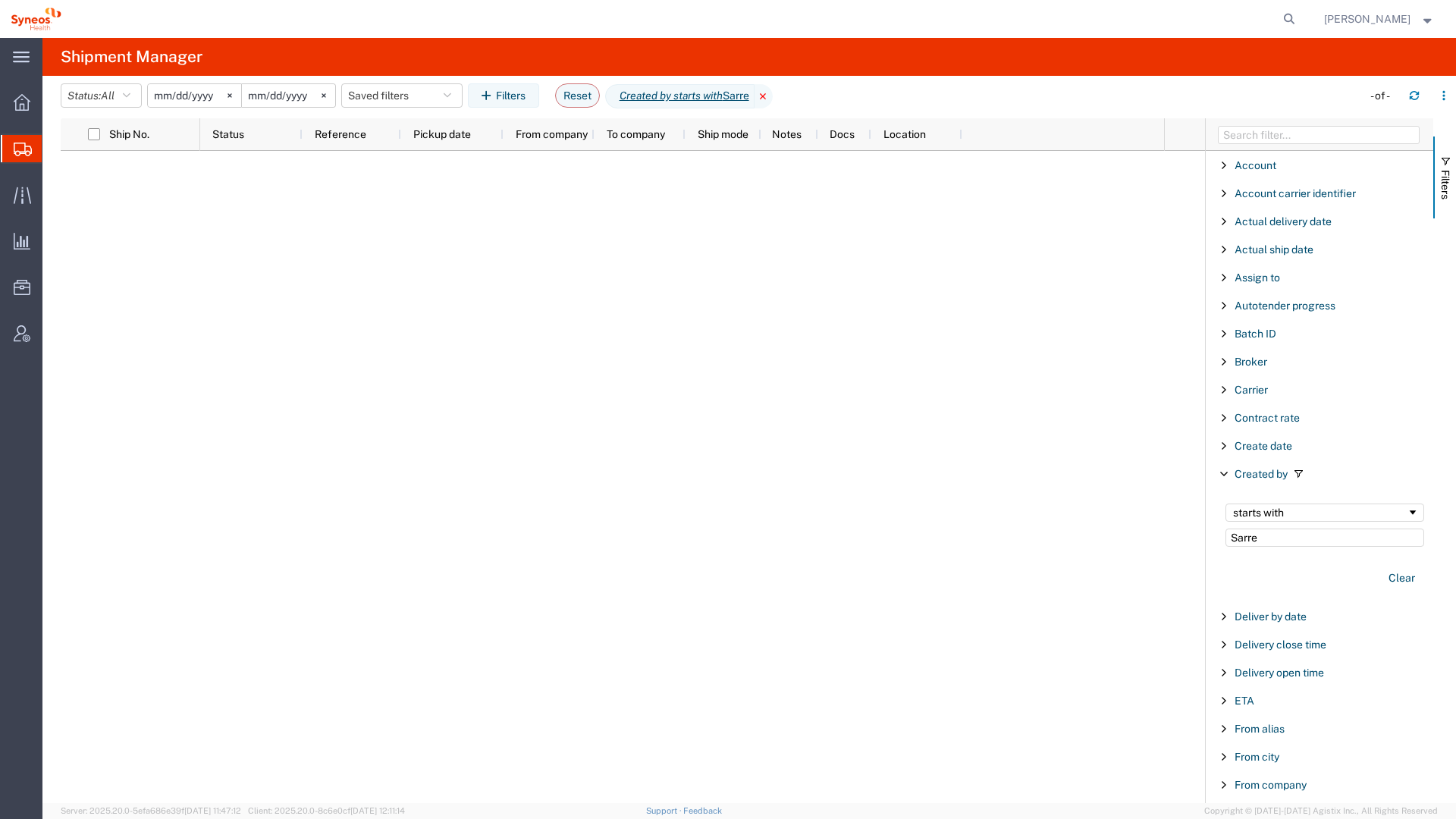
click at [772, 98] on icon at bounding box center [764, 96] width 18 height 24
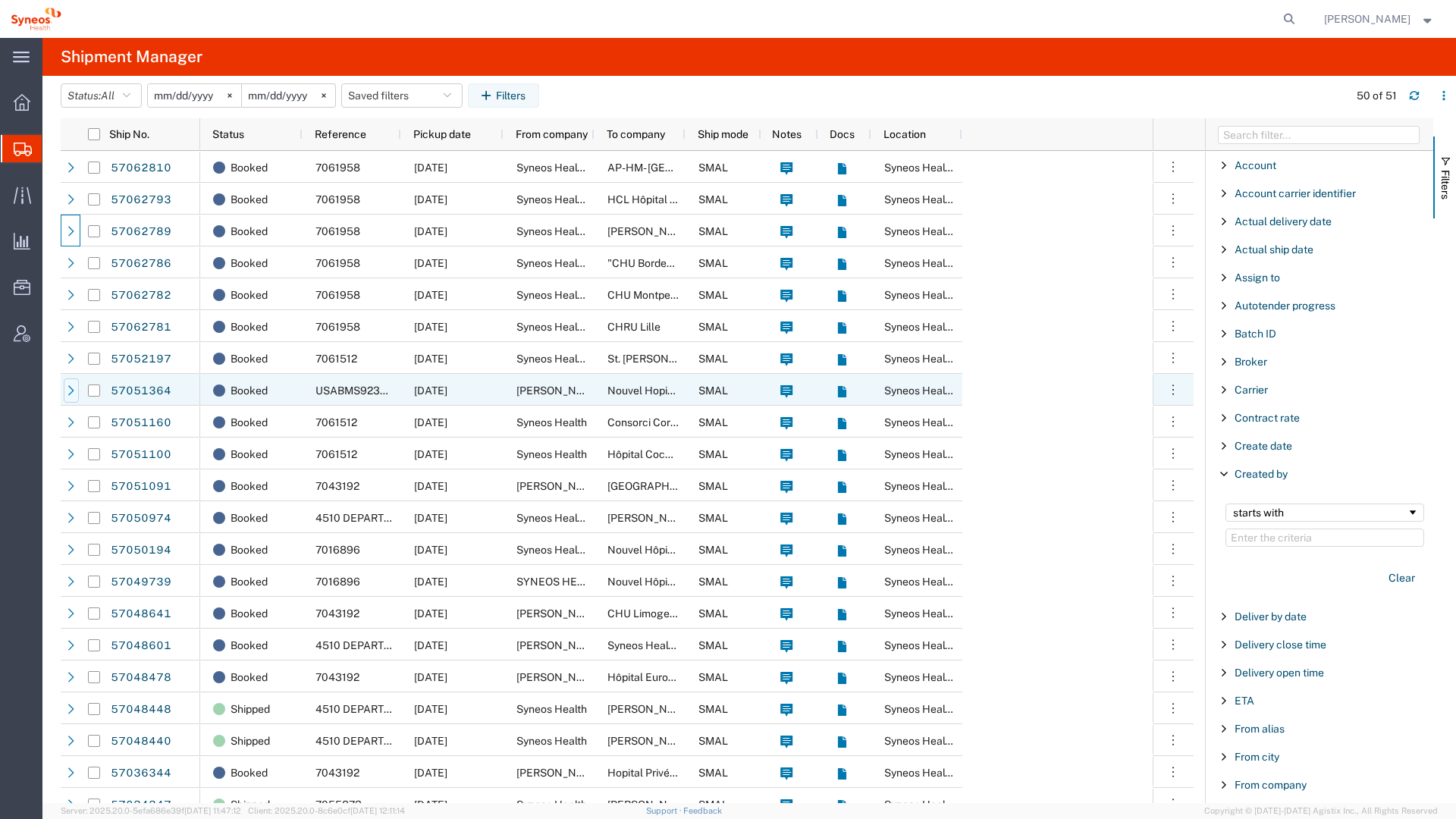
click at [70, 388] on icon at bounding box center [71, 390] width 6 height 10
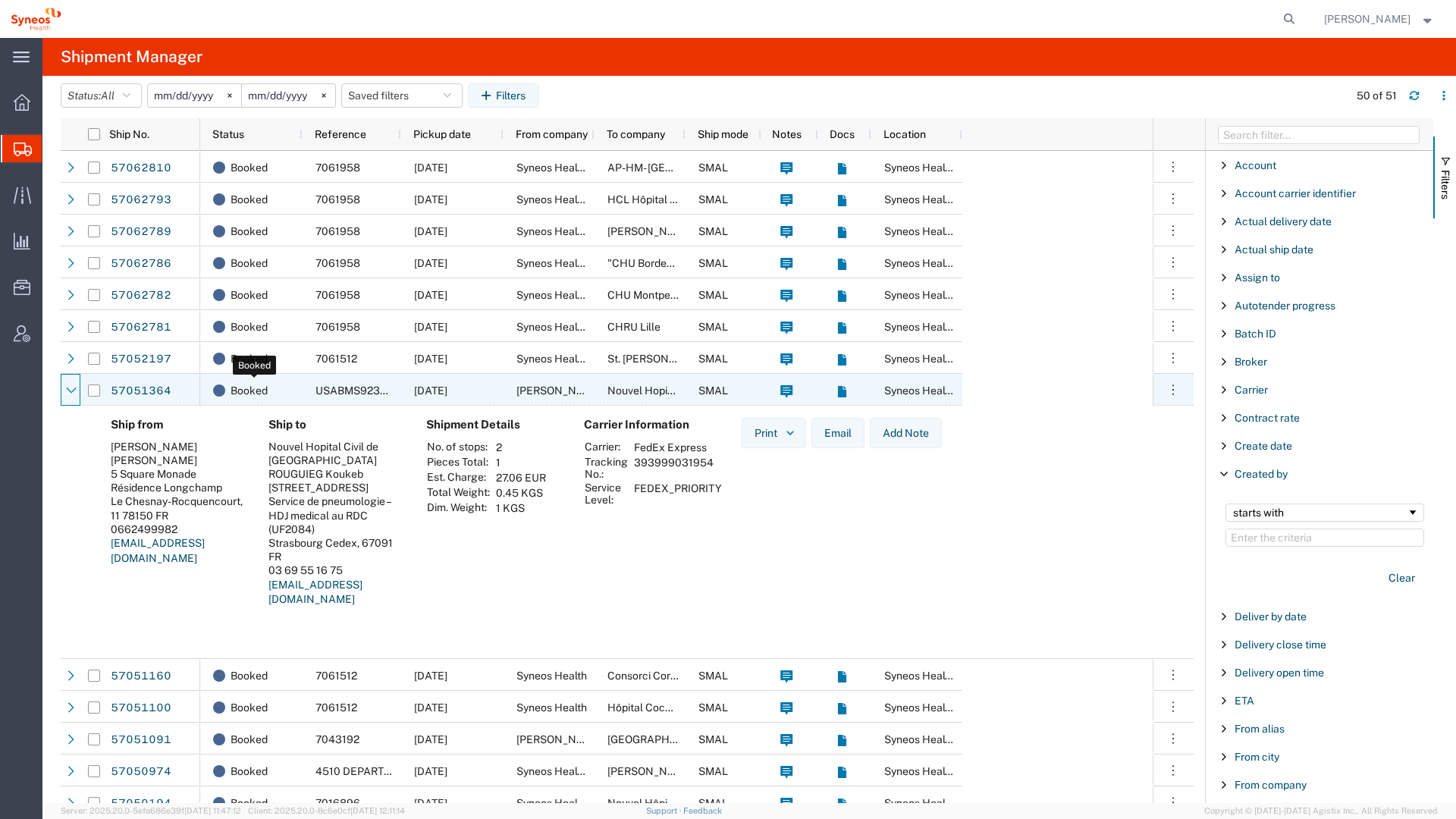
click at [258, 387] on span "Booked" at bounding box center [249, 390] width 37 height 32
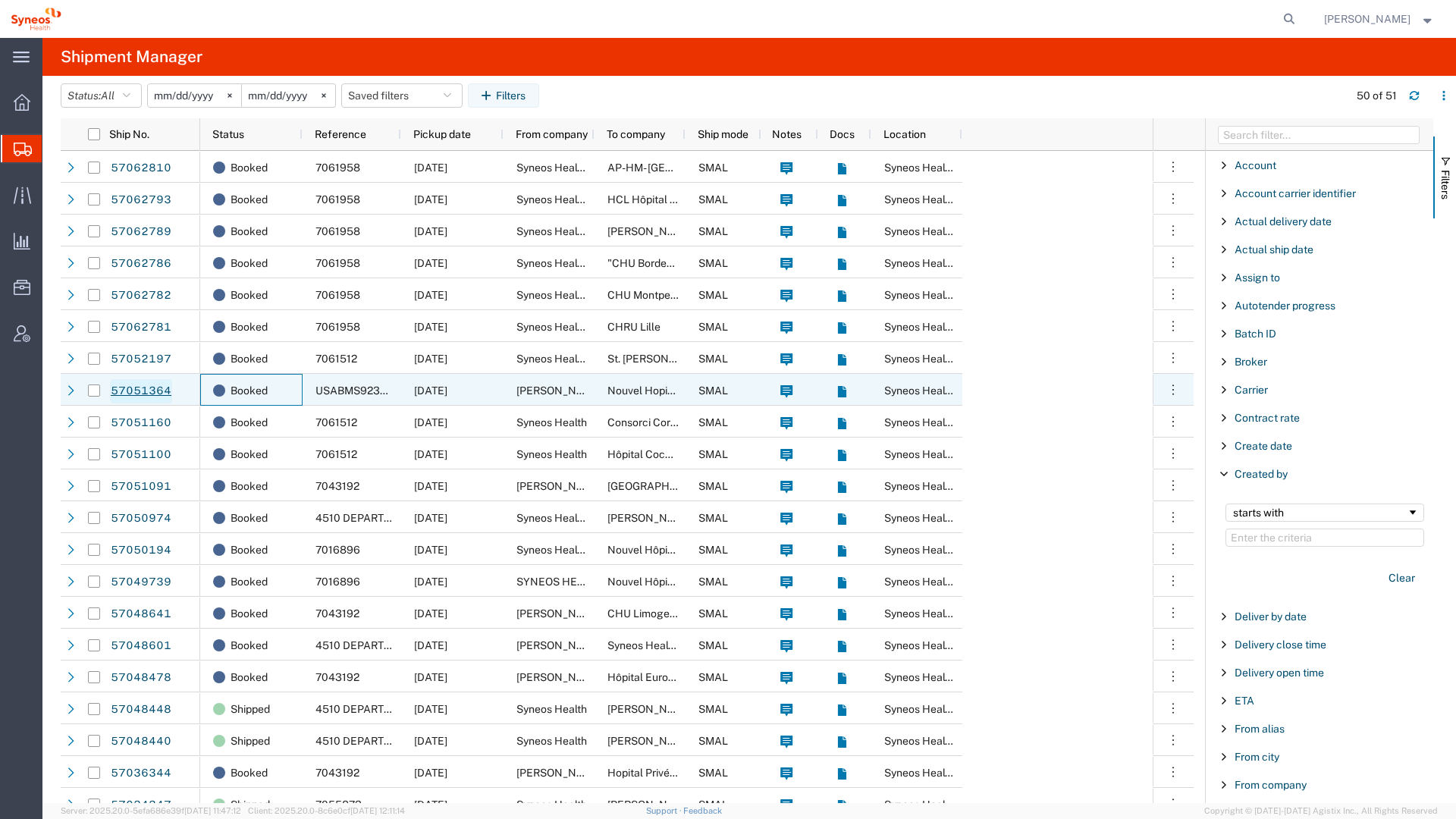
click at [150, 387] on link "57051364" at bounding box center [141, 391] width 62 height 24
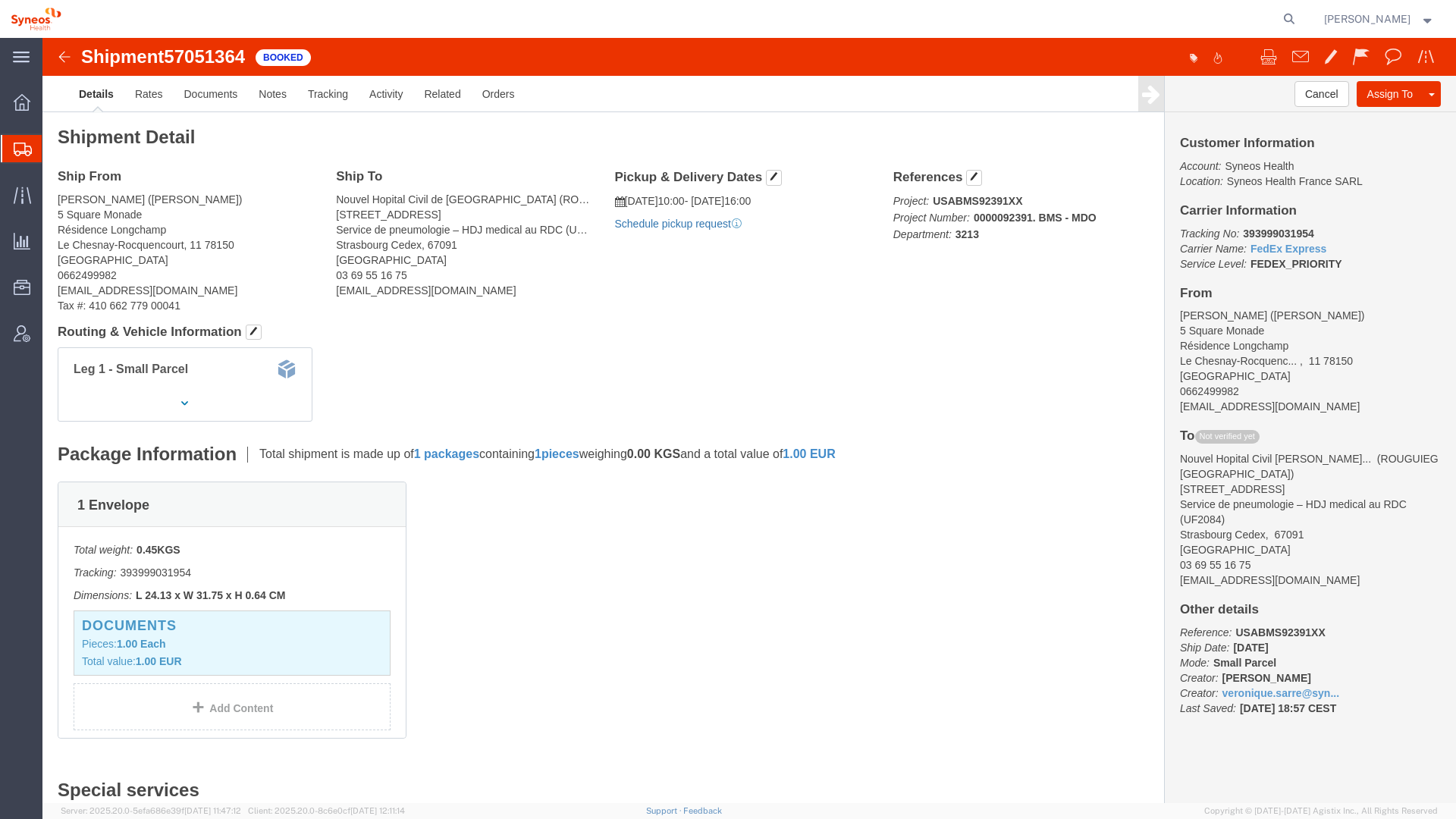
click link "Schedule pickup request"
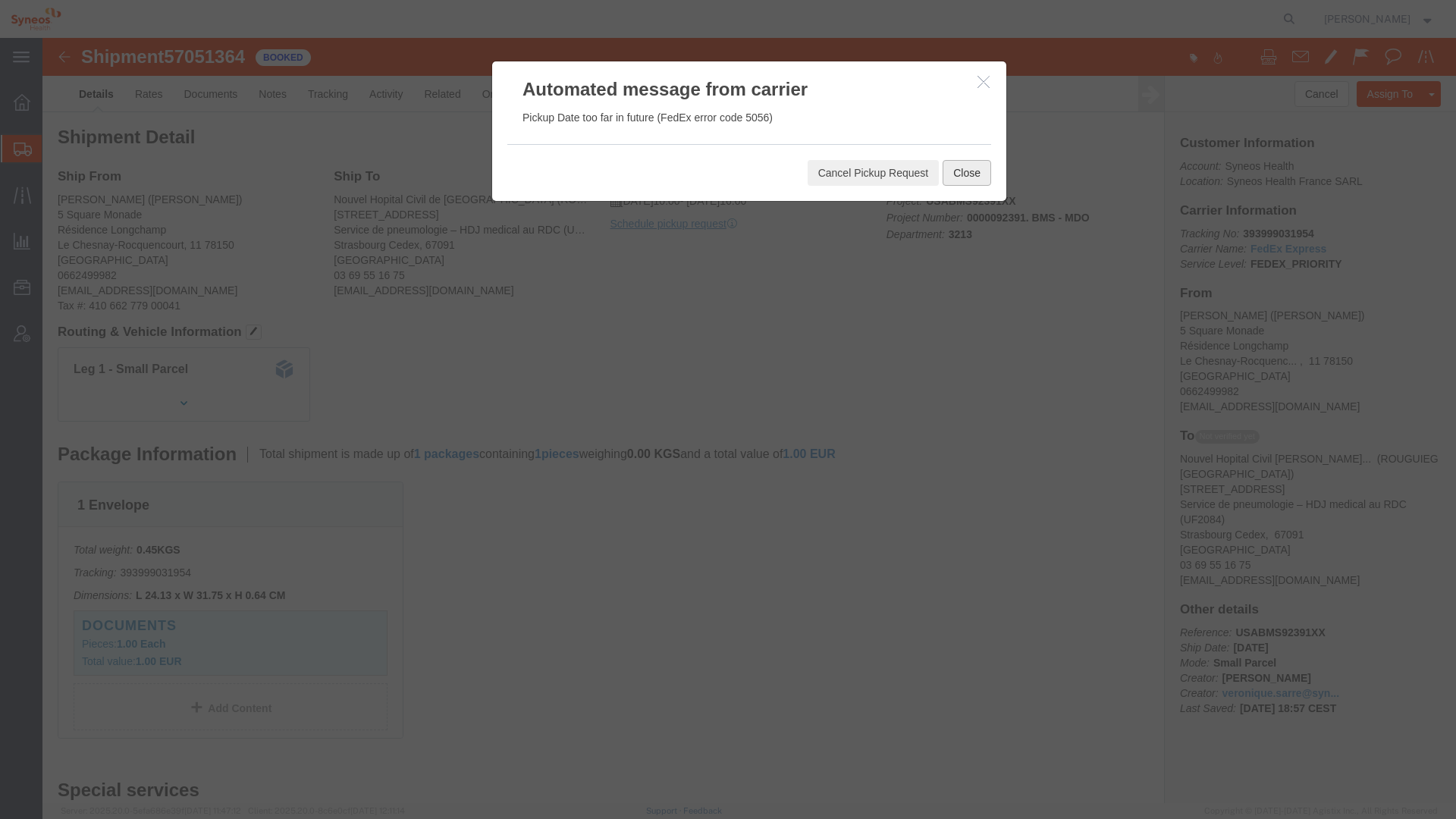
click button "Close"
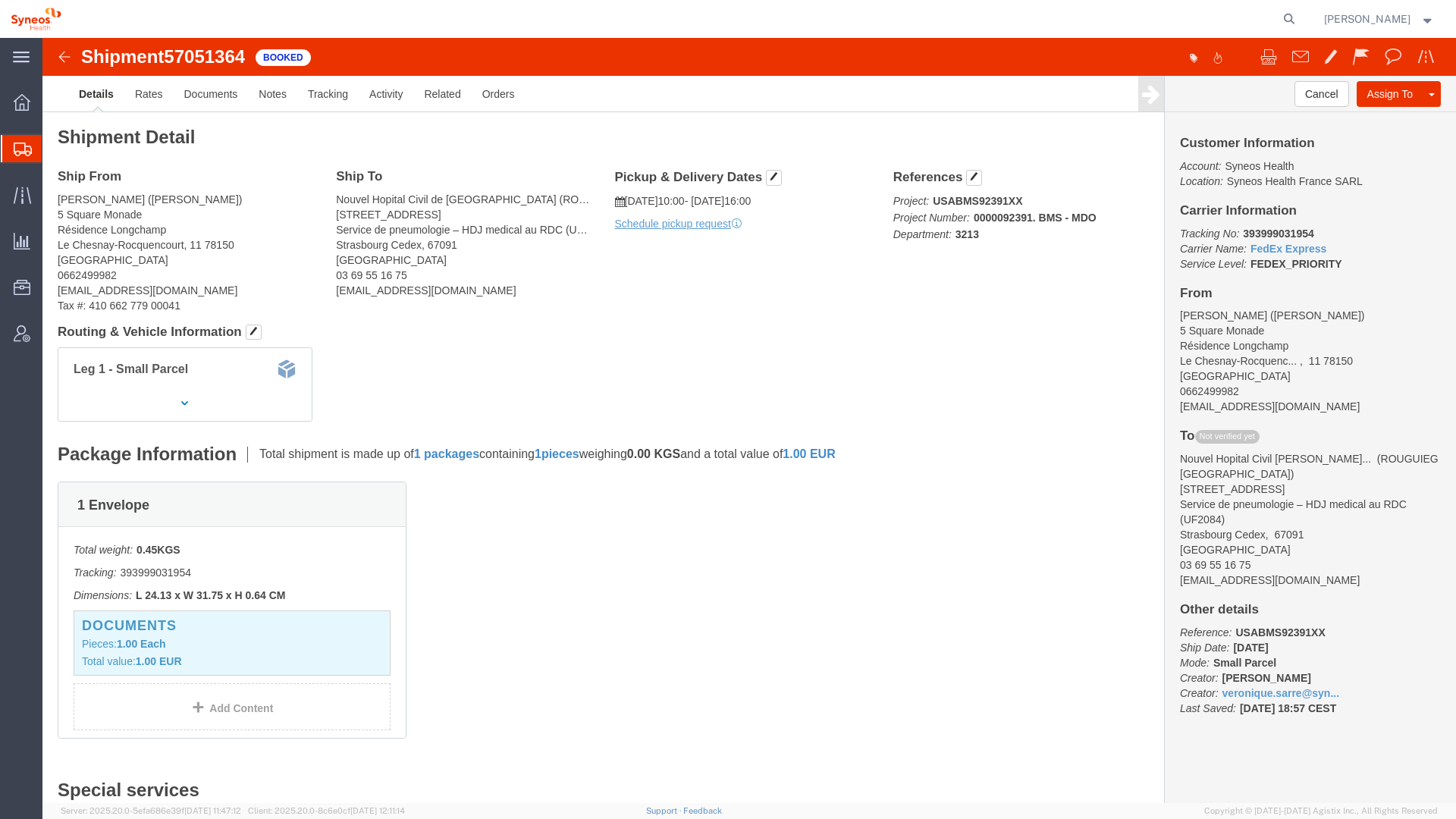
click at [37, 155] on div at bounding box center [22, 149] width 43 height 28
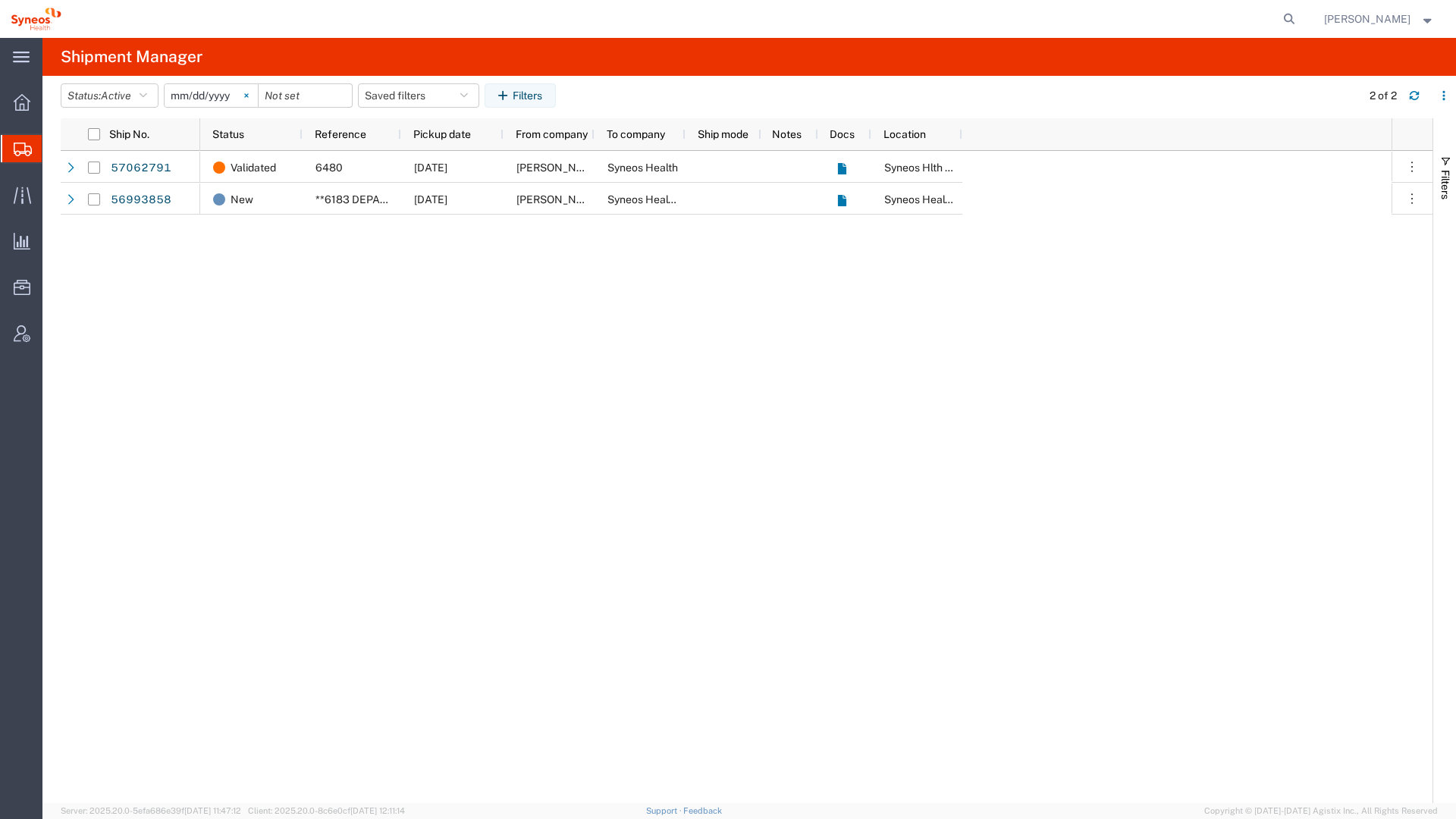
click at [248, 93] on icon at bounding box center [247, 95] width 5 height 5
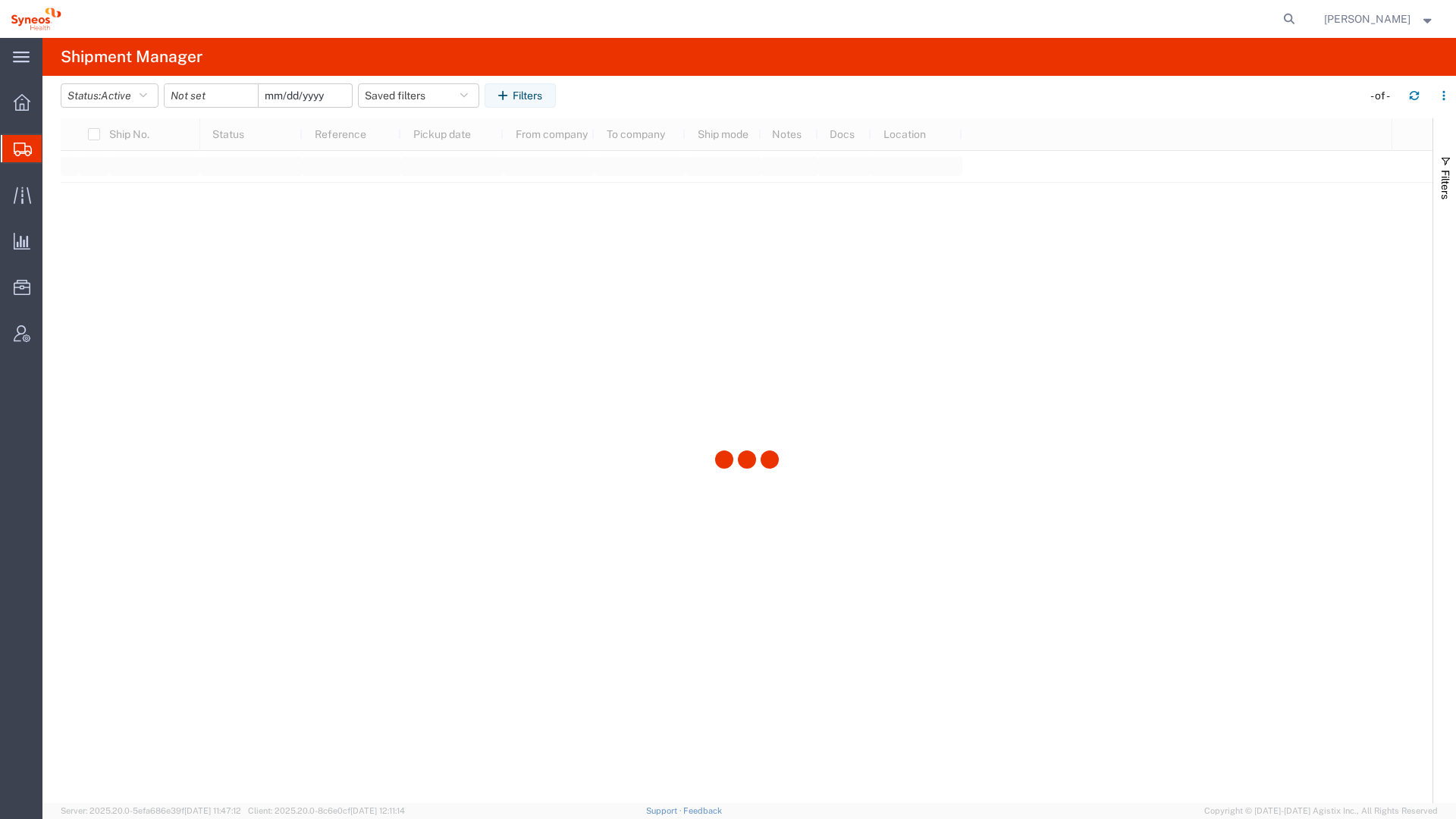
click at [278, 98] on input "date" at bounding box center [305, 95] width 93 height 23
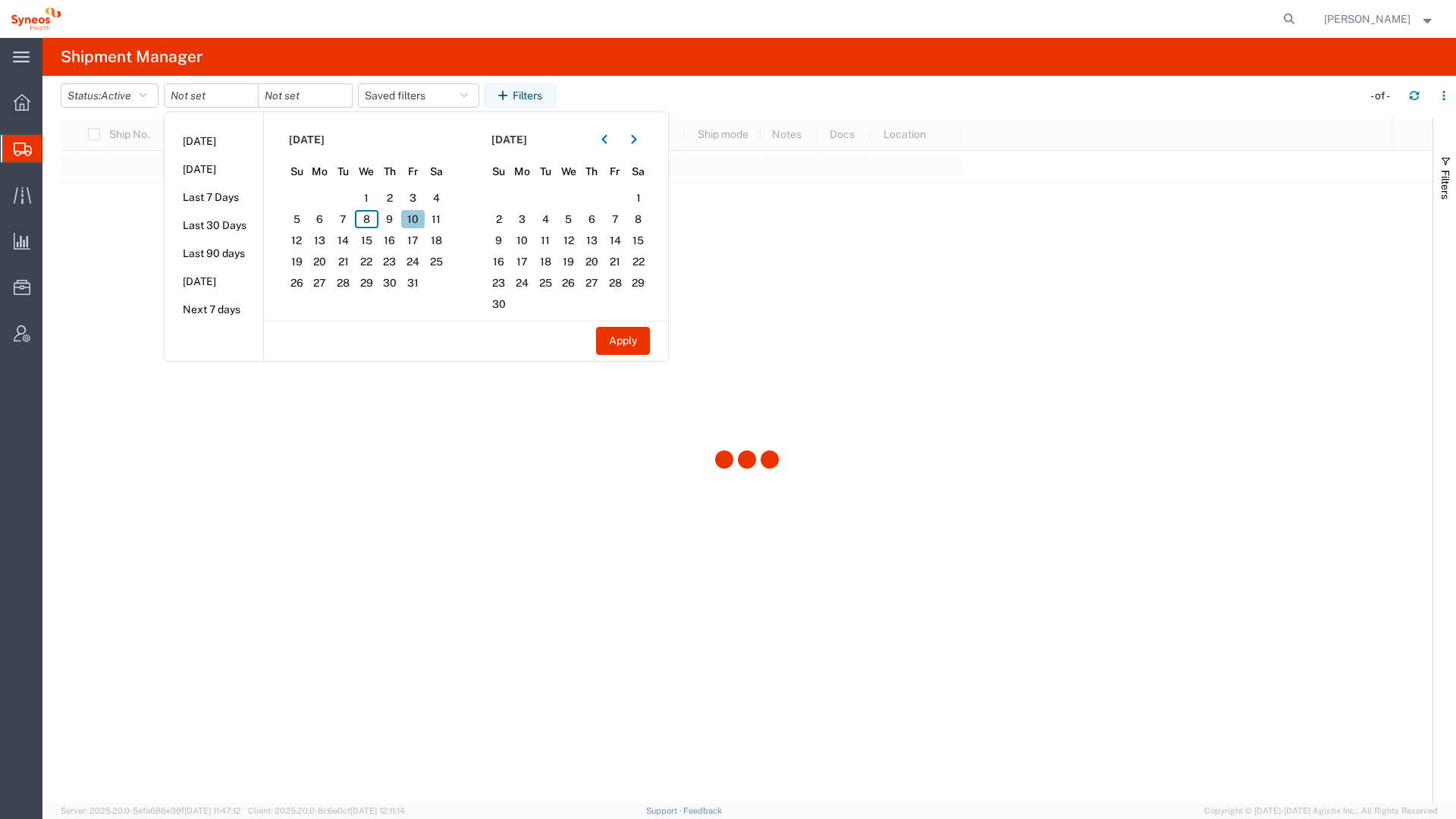
click at [411, 222] on span "10" at bounding box center [413, 219] width 24 height 18
click at [610, 337] on button "Apply" at bounding box center [623, 341] width 54 height 28
type input "[DATE]"
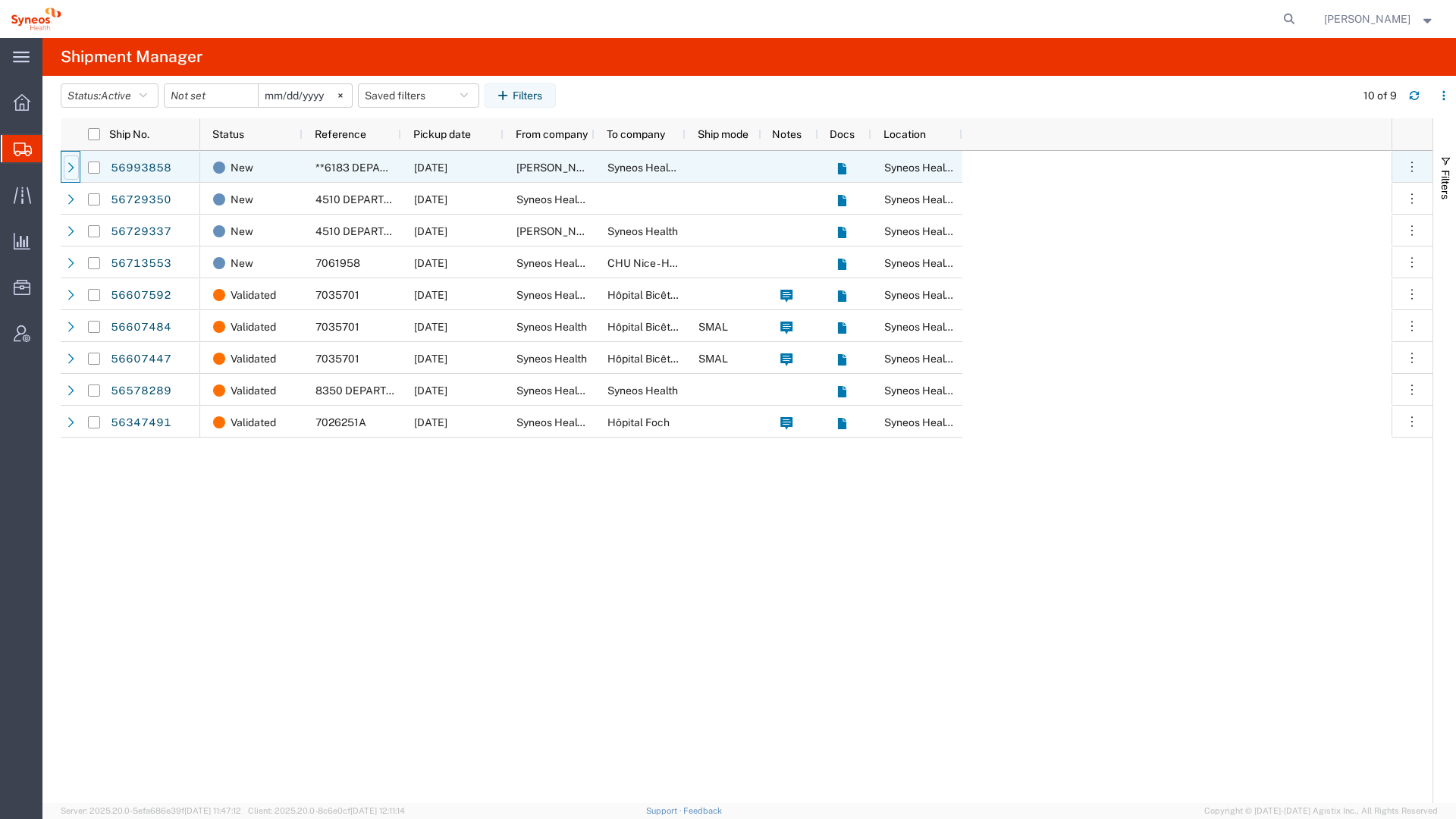
click at [74, 170] on icon at bounding box center [71, 167] width 11 height 11
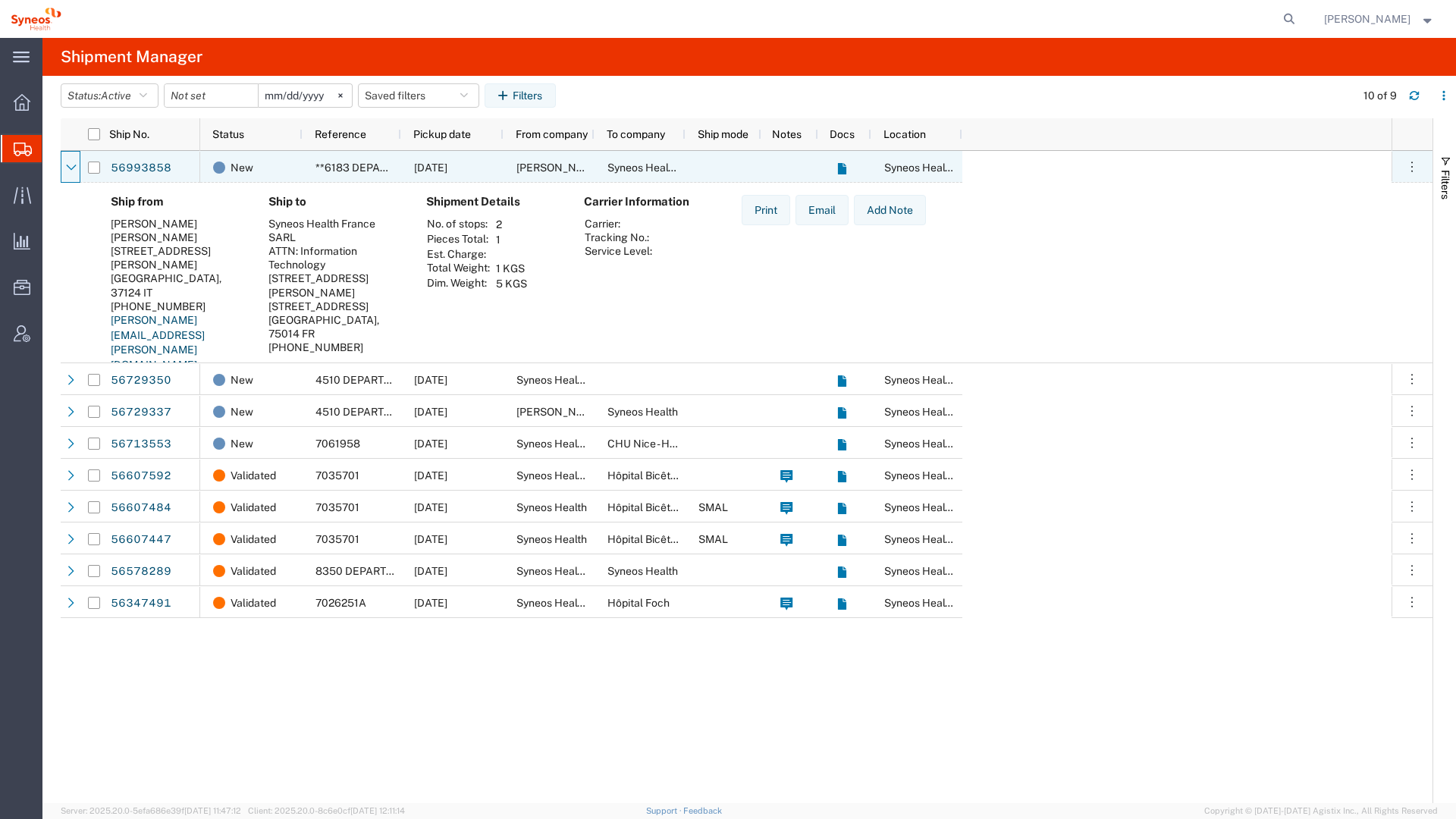
click at [74, 170] on icon at bounding box center [71, 167] width 11 height 11
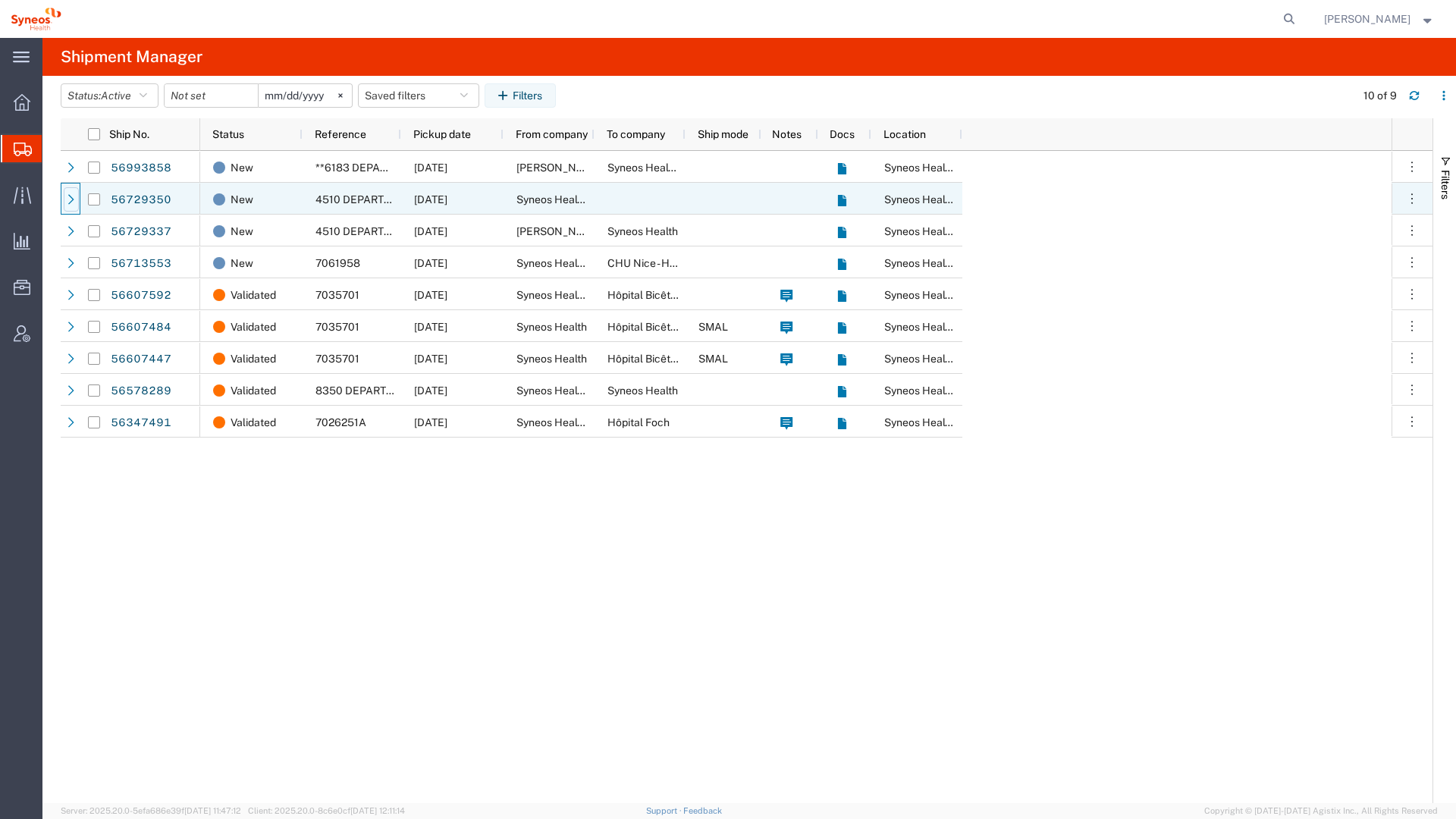
click at [75, 205] on div at bounding box center [71, 199] width 15 height 24
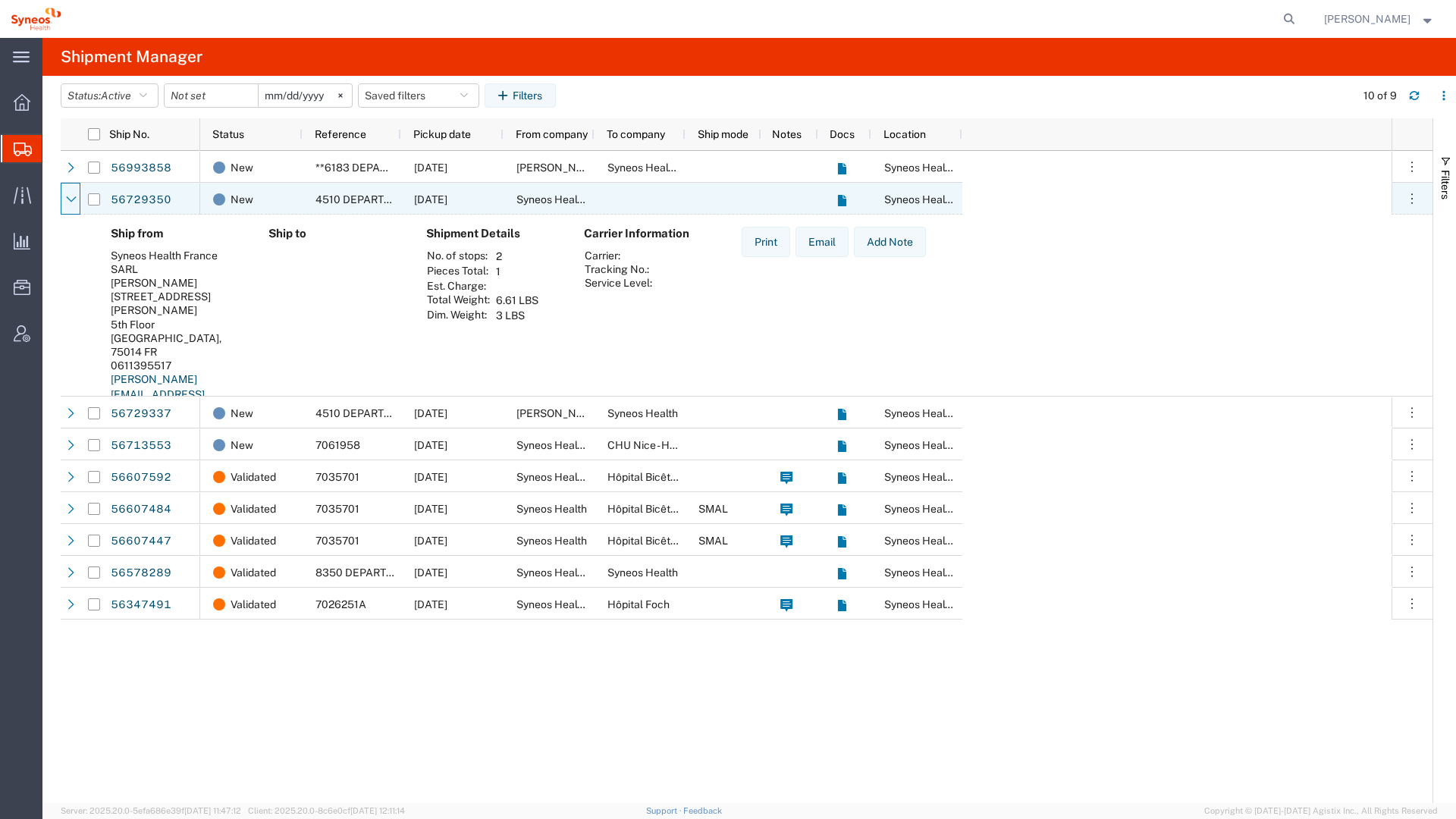
click at [75, 205] on div at bounding box center [71, 199] width 15 height 24
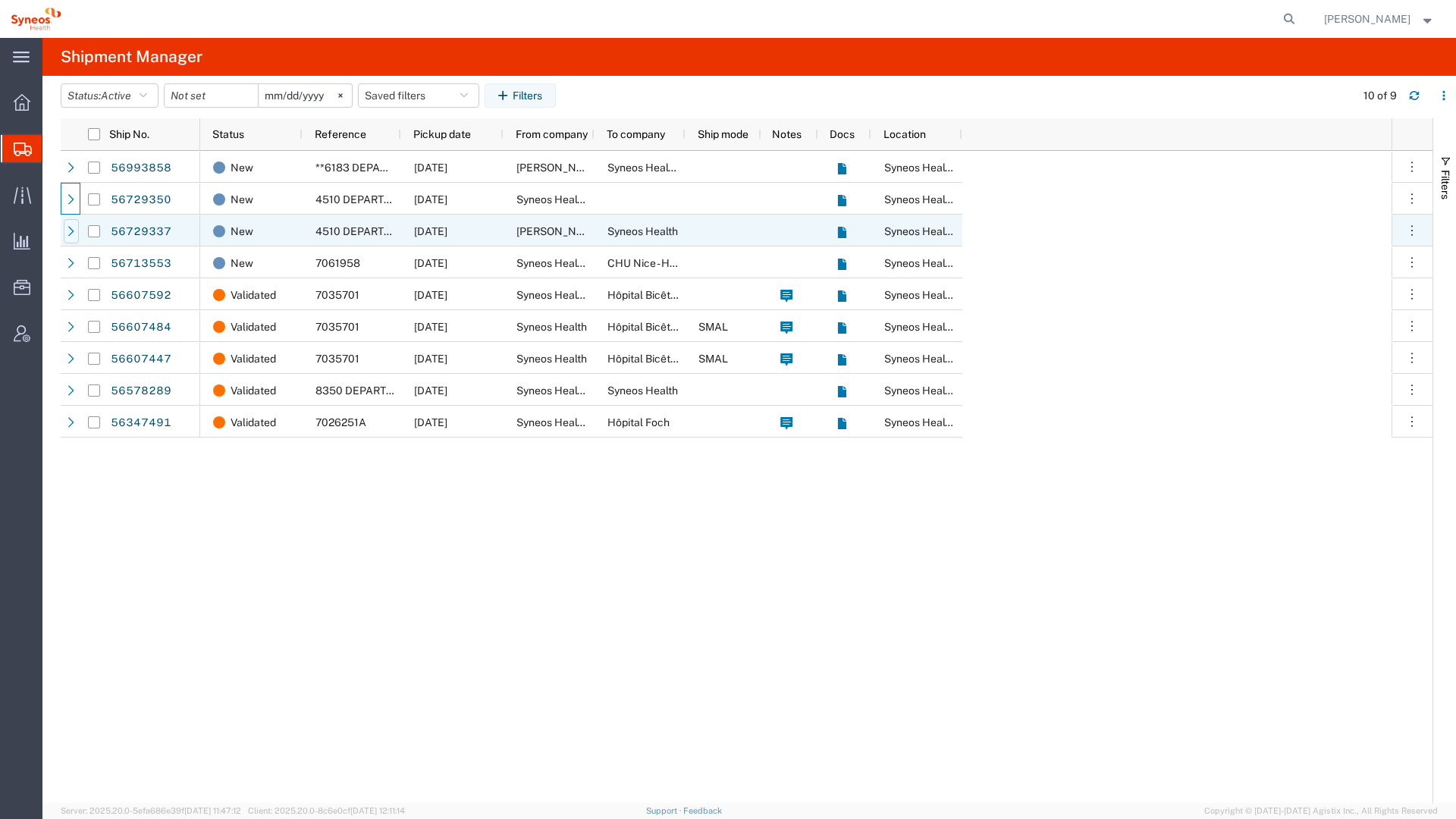
click at [74, 227] on icon at bounding box center [71, 231] width 11 height 11
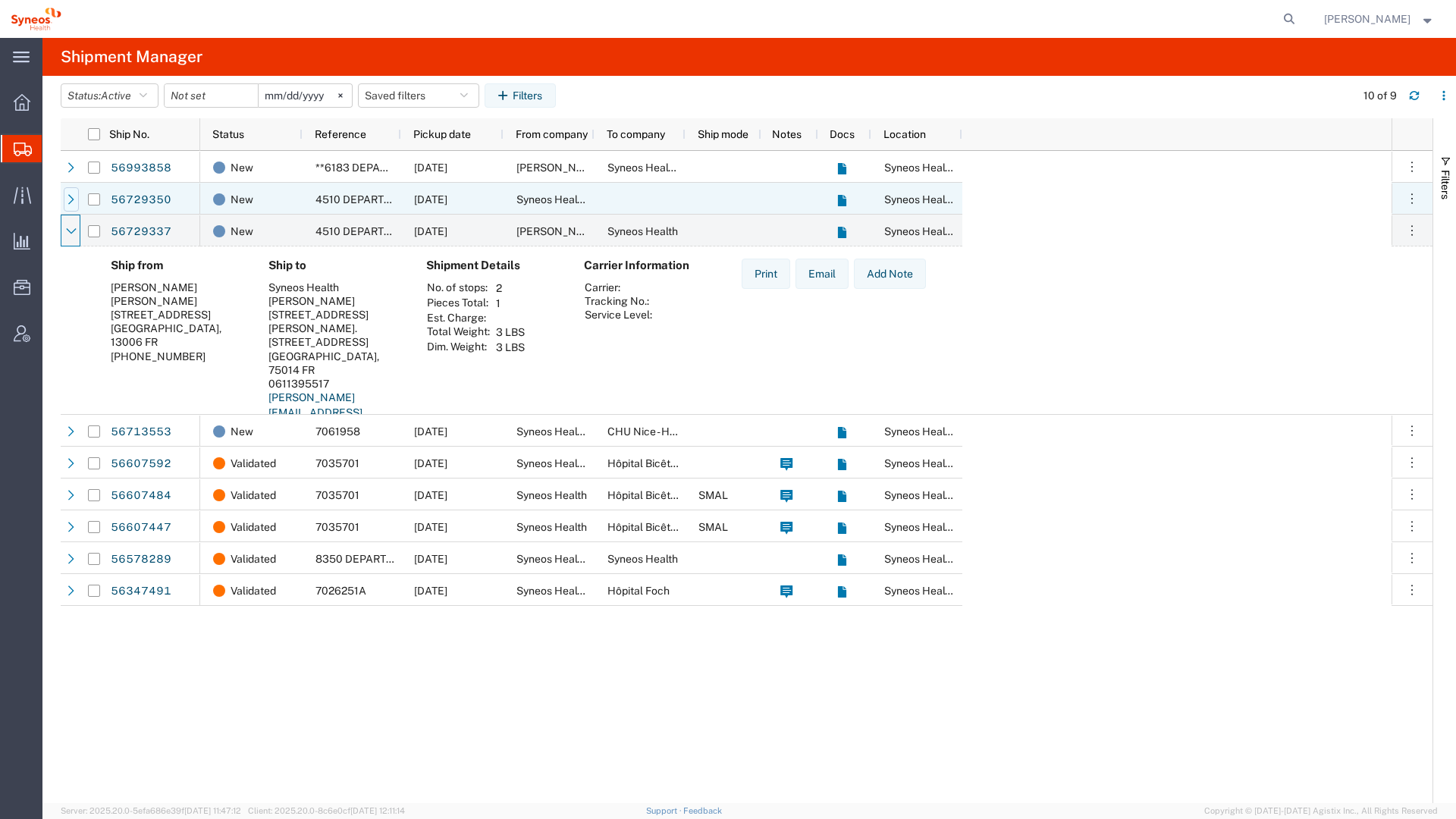
click at [75, 203] on icon at bounding box center [71, 199] width 11 height 11
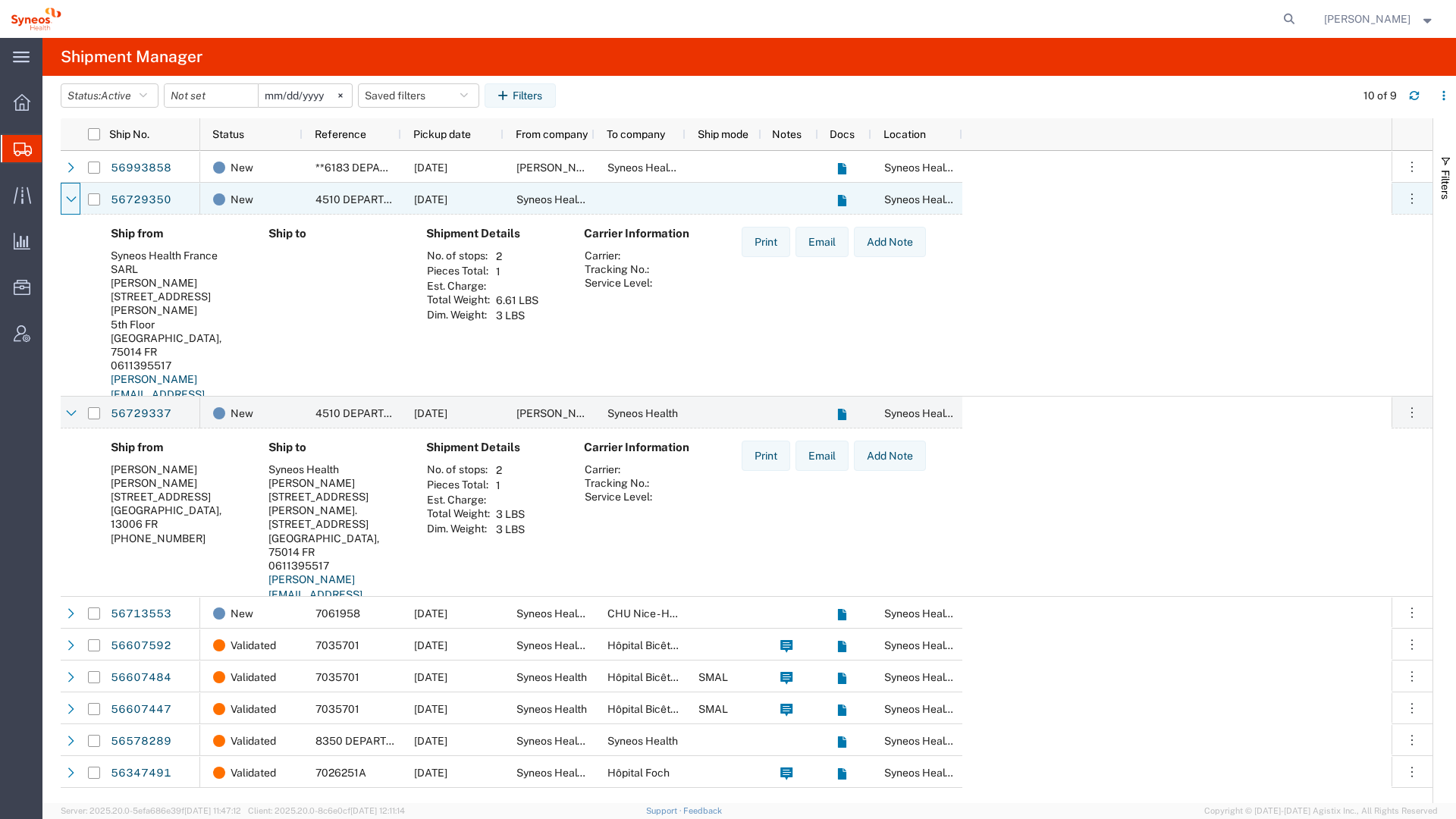
click at [75, 203] on icon at bounding box center [71, 199] width 11 height 11
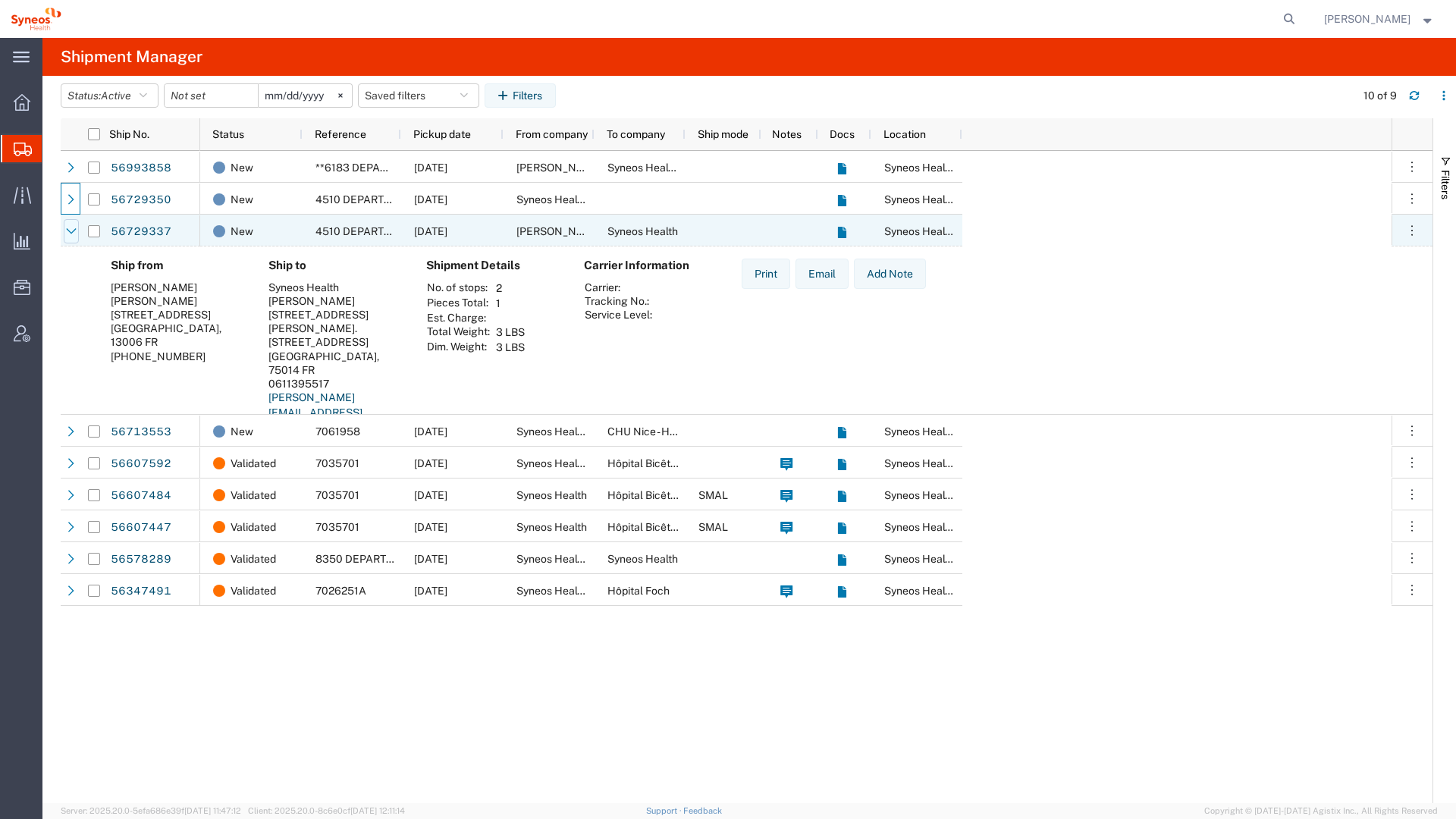
click at [70, 226] on icon at bounding box center [71, 231] width 11 height 11
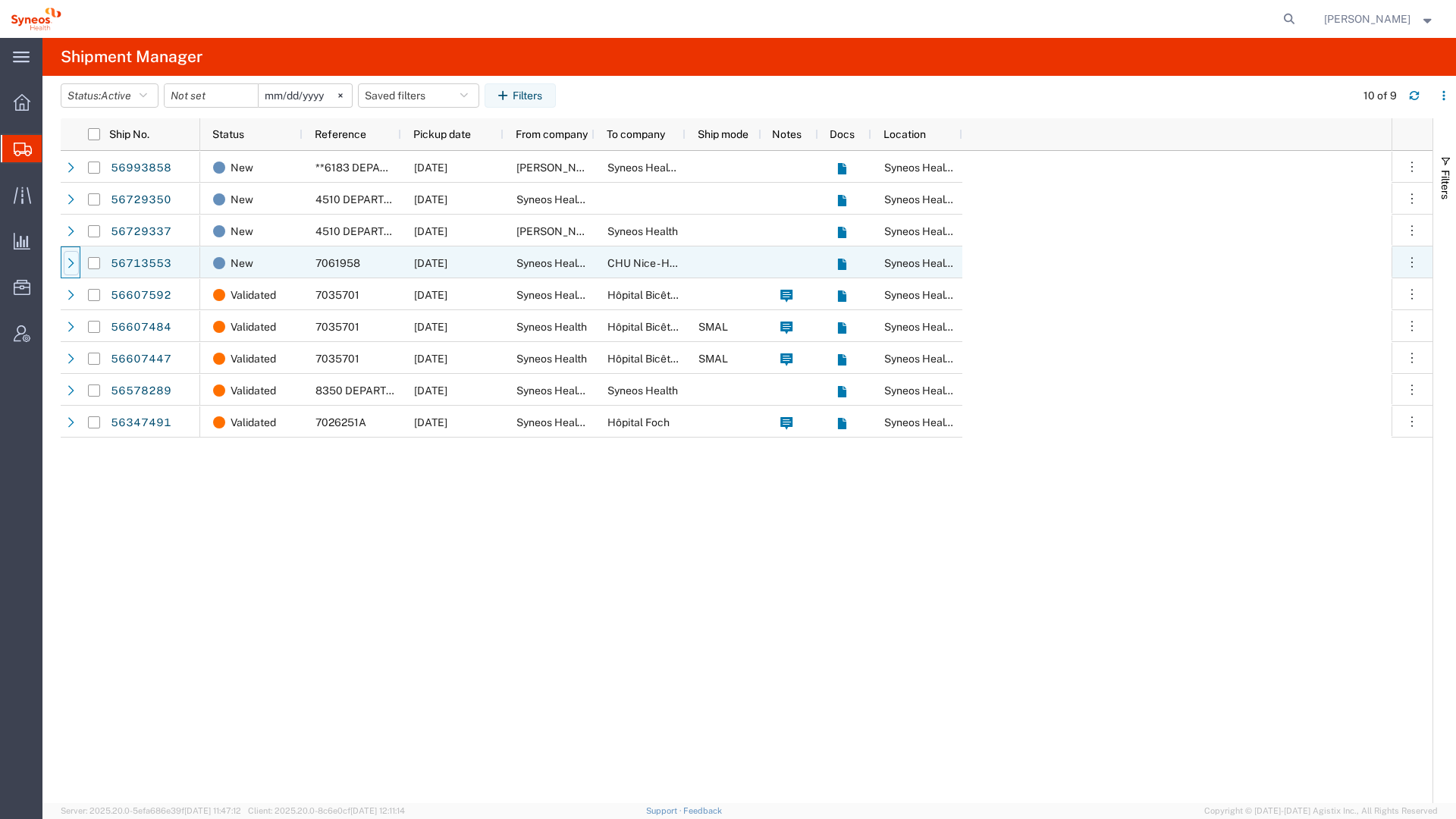
click at [76, 263] on div at bounding box center [71, 263] width 15 height 24
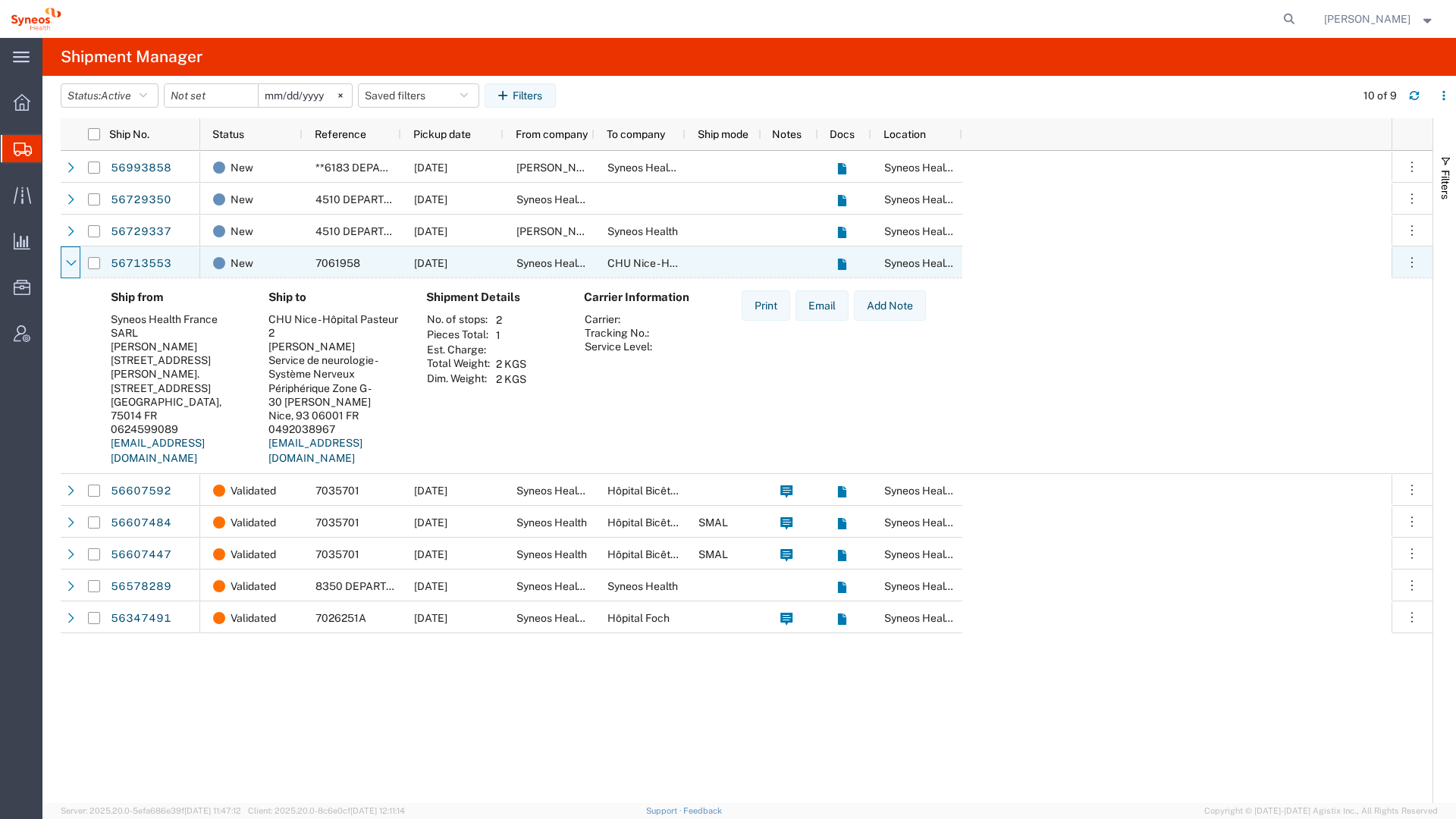
click at [76, 263] on div at bounding box center [71, 263] width 15 height 24
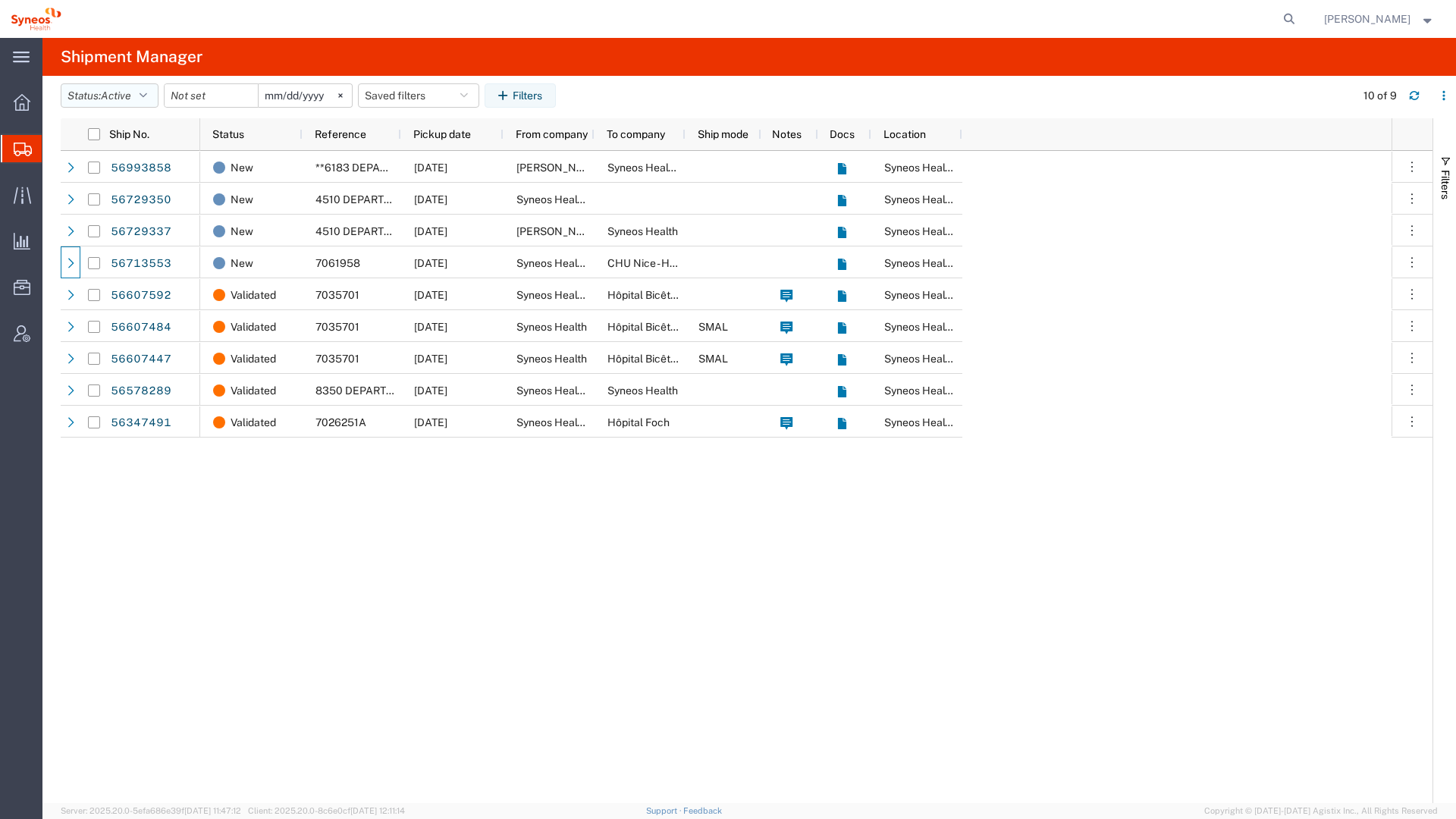
click at [148, 93] on icon "button" at bounding box center [144, 95] width 8 height 11
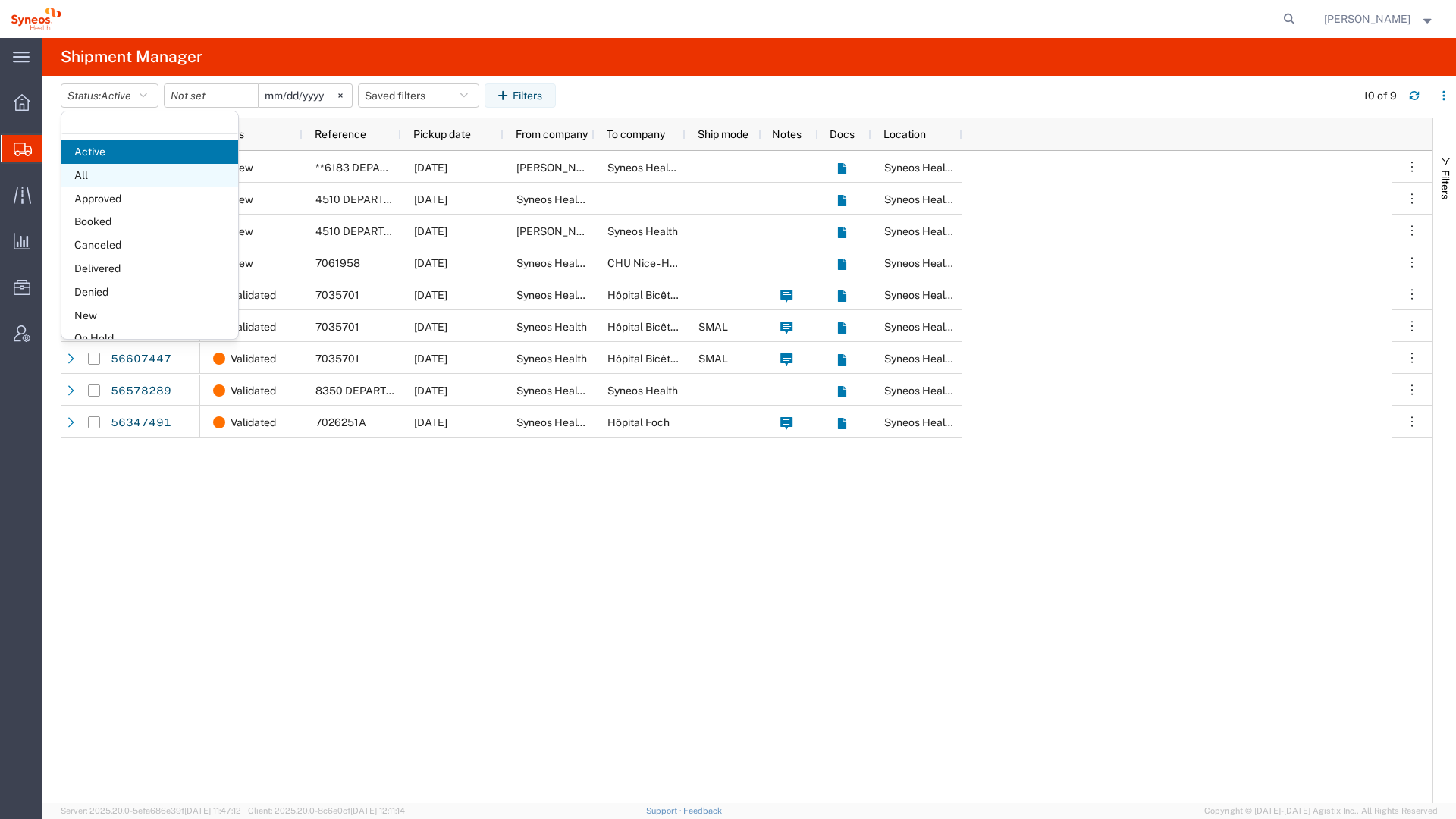
click at [131, 175] on span "All" at bounding box center [149, 175] width 177 height 24
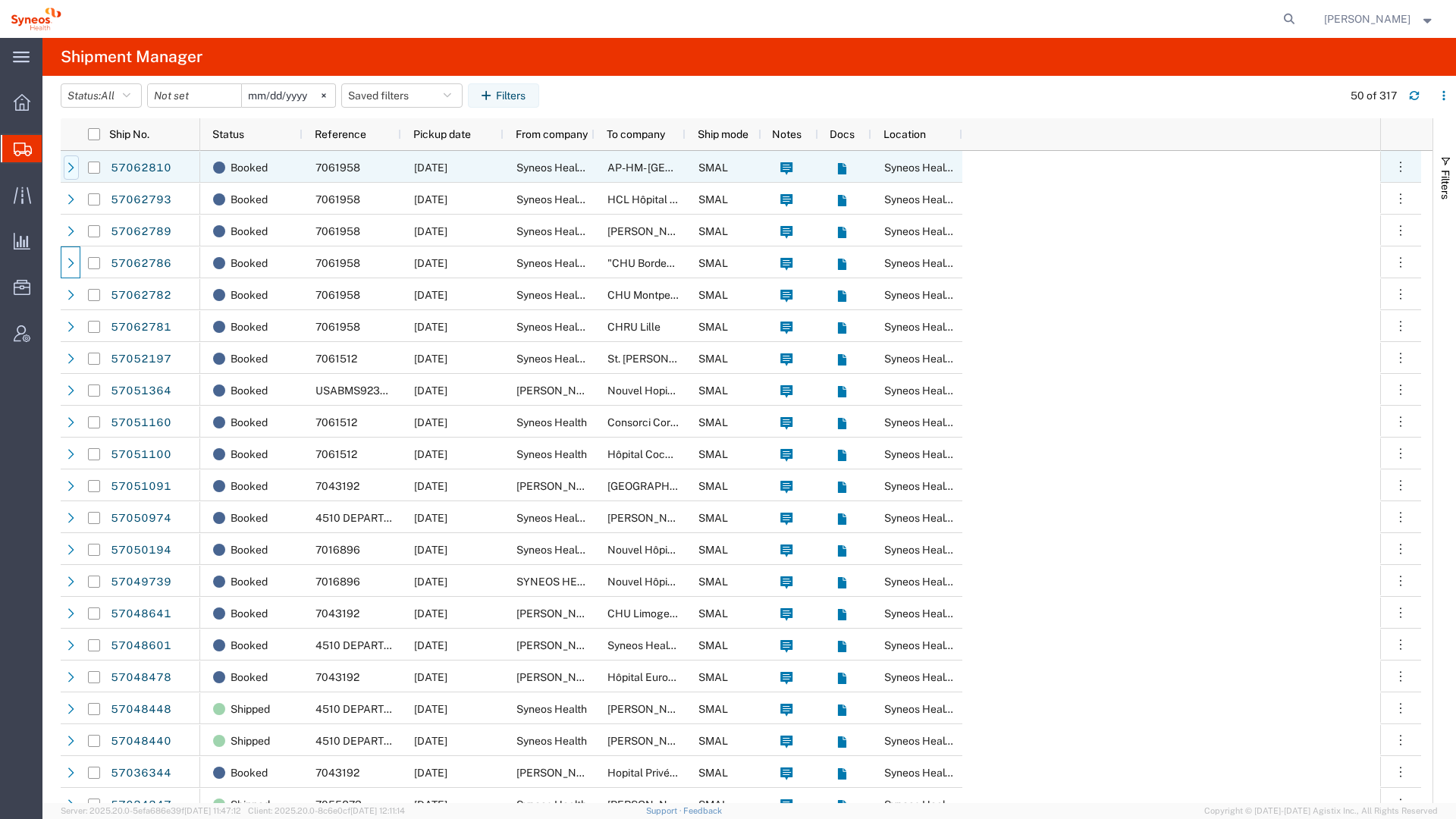
click at [66, 167] on icon at bounding box center [71, 167] width 11 height 11
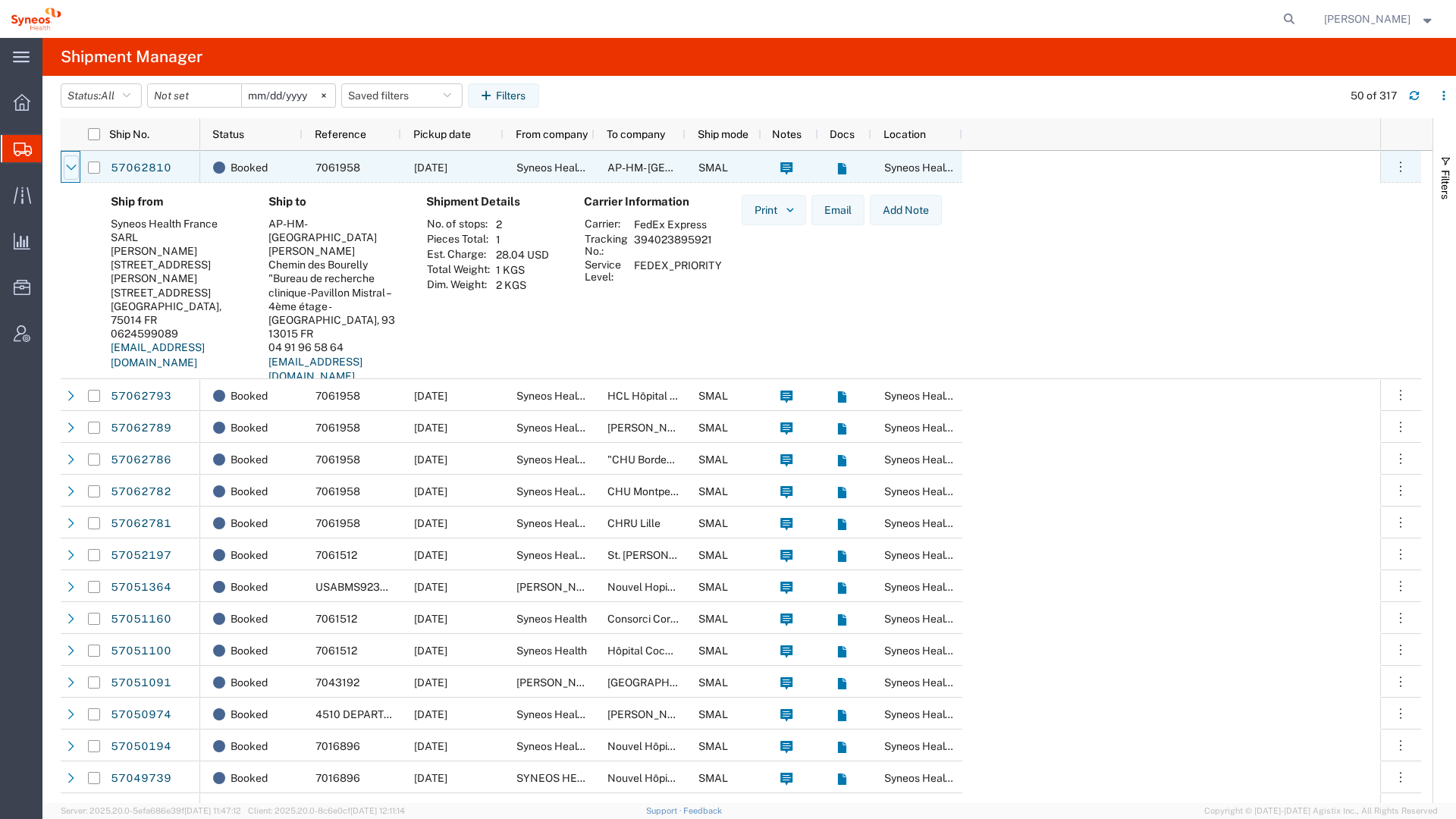
click at [66, 167] on icon at bounding box center [71, 167] width 11 height 11
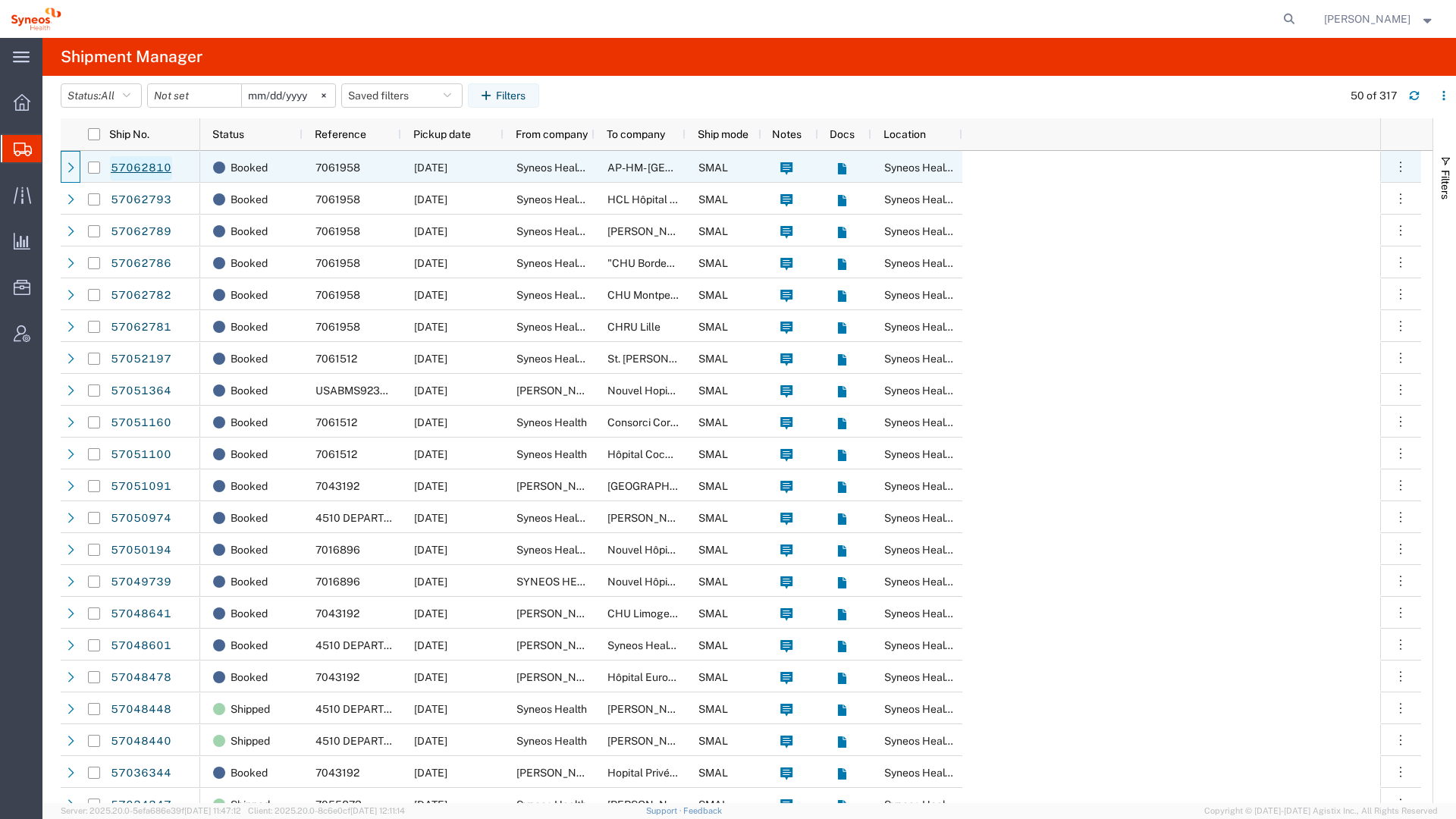
click at [148, 166] on link "57062810" at bounding box center [141, 168] width 62 height 24
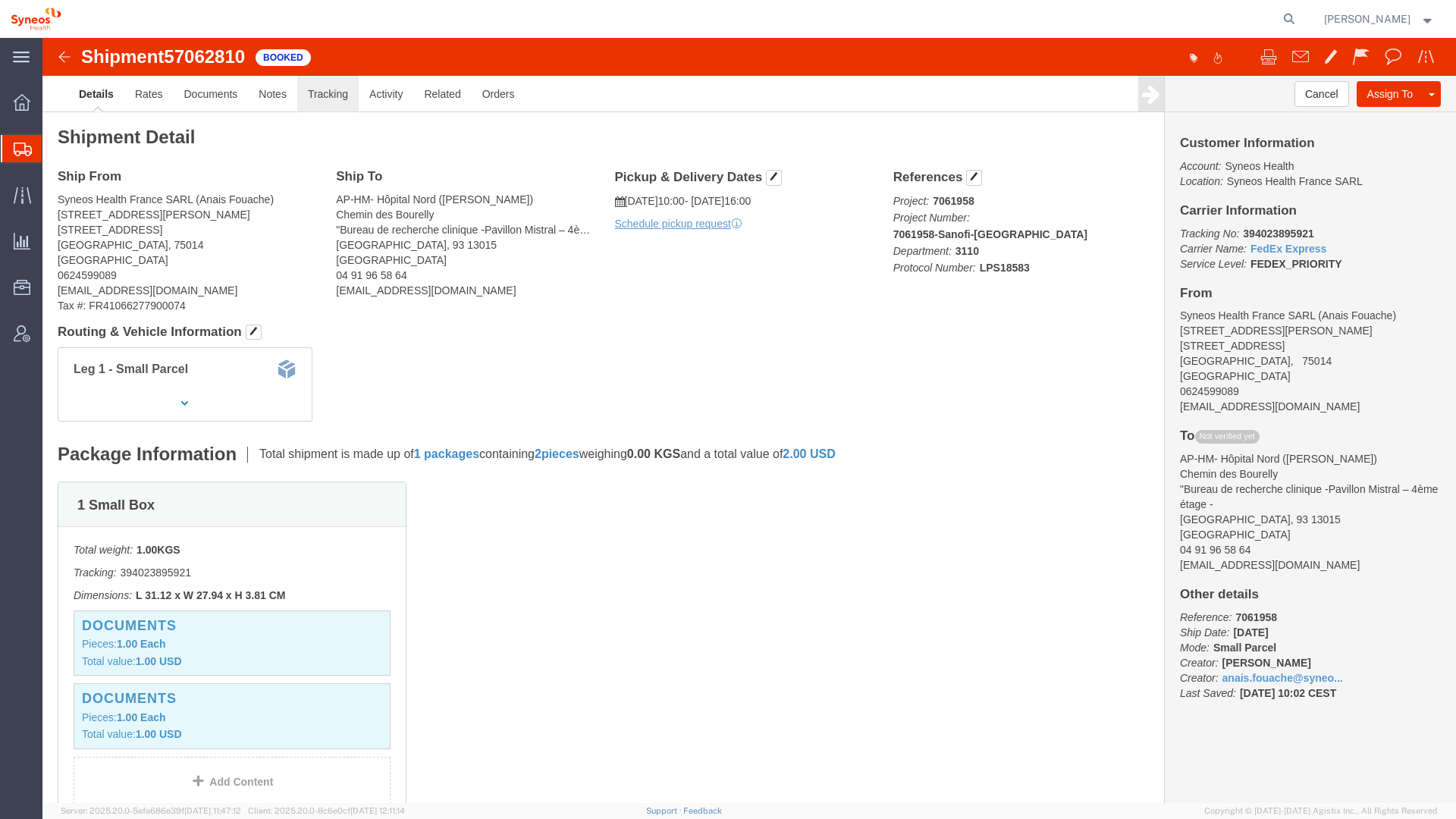
click link "Tracking"
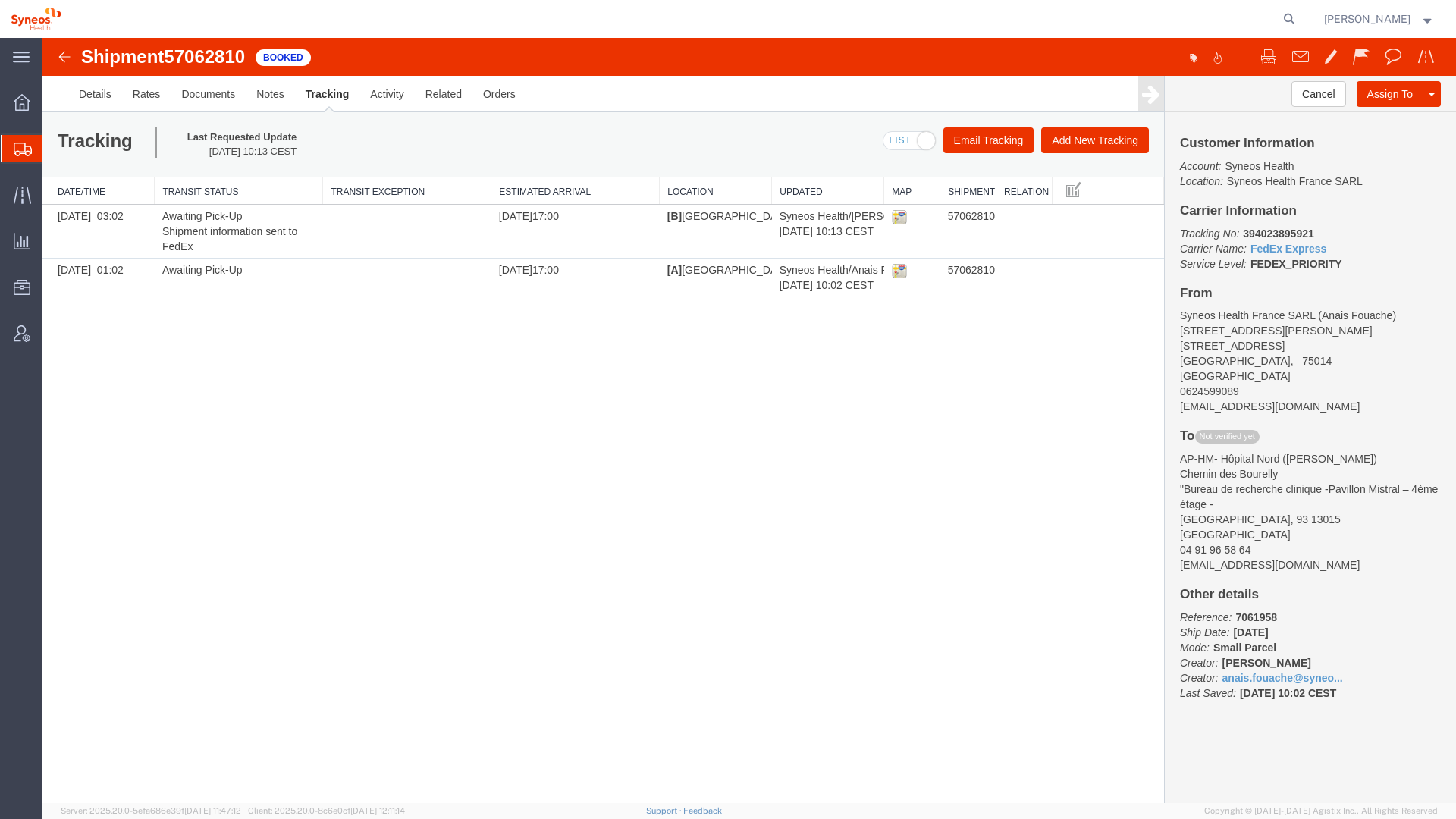
click at [196, 626] on div "Shipment 57062810 2 of 2 Booked Details Rates Documents Notes Tracking Activity…" at bounding box center [750, 420] width 1414 height 765
